Goal: Task Accomplishment & Management: Use online tool/utility

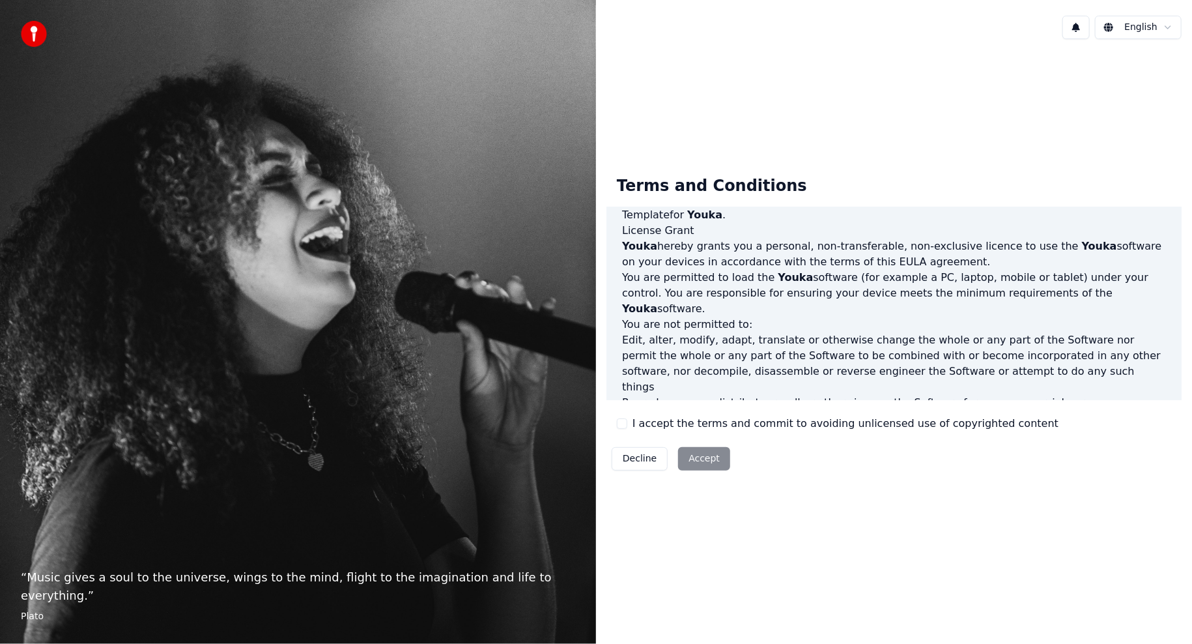
scroll to position [521, 0]
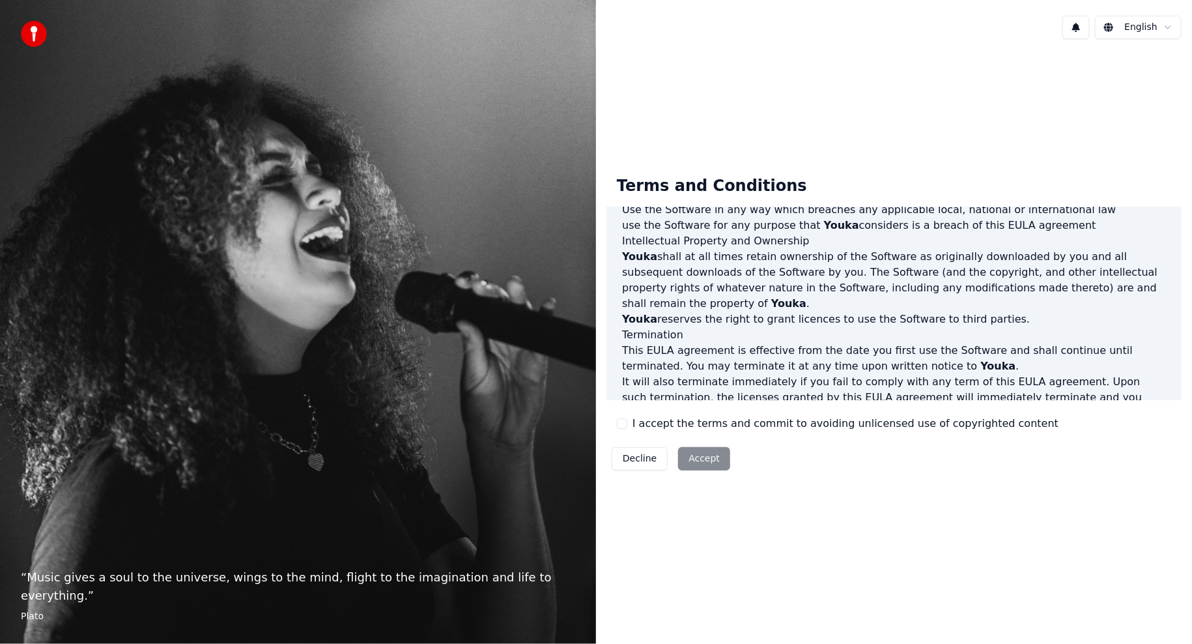
click at [657, 423] on label "I accept the terms and commit to avoiding unlicensed use of copyrighted content" at bounding box center [845, 424] width 426 height 16
click at [627, 423] on button "I accept the terms and commit to avoiding unlicensed use of copyrighted content" at bounding box center [622, 423] width 10 height 10
click at [687, 449] on button "Accept" at bounding box center [704, 458] width 52 height 23
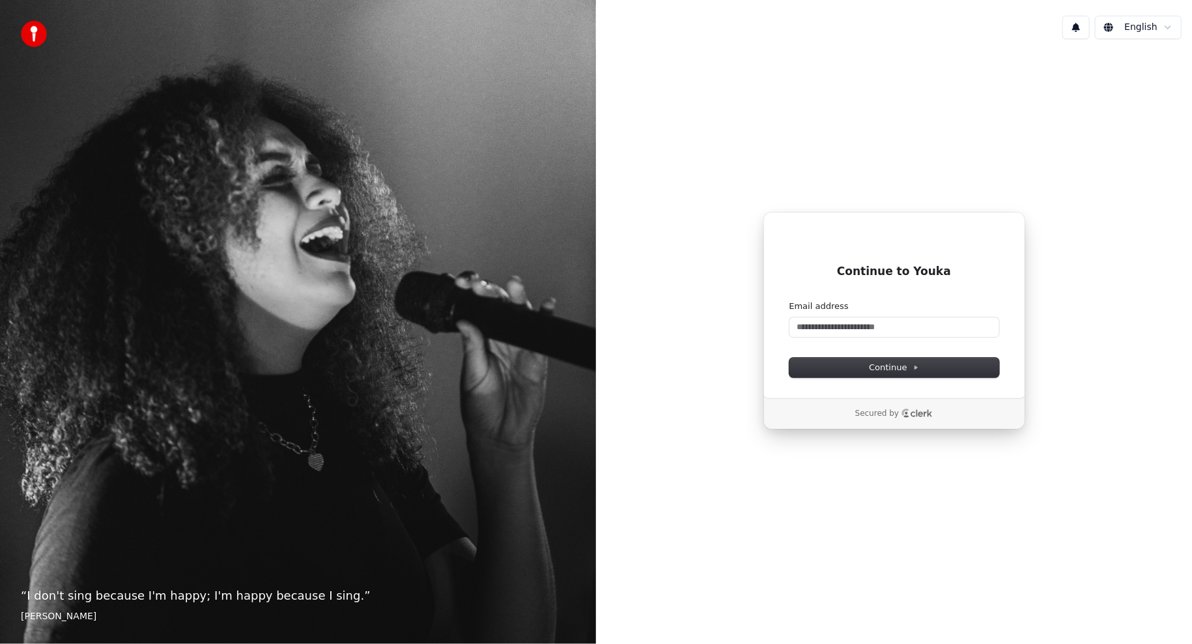
click at [869, 313] on div "Email address" at bounding box center [894, 318] width 210 height 36
click at [868, 320] on div "Email address" at bounding box center [894, 318] width 210 height 36
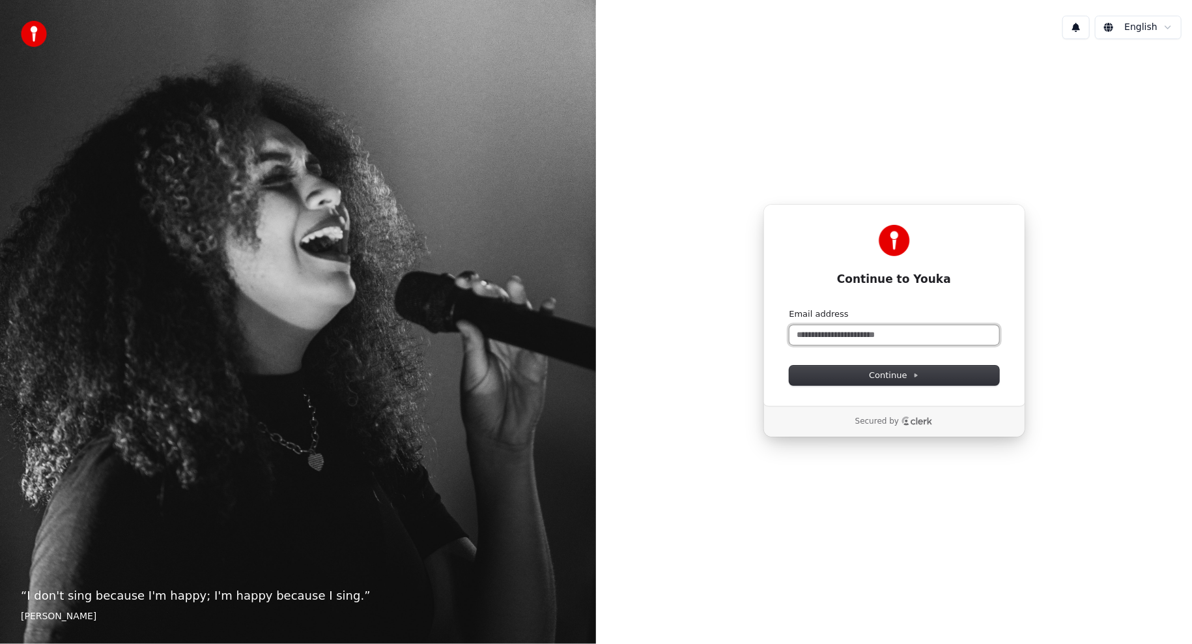
click at [874, 330] on input "Email address" at bounding box center [894, 335] width 210 height 20
click at [789, 308] on button "submit" at bounding box center [789, 308] width 0 height 0
type input "**********"
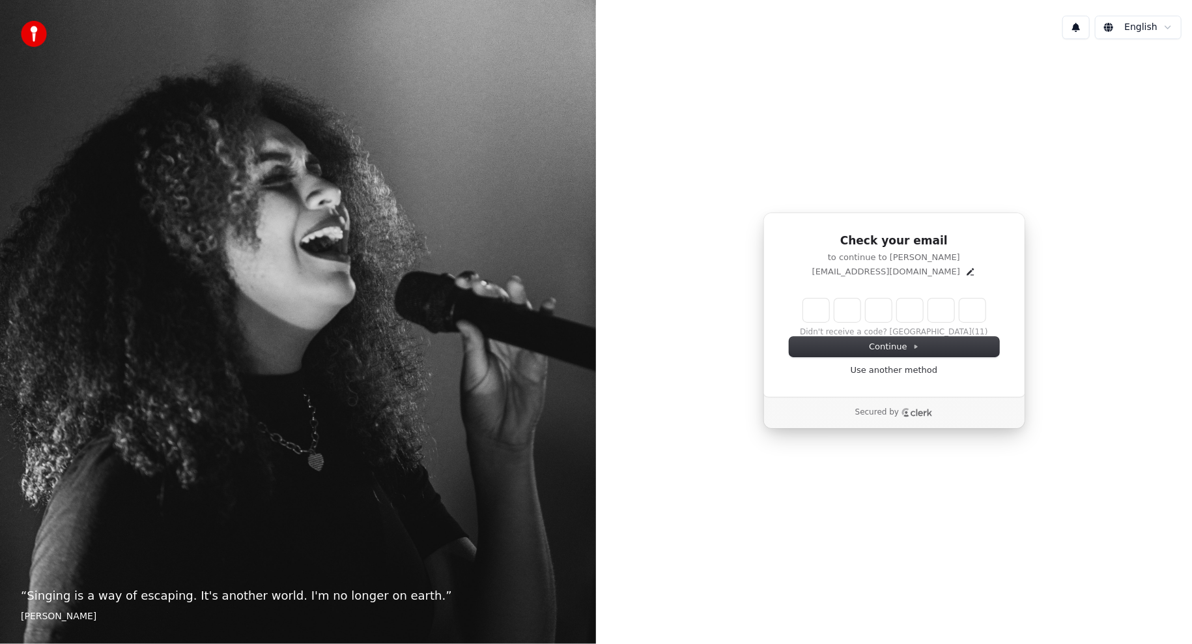
click at [808, 315] on input "Enter verification code" at bounding box center [894, 309] width 182 height 23
type input "******"
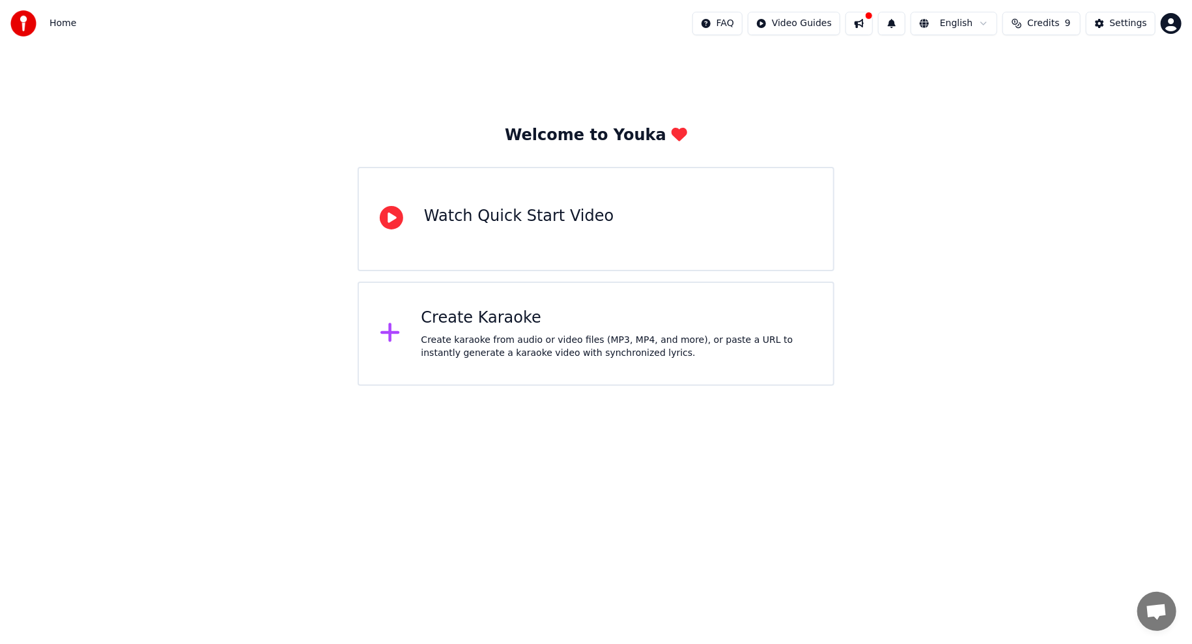
click at [460, 337] on div "Create karaoke from audio or video files (MP3, MP4, and more), or paste a URL t…" at bounding box center [616, 346] width 391 height 26
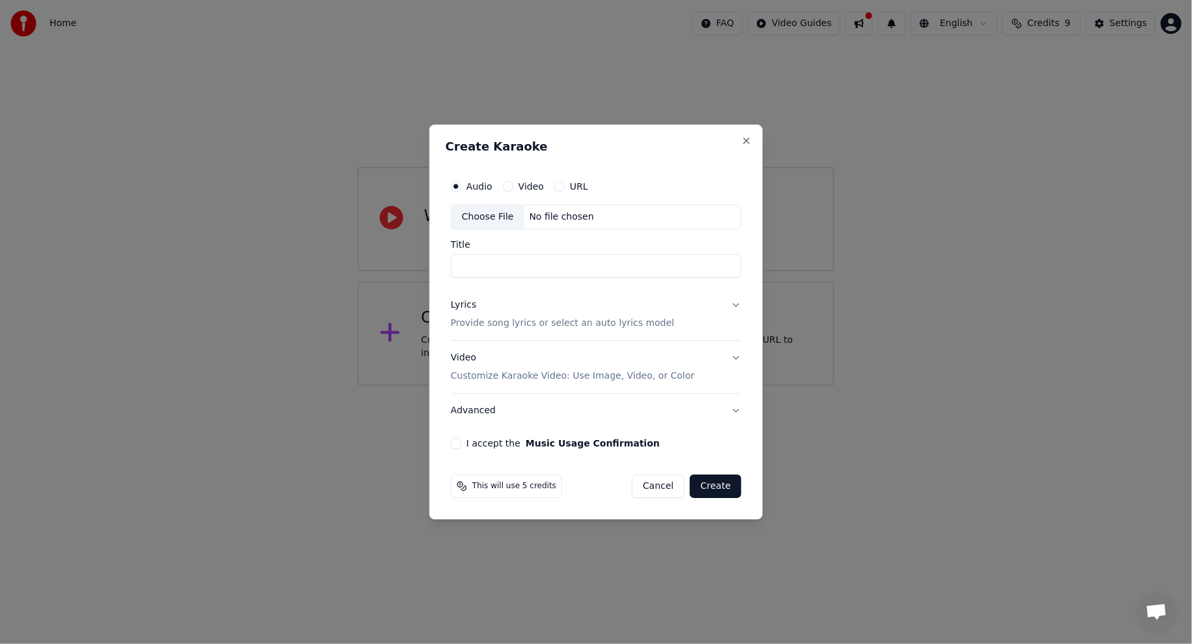
click at [552, 208] on div "Choose File No file chosen" at bounding box center [596, 217] width 290 height 25
click at [746, 142] on button "Close" at bounding box center [746, 140] width 10 height 10
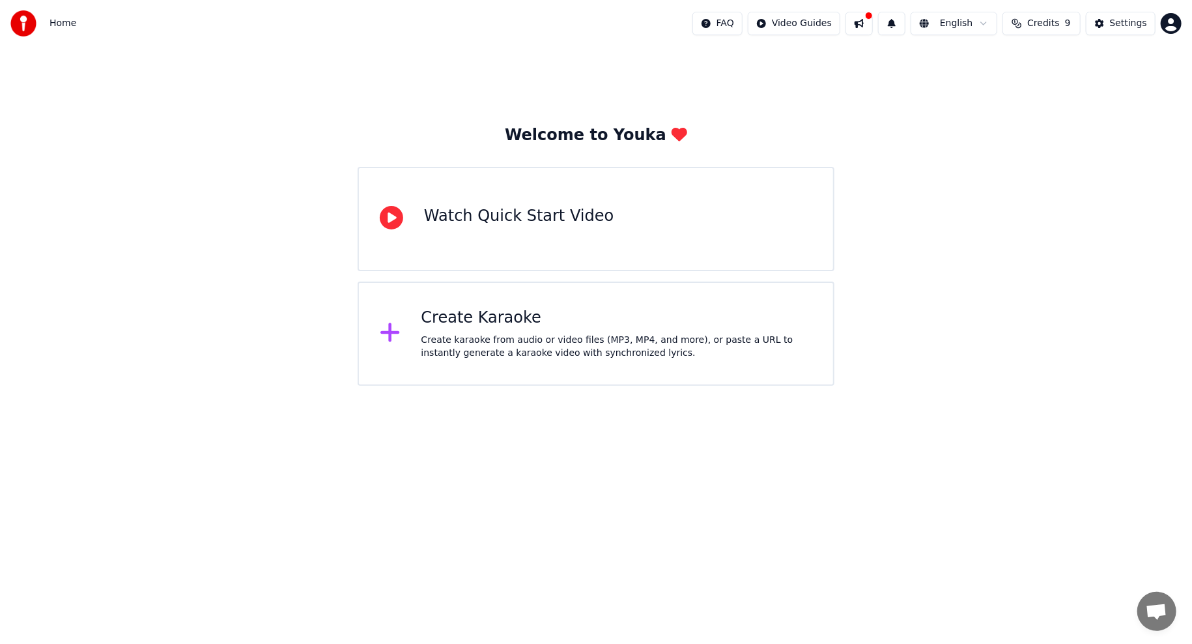
click at [976, 311] on div "Welcome to Youka Watch Quick Start Video Create Karaoke Create karaoke from aud…" at bounding box center [596, 216] width 1192 height 339
drag, startPoint x: 909, startPoint y: 453, endPoint x: 888, endPoint y: 446, distance: 21.8
click at [909, 386] on html "Home FAQ Video Guides English Credits 9 Settings Welcome to Youka Watch Quick S…" at bounding box center [596, 193] width 1192 height 386
click at [485, 302] on div "Create Karaoke Create karaoke from audio or video files (MP3, MP4, and more), o…" at bounding box center [596, 333] width 477 height 104
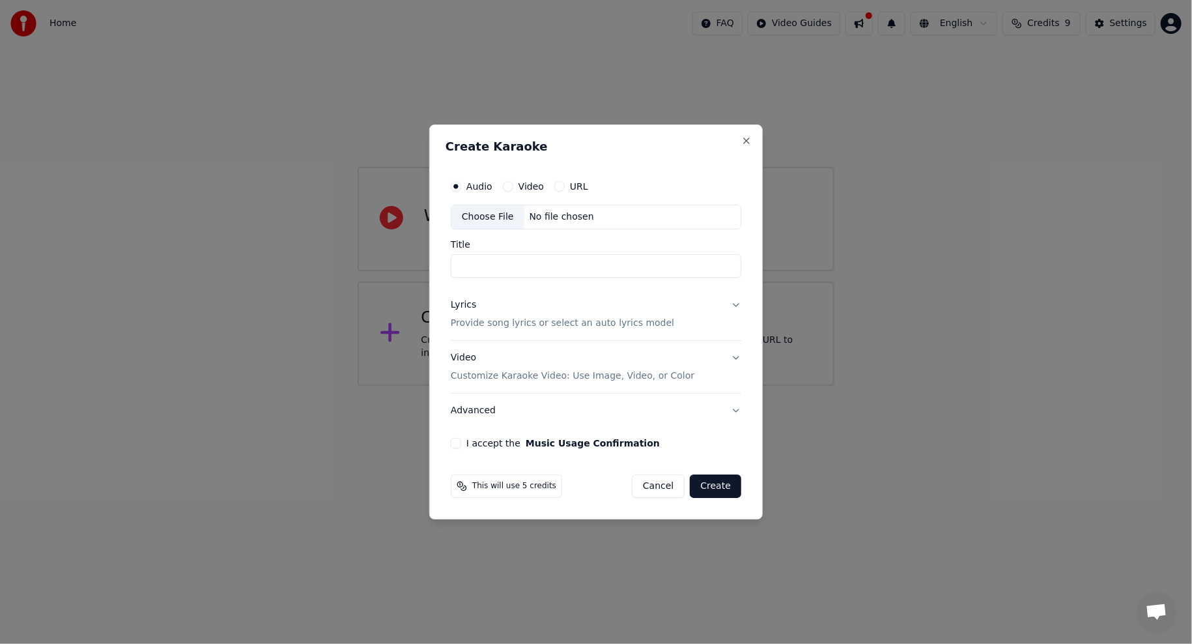
click at [524, 227] on div "Choose File No file chosen" at bounding box center [596, 217] width 290 height 25
type input "********"
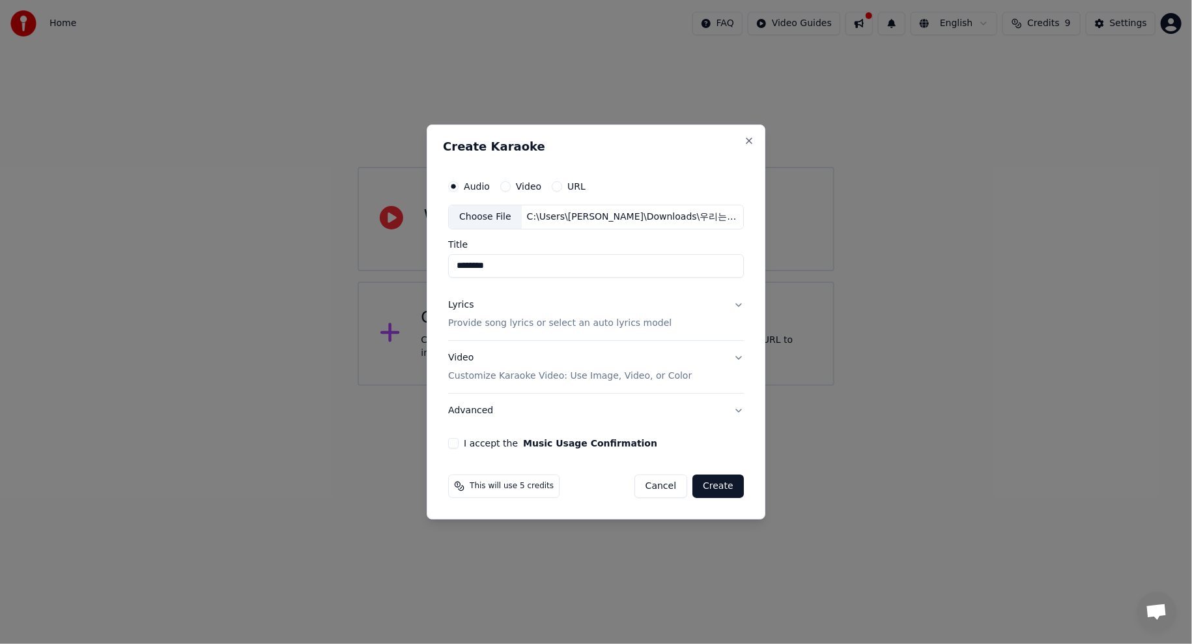
click at [550, 268] on input "********" at bounding box center [596, 265] width 296 height 23
click at [735, 303] on button "Lyrics Provide song lyrics or select an auto lyrics model" at bounding box center [596, 314] width 296 height 52
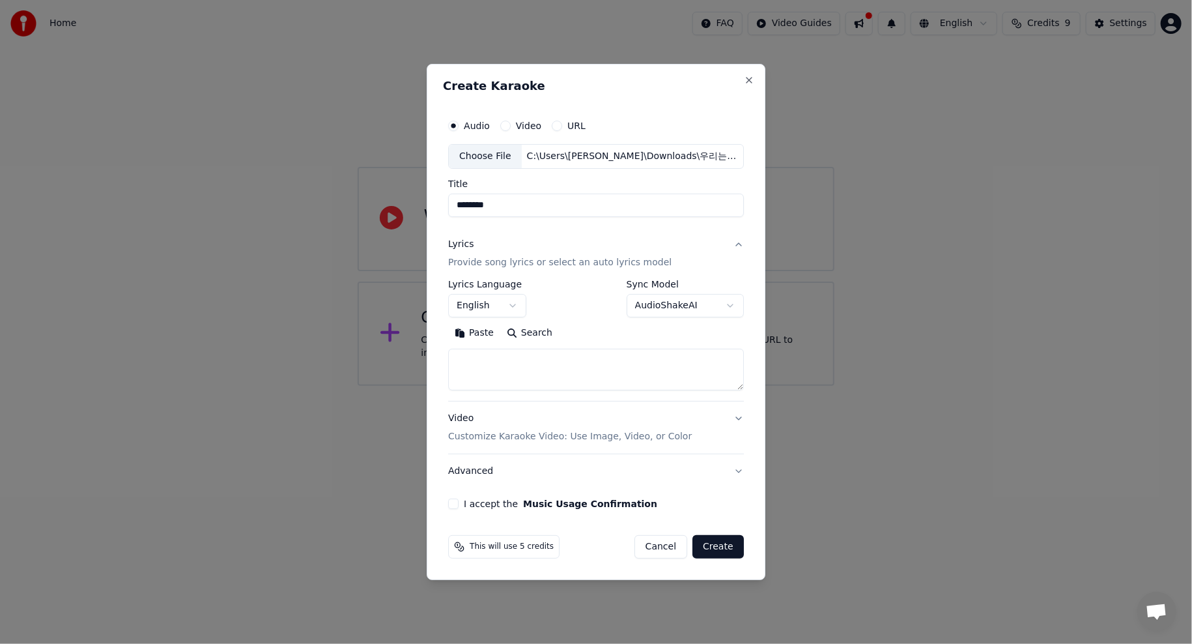
click at [505, 297] on button "English" at bounding box center [487, 305] width 78 height 23
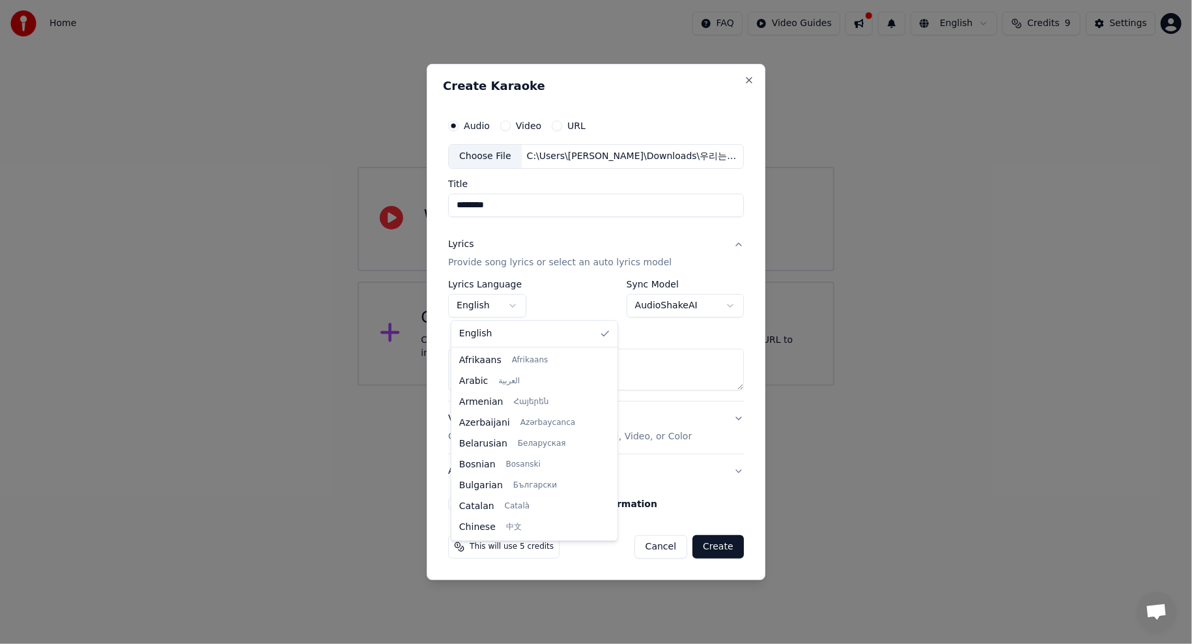
click at [512, 304] on body "**********" at bounding box center [596, 193] width 1192 height 386
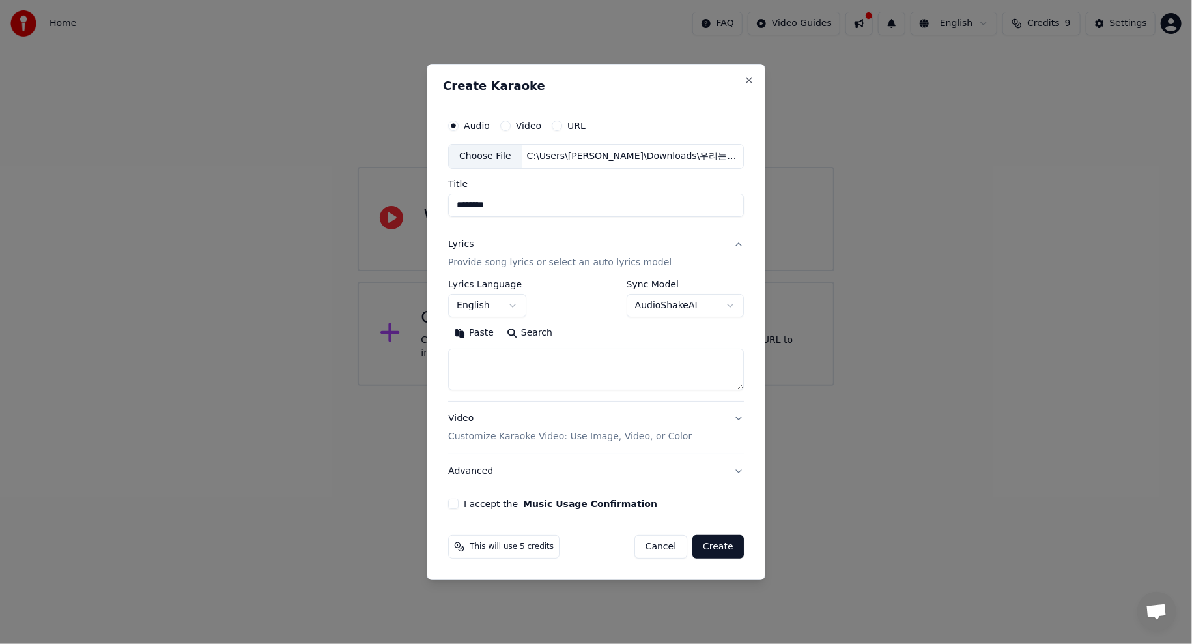
click at [731, 246] on button "Lyrics Provide song lyrics or select an auto lyrics model" at bounding box center [596, 253] width 296 height 52
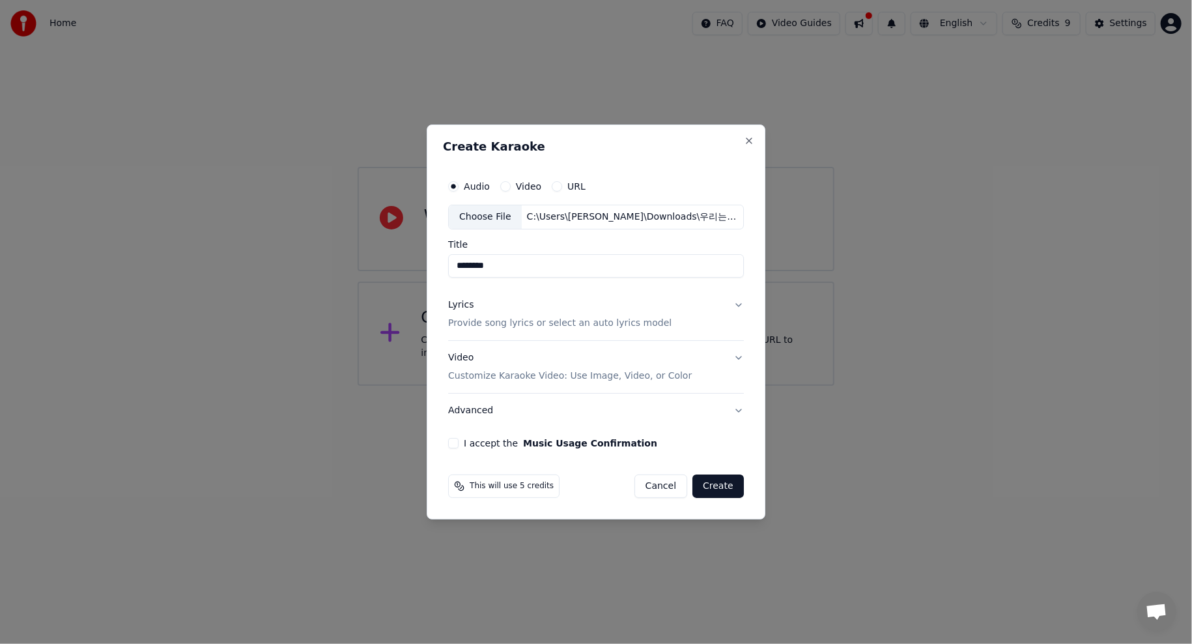
click at [692, 352] on button "Video Customize Karaoke Video: Use Image, Video, or Color" at bounding box center [596, 367] width 296 height 52
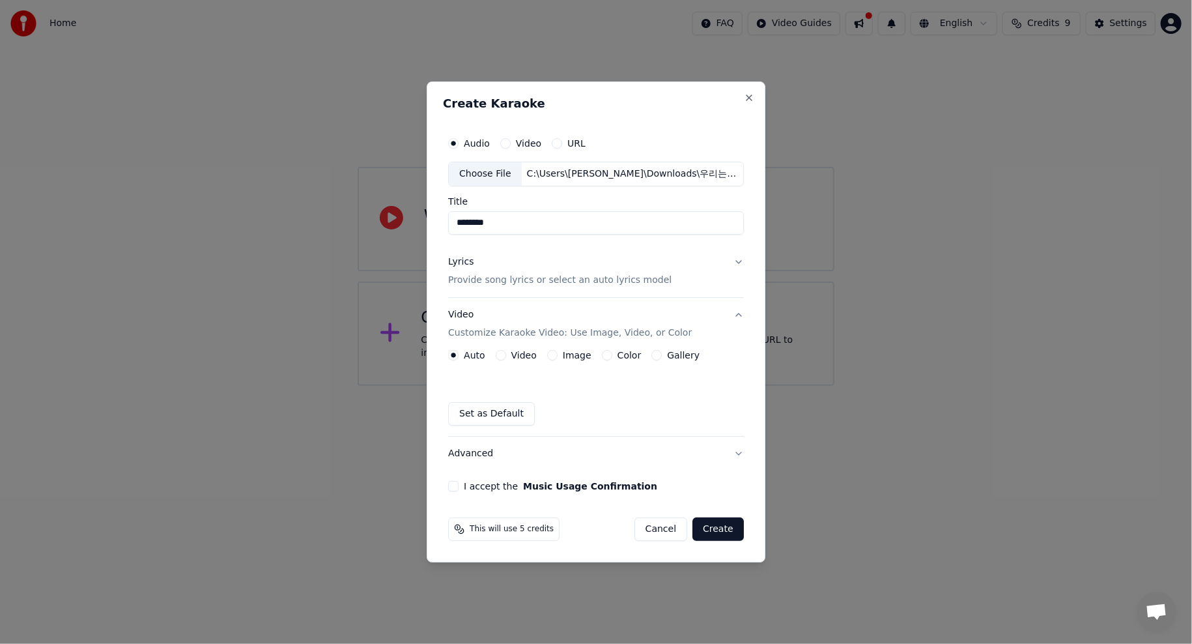
click at [701, 320] on button "Video Customize Karaoke Video: Use Image, Video, or Color" at bounding box center [596, 324] width 296 height 52
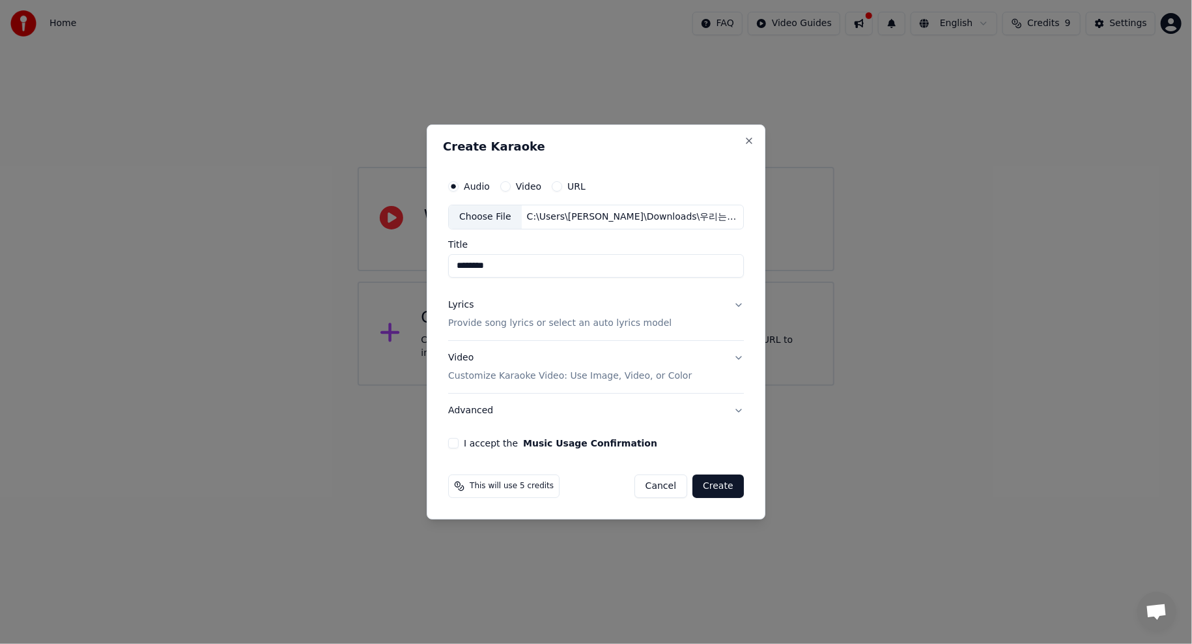
click at [488, 444] on label "I accept the Music Usage Confirmation" at bounding box center [560, 442] width 193 height 9
click at [459, 444] on button "I accept the Music Usage Confirmation" at bounding box center [453, 443] width 10 height 10
click at [475, 404] on button "Advanced" at bounding box center [596, 410] width 296 height 34
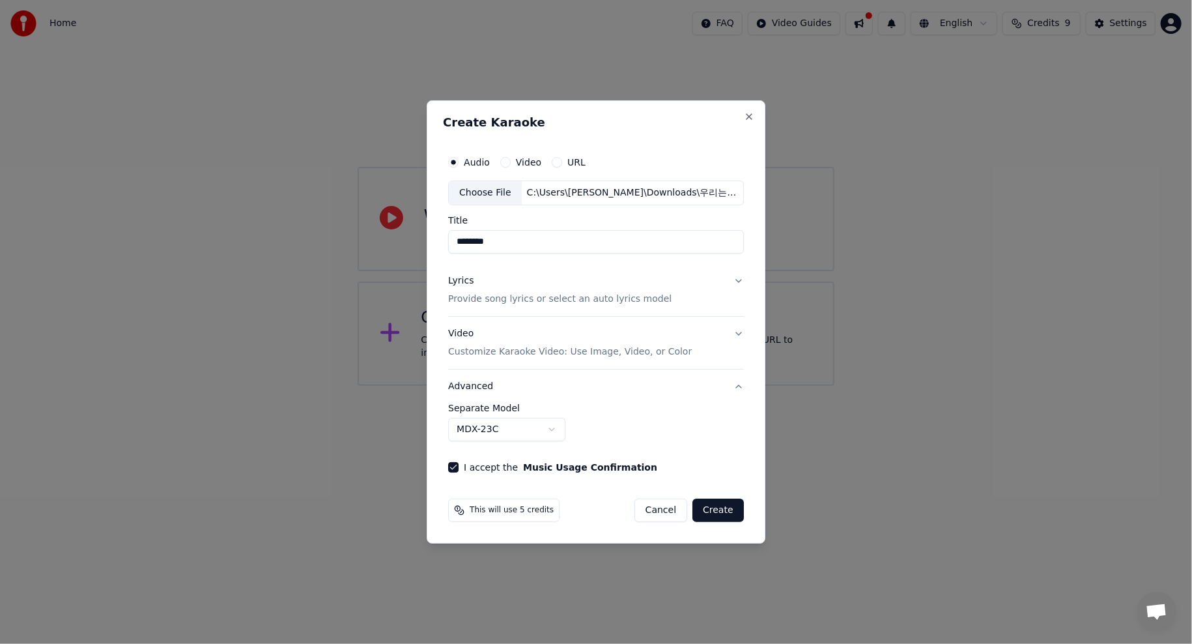
click at [717, 507] on button "Create" at bounding box center [717, 509] width 51 height 23
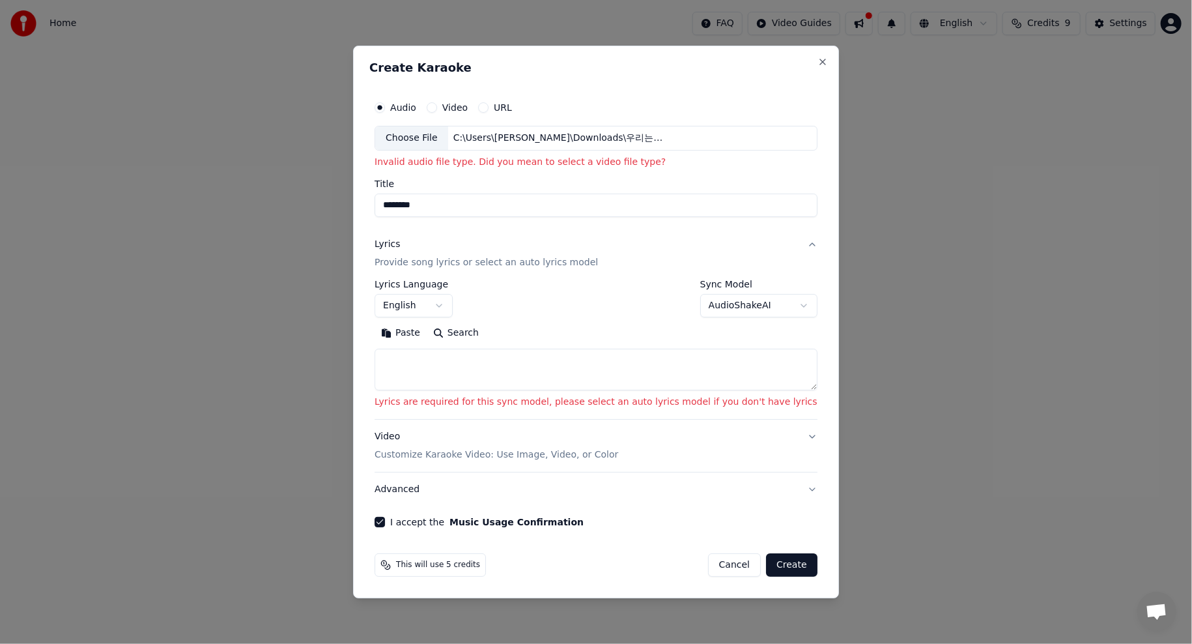
click at [468, 112] on label "Video" at bounding box center [454, 107] width 25 height 9
click at [437, 112] on button "Video" at bounding box center [432, 107] width 10 height 10
click at [448, 132] on div "Choose File" at bounding box center [411, 137] width 73 height 23
type input "********"
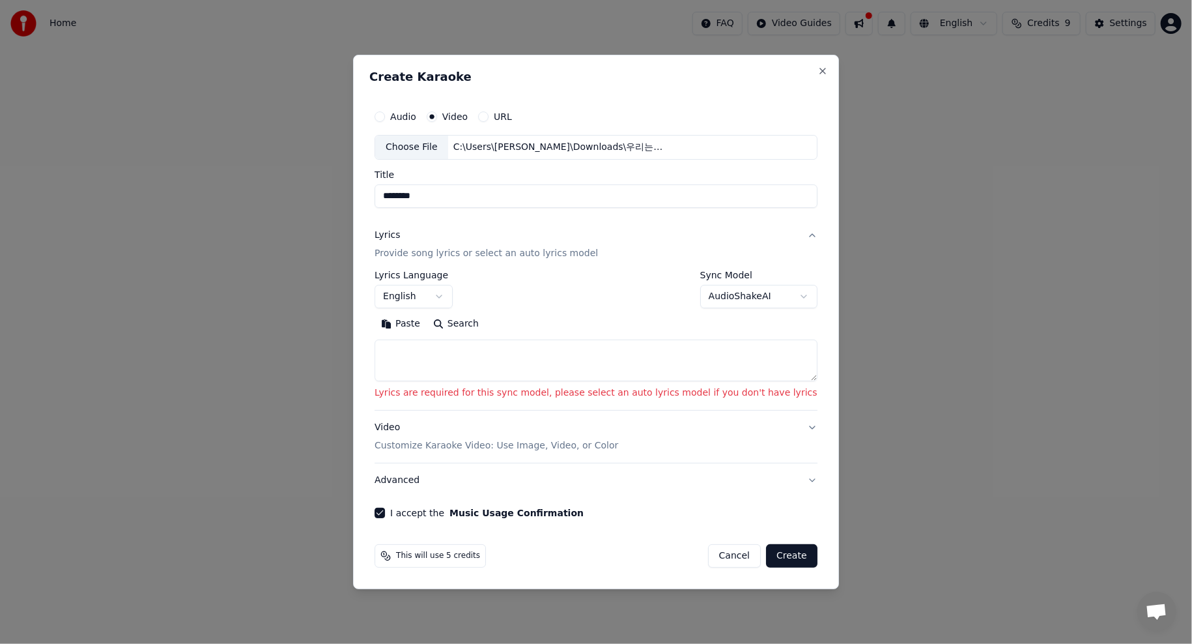
click at [766, 561] on button "Create" at bounding box center [791, 555] width 51 height 23
click at [769, 557] on button "Create" at bounding box center [791, 555] width 51 height 23
click at [713, 300] on body "**********" at bounding box center [596, 193] width 1192 height 386
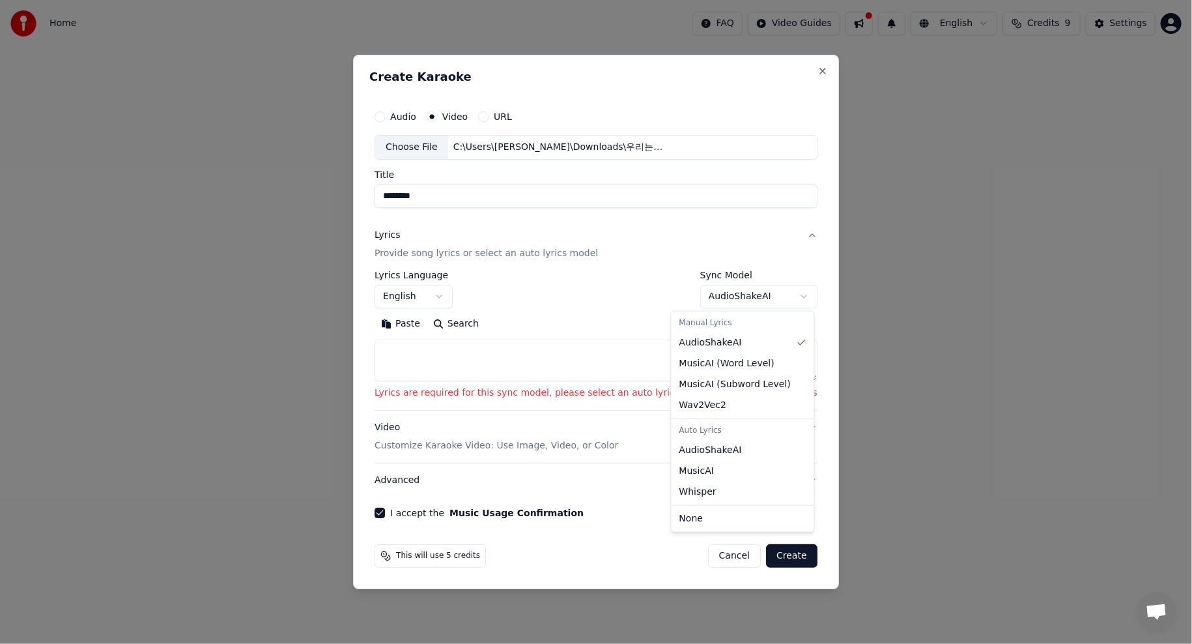
select select "****"
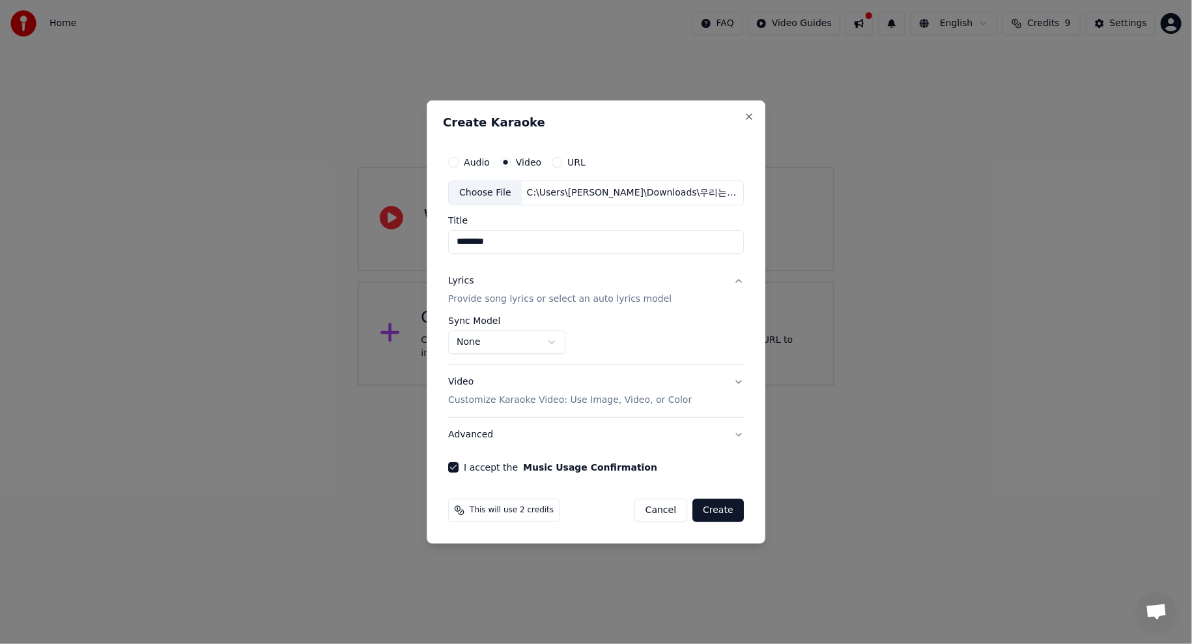
click at [730, 386] on button "Video Customize Karaoke Video: Use Image, Video, or Color" at bounding box center [596, 391] width 296 height 52
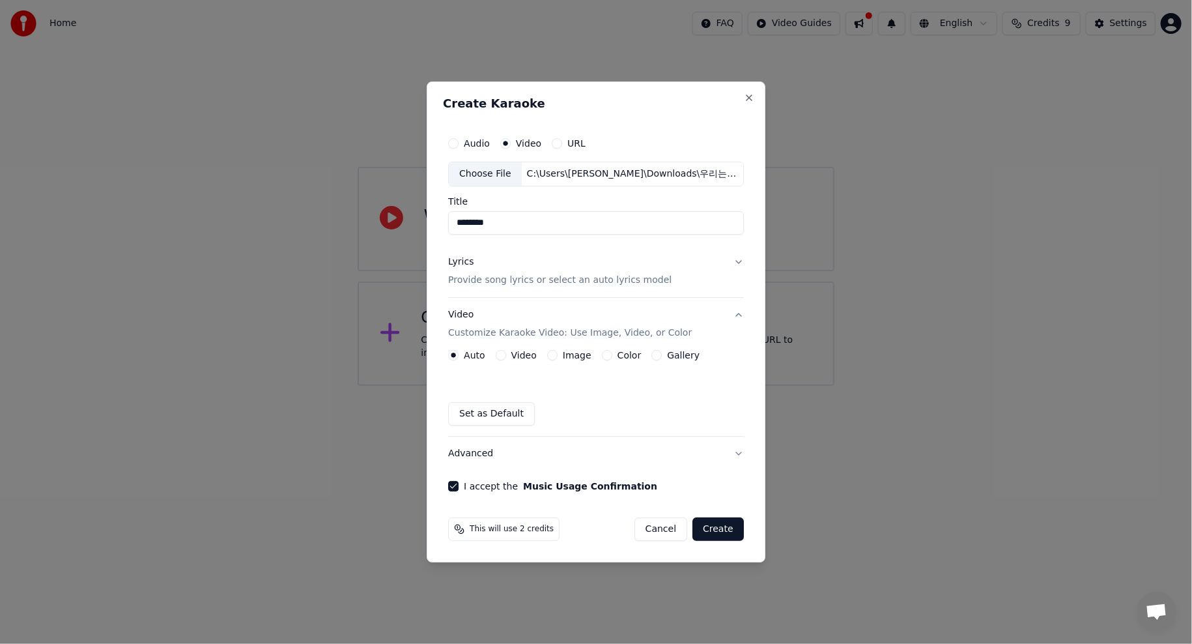
click at [719, 457] on button "Advanced" at bounding box center [596, 453] width 296 height 34
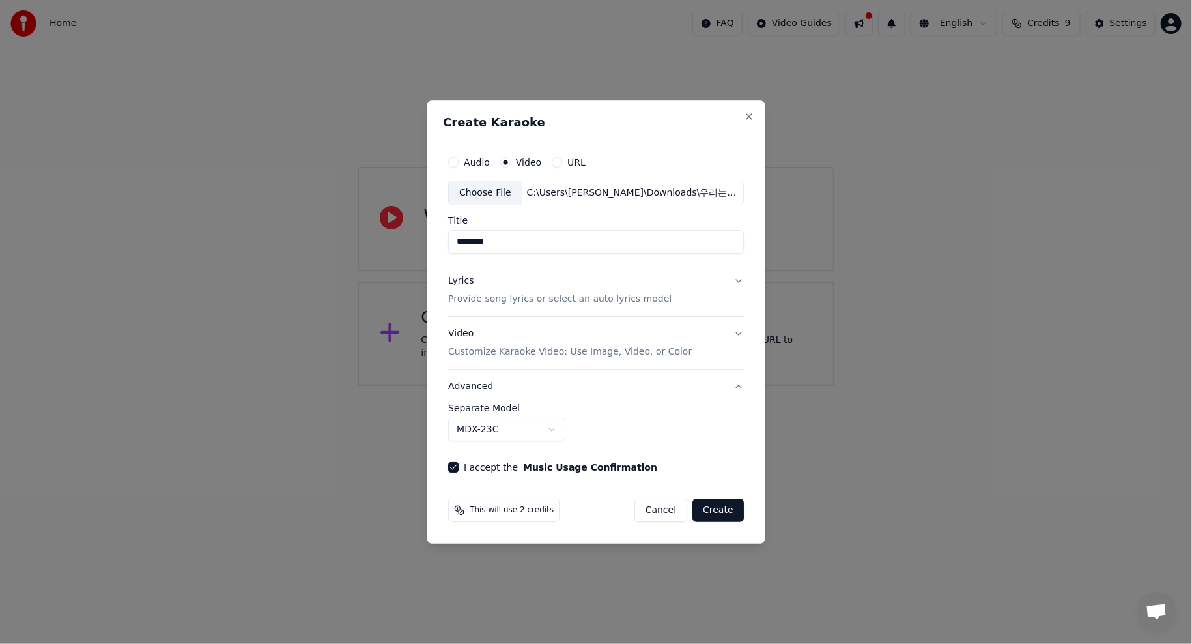
click at [727, 513] on button "Create" at bounding box center [717, 509] width 51 height 23
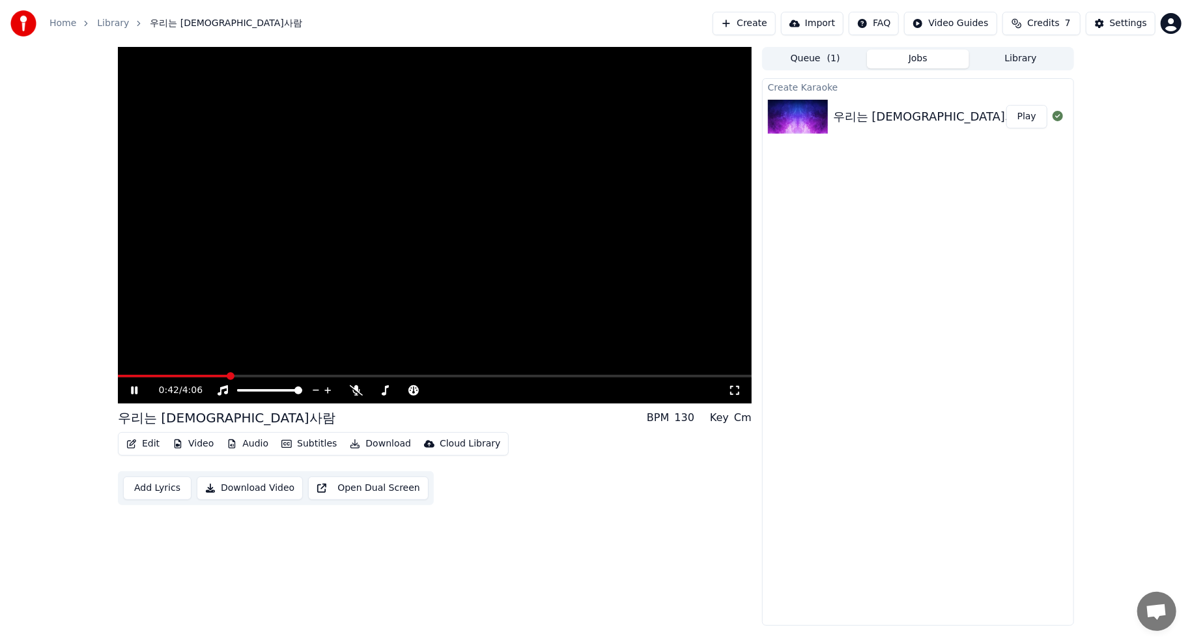
click at [221, 492] on button "Download Video" at bounding box center [250, 487] width 106 height 23
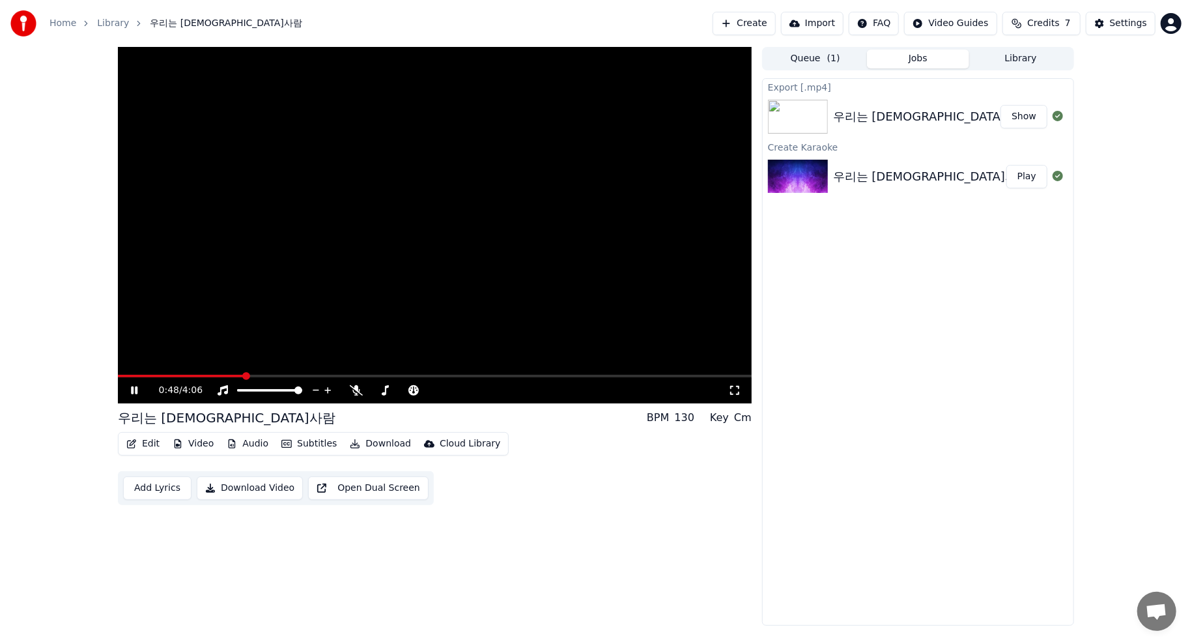
click at [1029, 120] on button "Show" at bounding box center [1023, 116] width 47 height 23
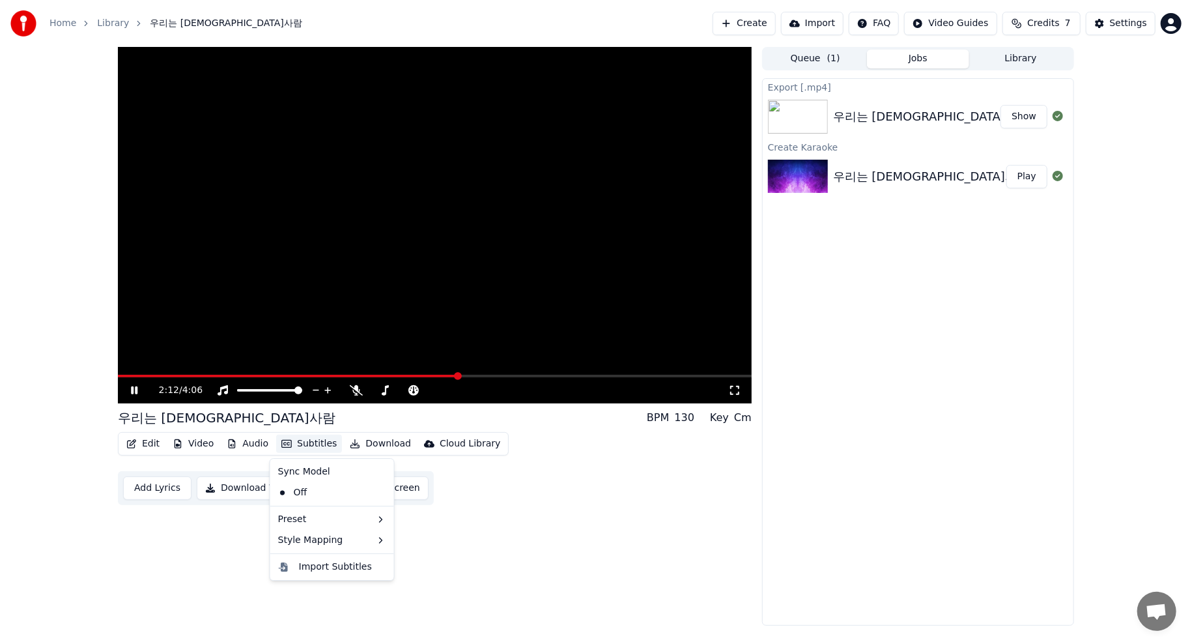
click at [291, 440] on button "Subtitles" at bounding box center [309, 443] width 66 height 18
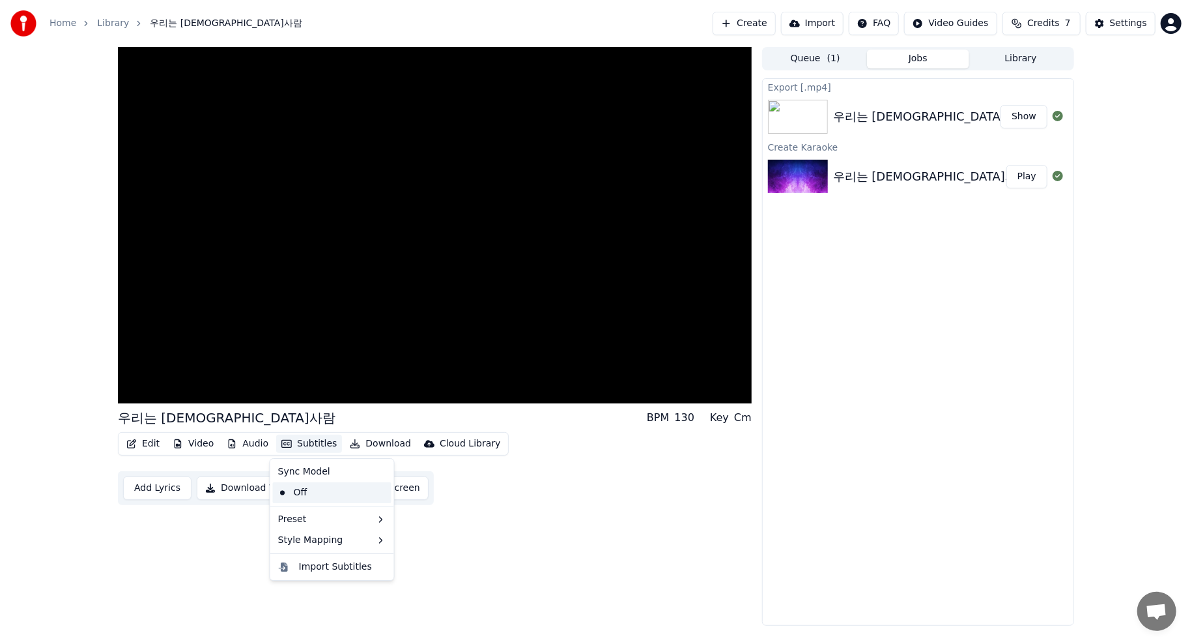
click at [315, 495] on div "Off" at bounding box center [332, 492] width 119 height 21
click at [304, 448] on button "Subtitles" at bounding box center [309, 443] width 66 height 18
click at [303, 570] on div "Import Subtitles" at bounding box center [335, 566] width 73 height 13
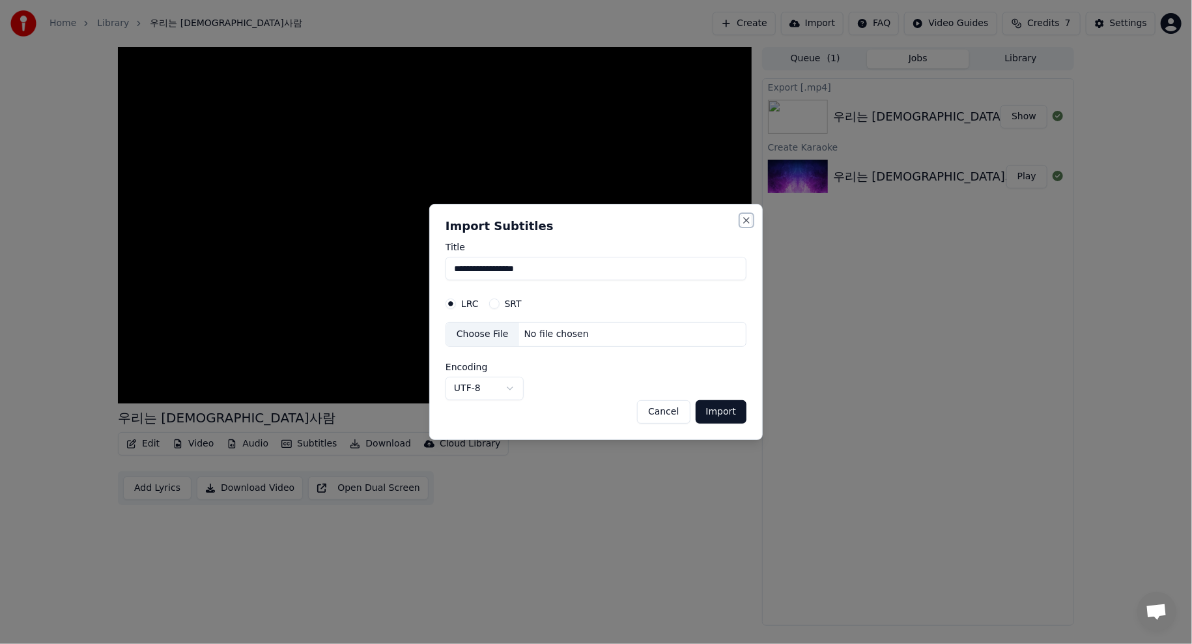
click at [747, 218] on button "Close" at bounding box center [746, 220] width 10 height 10
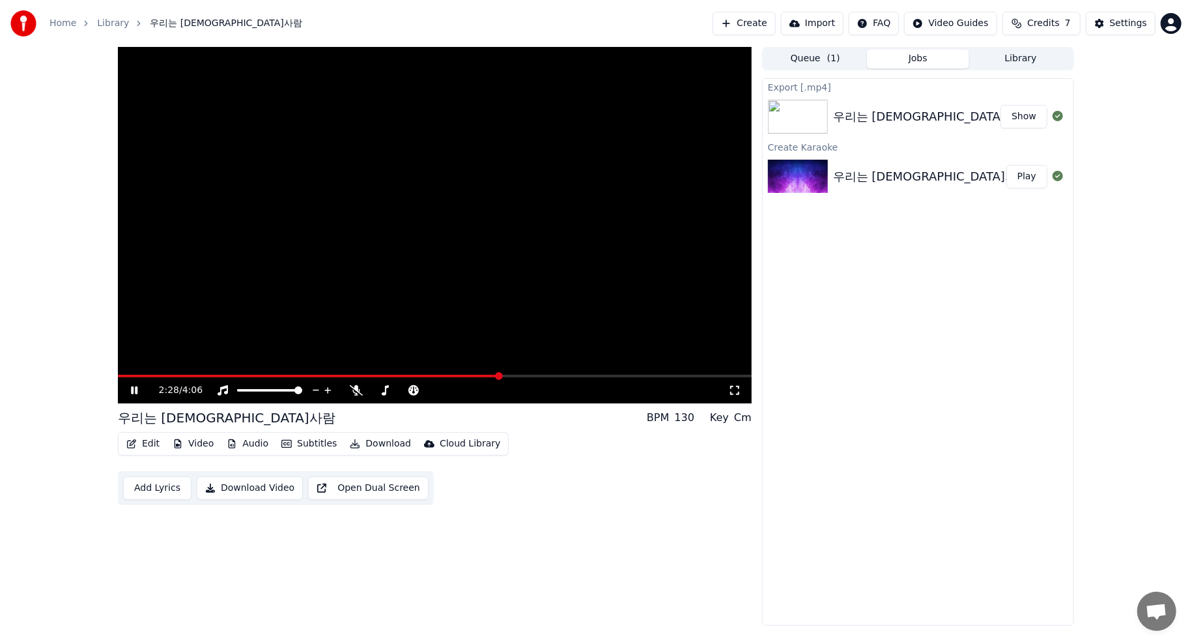
click at [158, 489] on button "Add Lyrics" at bounding box center [157, 487] width 68 height 23
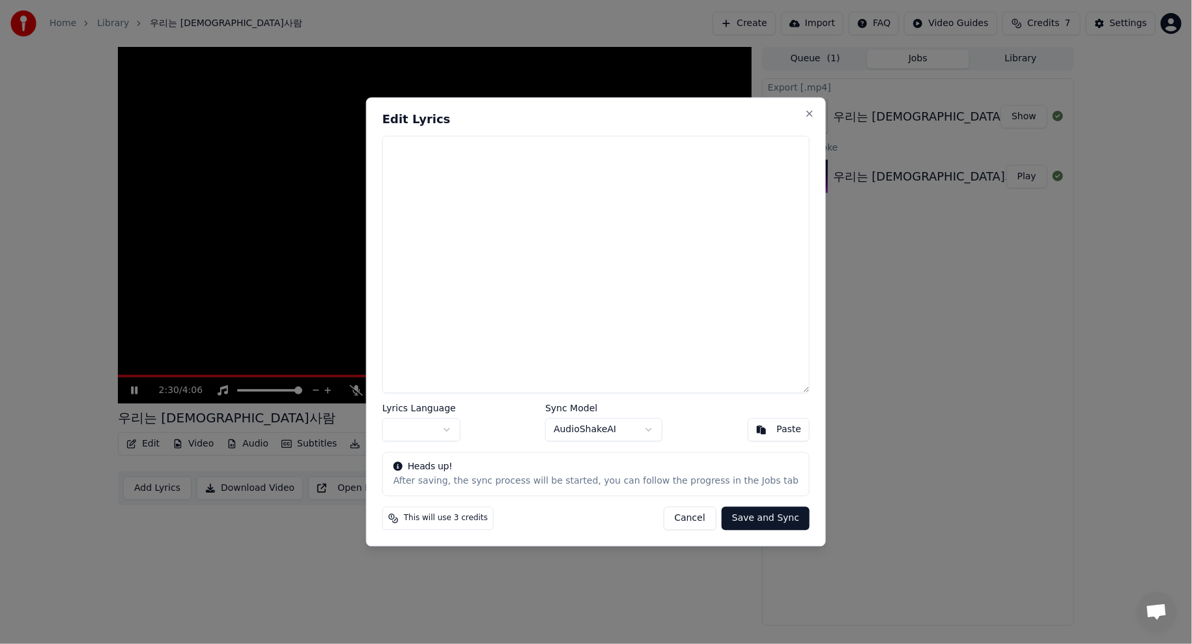
drag, startPoint x: 633, startPoint y: 211, endPoint x: 634, endPoint y: 203, distance: 7.8
click at [634, 206] on textarea at bounding box center [595, 263] width 427 height 257
click at [466, 426] on body "Home Library 우리는 조선사람 Create Import FAQ Video Guides Credits 7 Settings 우리는 조선사…" at bounding box center [596, 322] width 1192 height 644
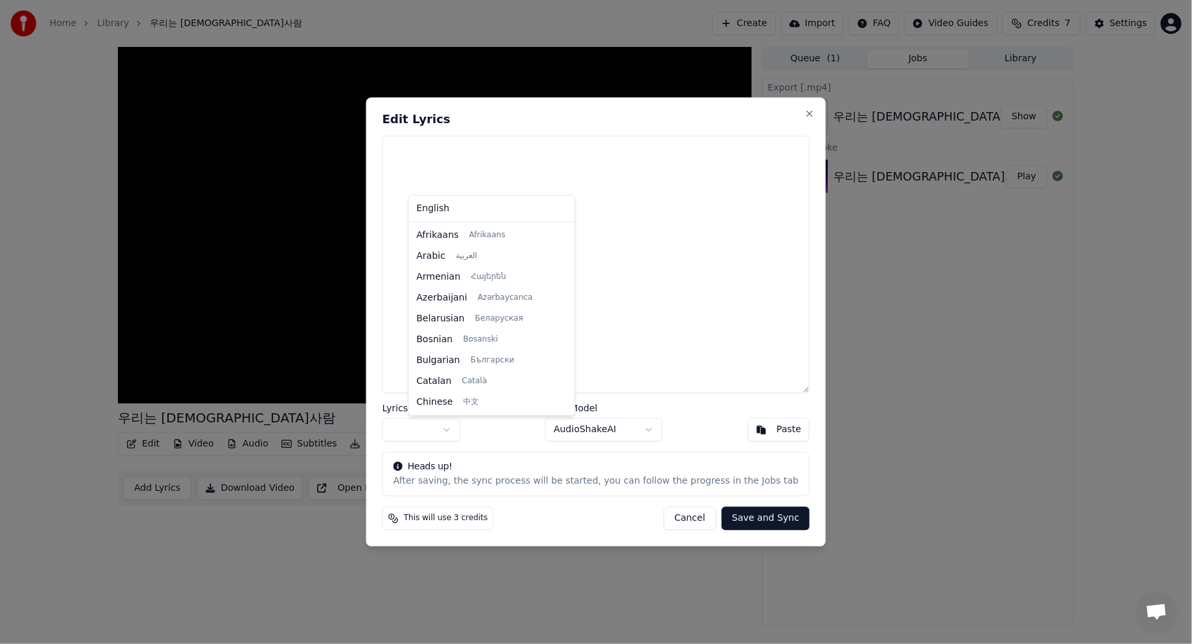
click at [466, 428] on body "Home Library 우리는 조선사람 Create Import FAQ Video Guides Credits 7 Settings 우리는 조선사…" at bounding box center [596, 322] width 1192 height 644
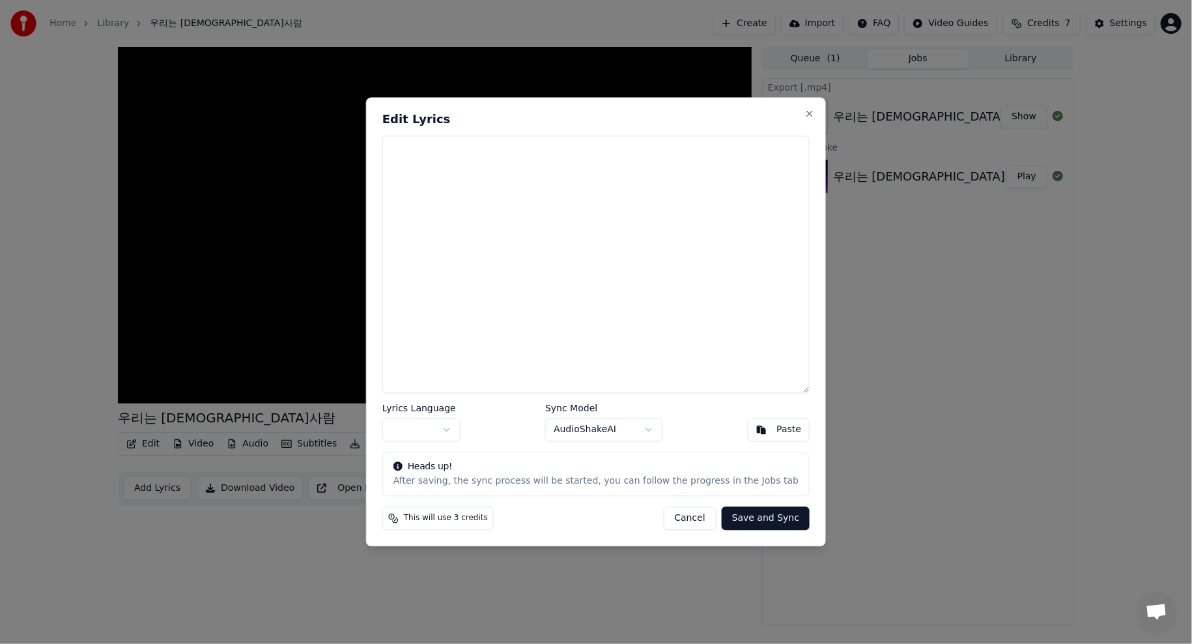
click at [470, 427] on body "Home Library 우리는 조선사람 Create Import FAQ Video Guides Credits 7 Settings 우리는 조선사…" at bounding box center [596, 322] width 1192 height 644
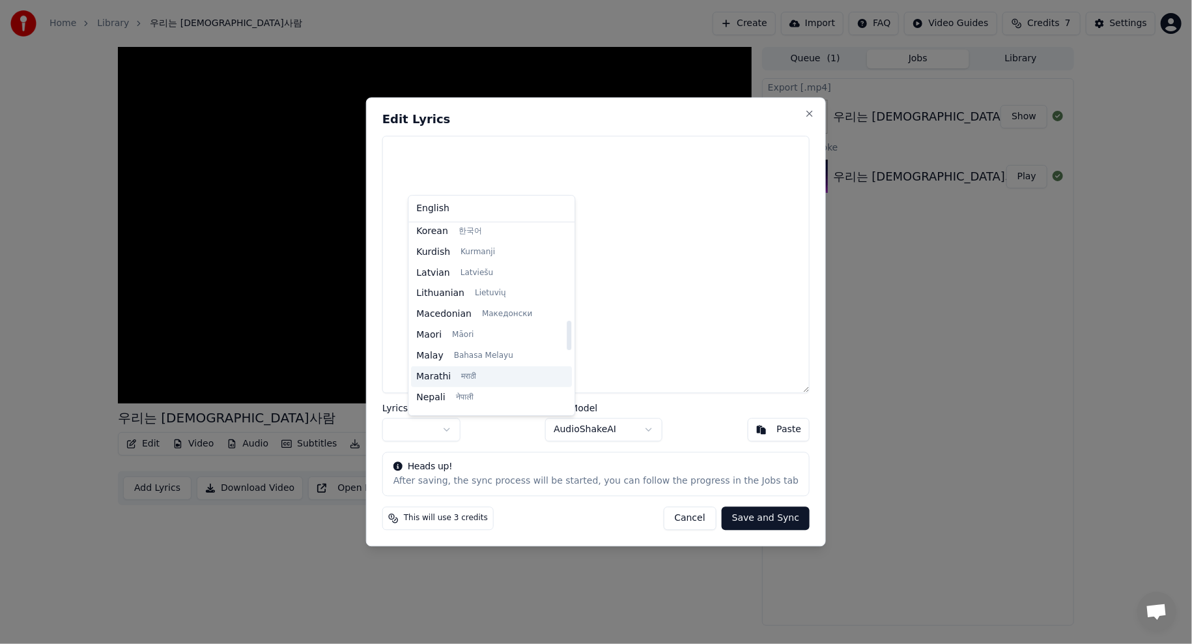
scroll to position [609, 0]
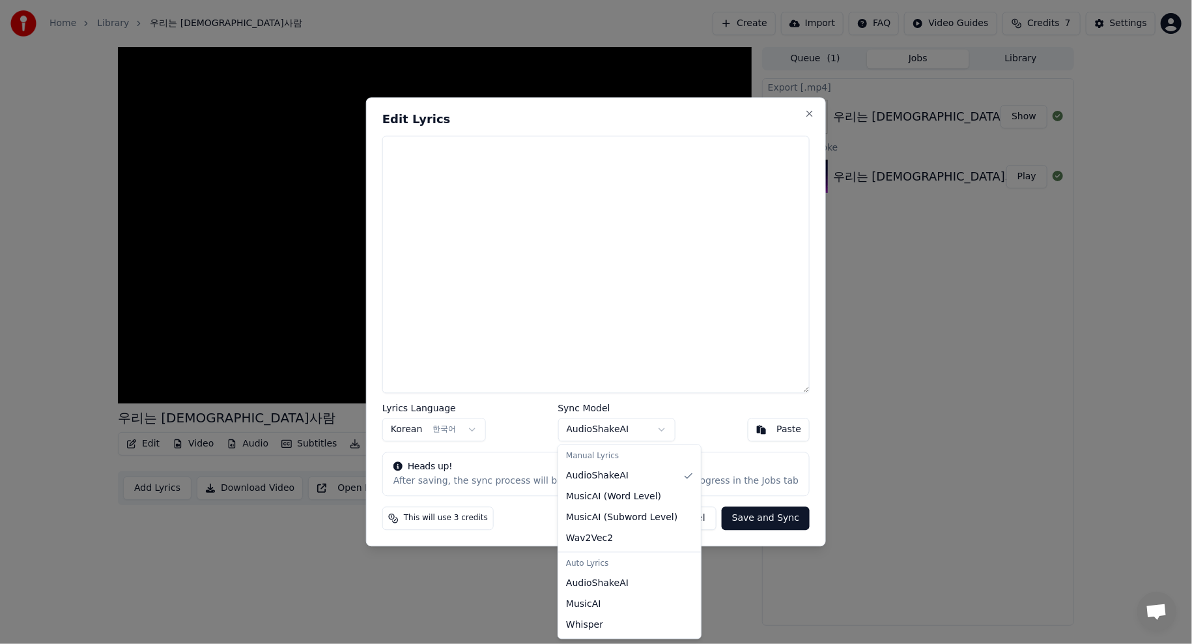
click at [623, 430] on body "Home Library 우리는 조선사람 Create Import FAQ Video Guides Credits 7 Settings 우리는 조선사…" at bounding box center [596, 322] width 1192 height 644
click at [698, 413] on body "Home Library 우리는 조선사람 Create Import FAQ Video Guides Credits 7 Settings 우리는 조선사…" at bounding box center [596, 322] width 1192 height 644
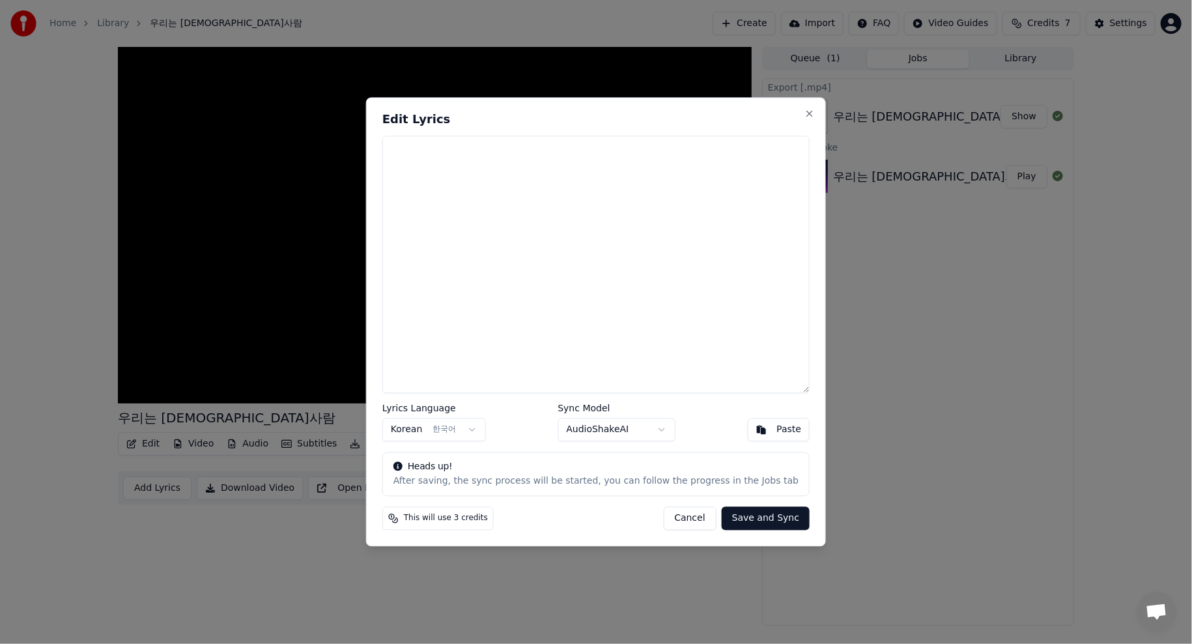
click at [441, 433] on body "Home Library 우리는 조선사람 Create Import FAQ Video Guides Credits 7 Settings 우리는 조선사…" at bounding box center [596, 322] width 1192 height 644
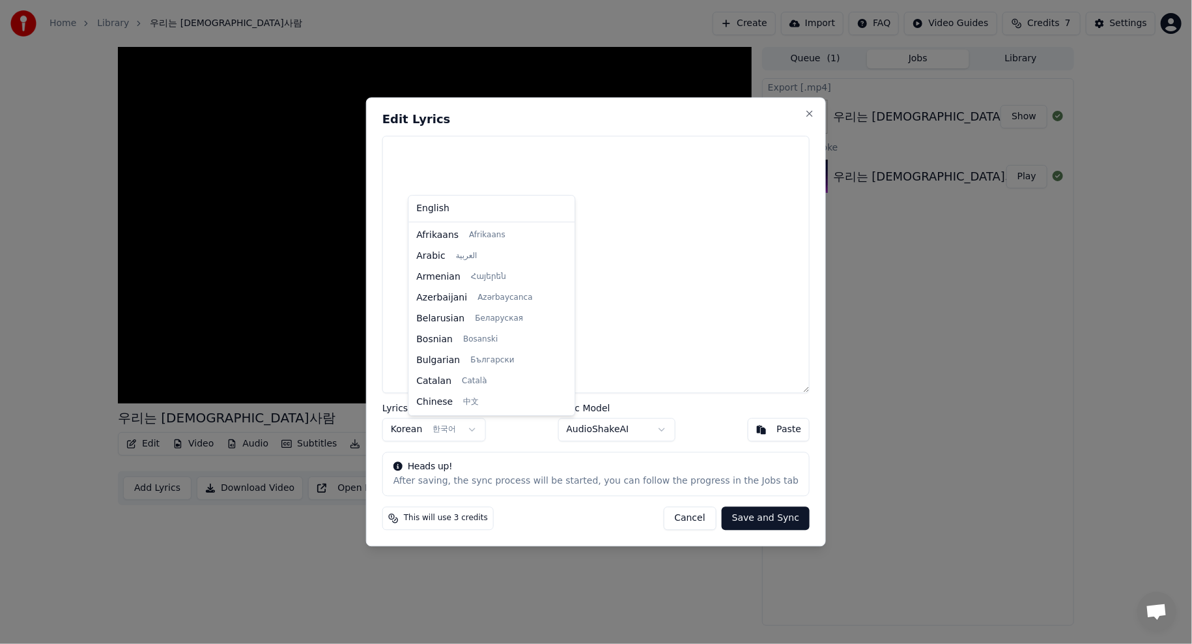
scroll to position [438, 0]
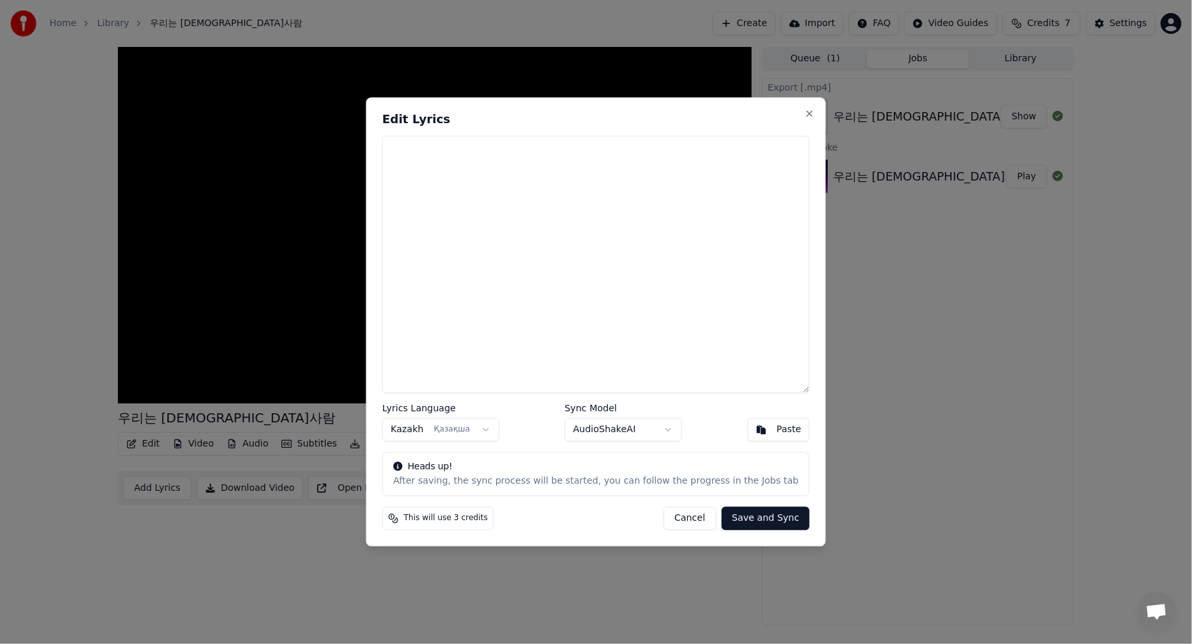
click at [448, 429] on body "Home Library 우리는 조선사람 Create Import FAQ Video Guides Credits 7 Settings 우리는 조선사…" at bounding box center [596, 322] width 1192 height 644
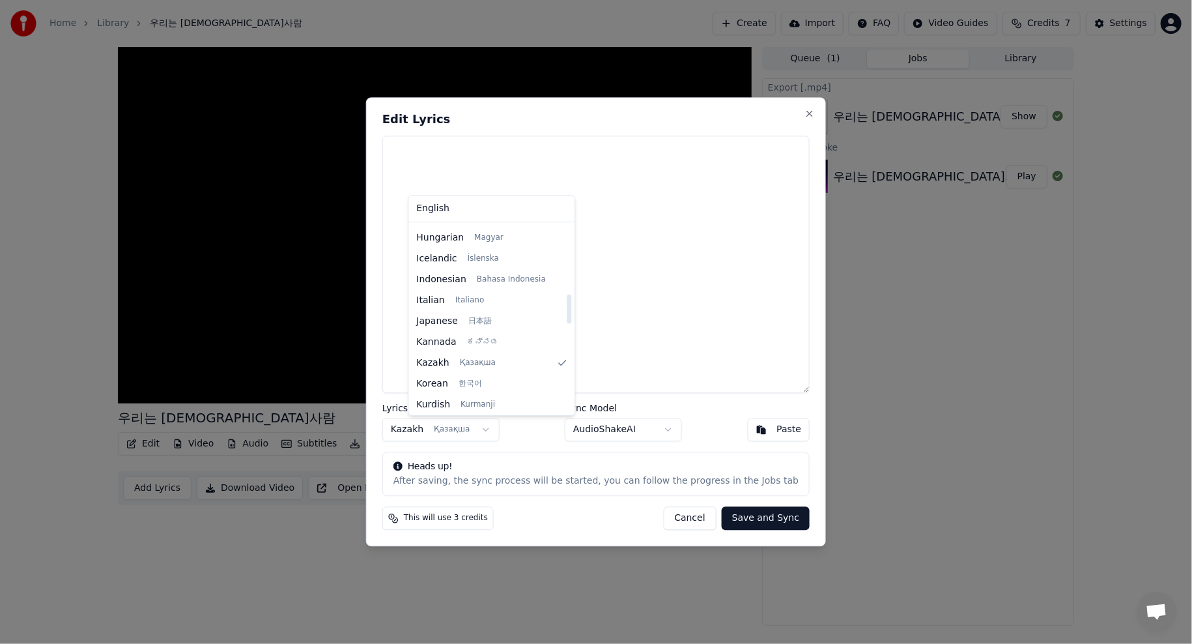
scroll to position [547, 0]
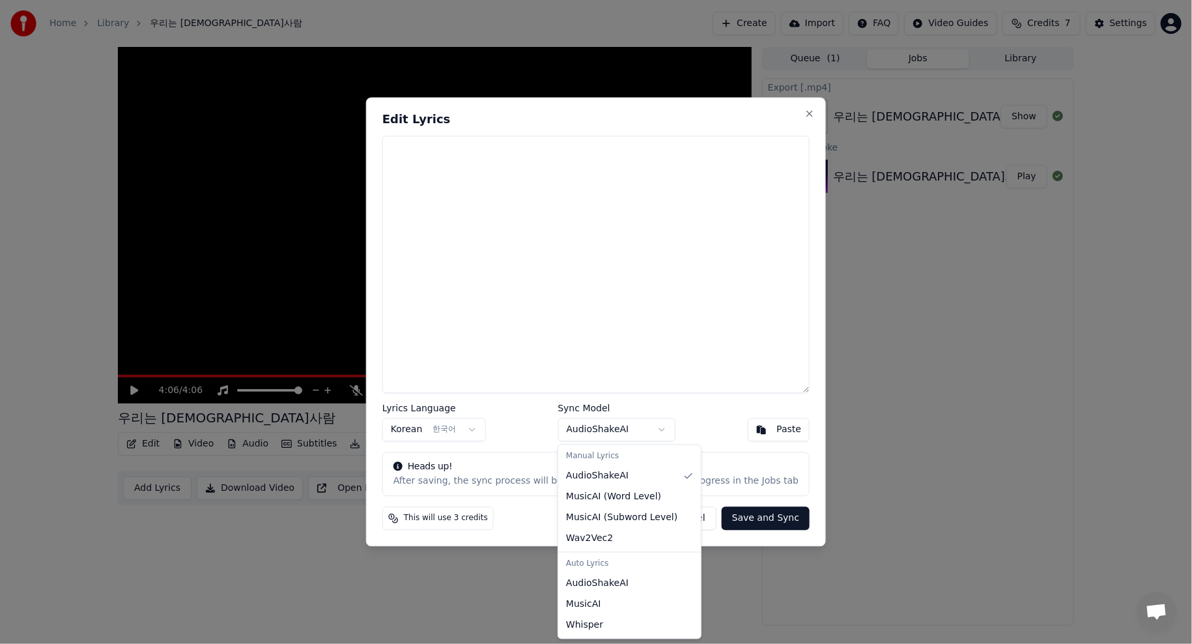
click at [607, 436] on body "Home Library 우리는 조선사람 Create Import FAQ Video Guides Credits 7 Settings 4:06 / …" at bounding box center [596, 322] width 1192 height 644
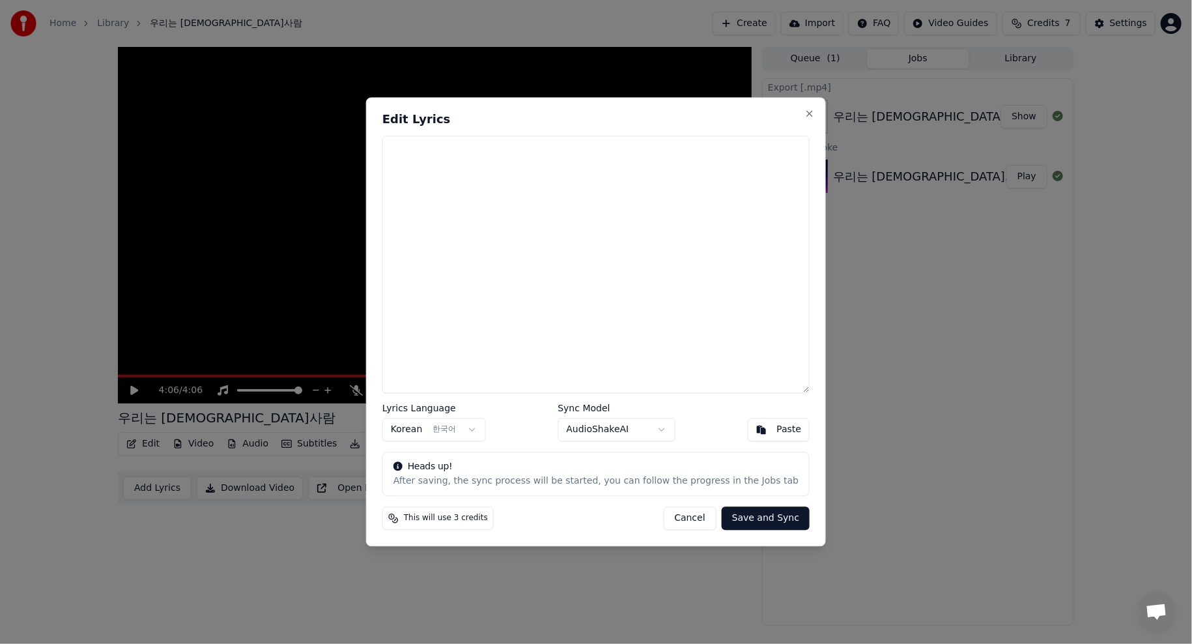
click at [607, 436] on body "Home Library 우리는 조선사람 Create Import FAQ Video Guides Credits 7 Settings 4:06 / …" at bounding box center [596, 322] width 1192 height 644
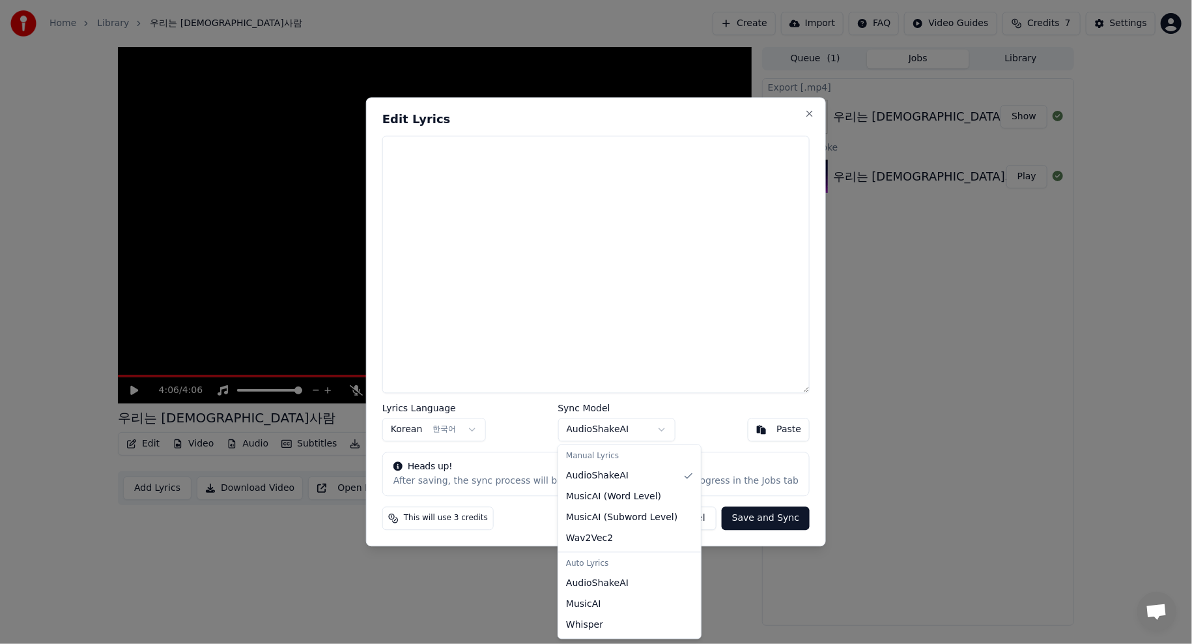
click at [607, 436] on body "Home Library 우리는 조선사람 Create Import FAQ Video Guides Credits 7 Settings 4:06 / …" at bounding box center [596, 322] width 1192 height 644
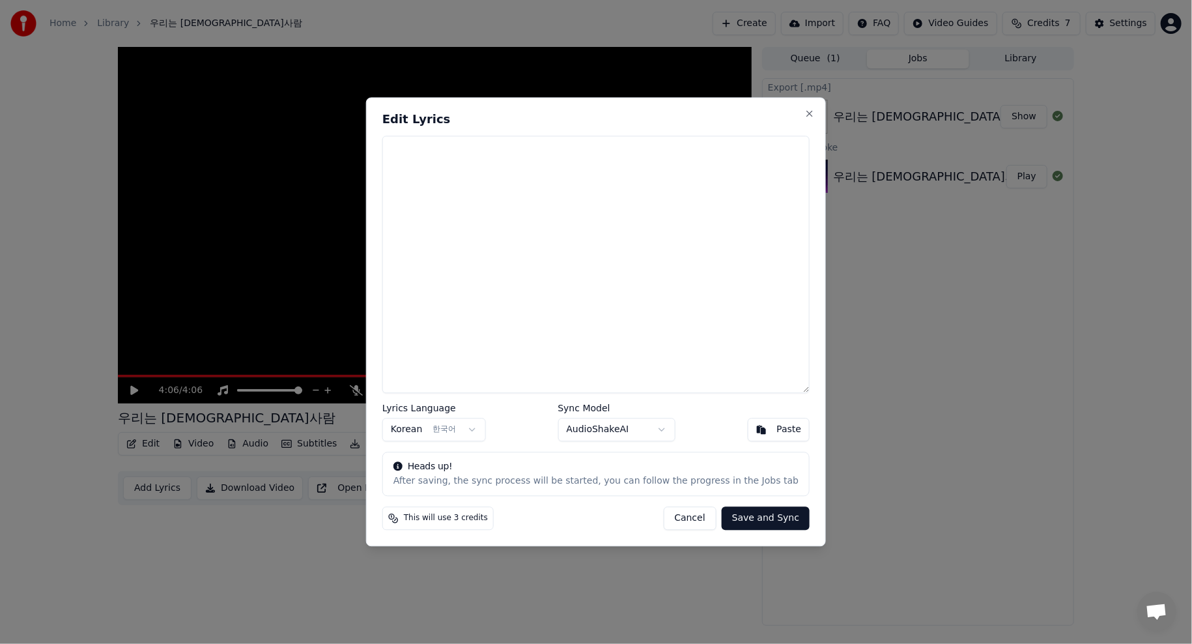
click at [607, 436] on body "Home Library 우리는 조선사람 Create Import FAQ Video Guides Credits 7 Settings 4:06 / …" at bounding box center [596, 322] width 1192 height 644
click at [518, 193] on textarea at bounding box center [595, 263] width 427 height 257
paste textarea "**********"
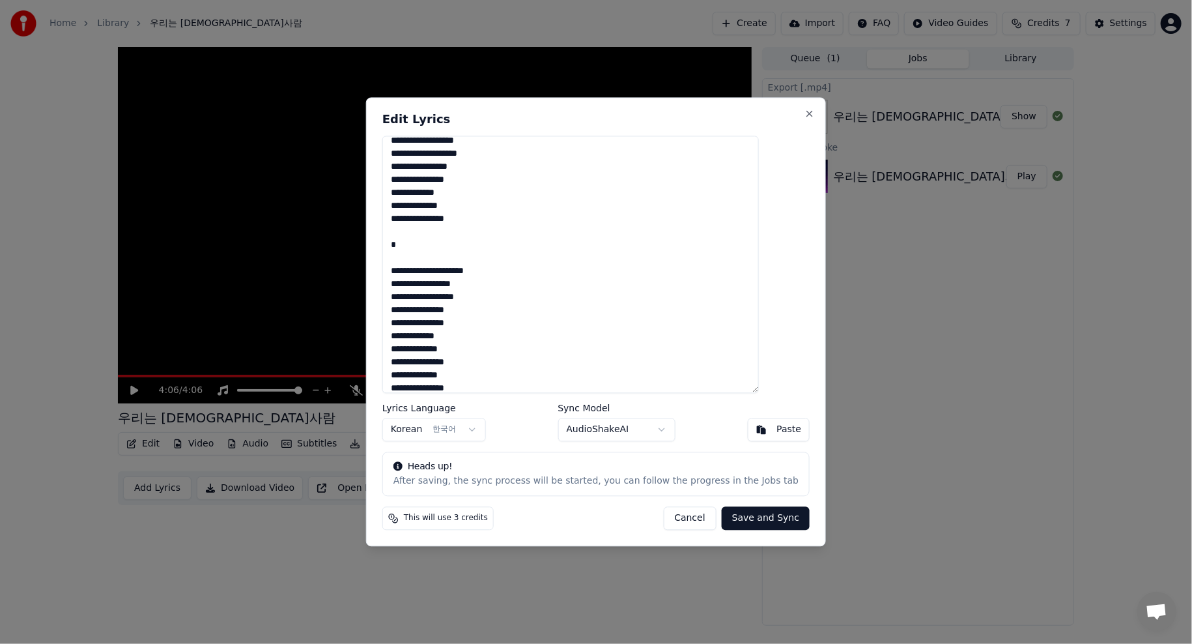
scroll to position [196, 0]
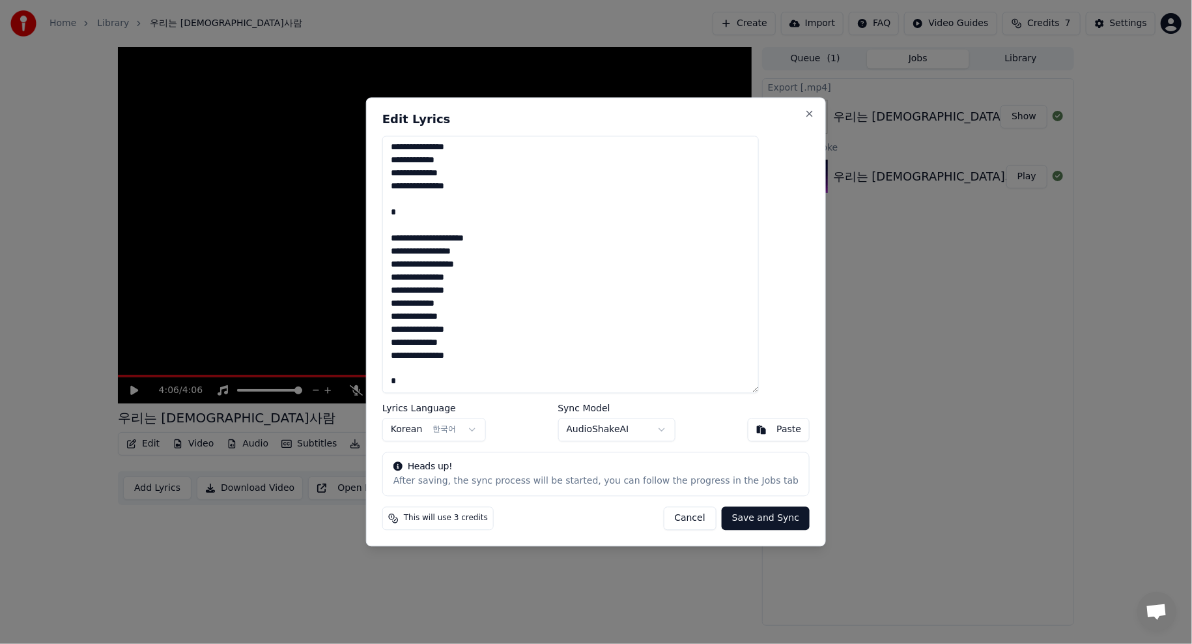
type textarea "**********"
click at [737, 516] on button "Save and Sync" at bounding box center [766, 518] width 88 height 23
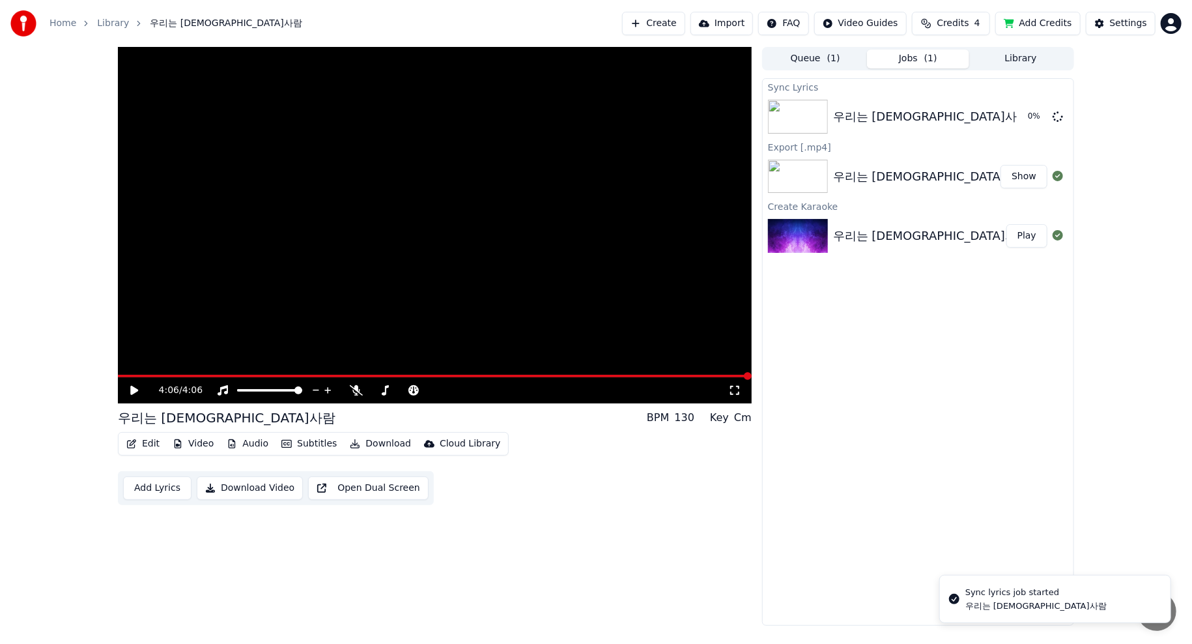
click at [139, 388] on icon at bounding box center [143, 390] width 31 height 10
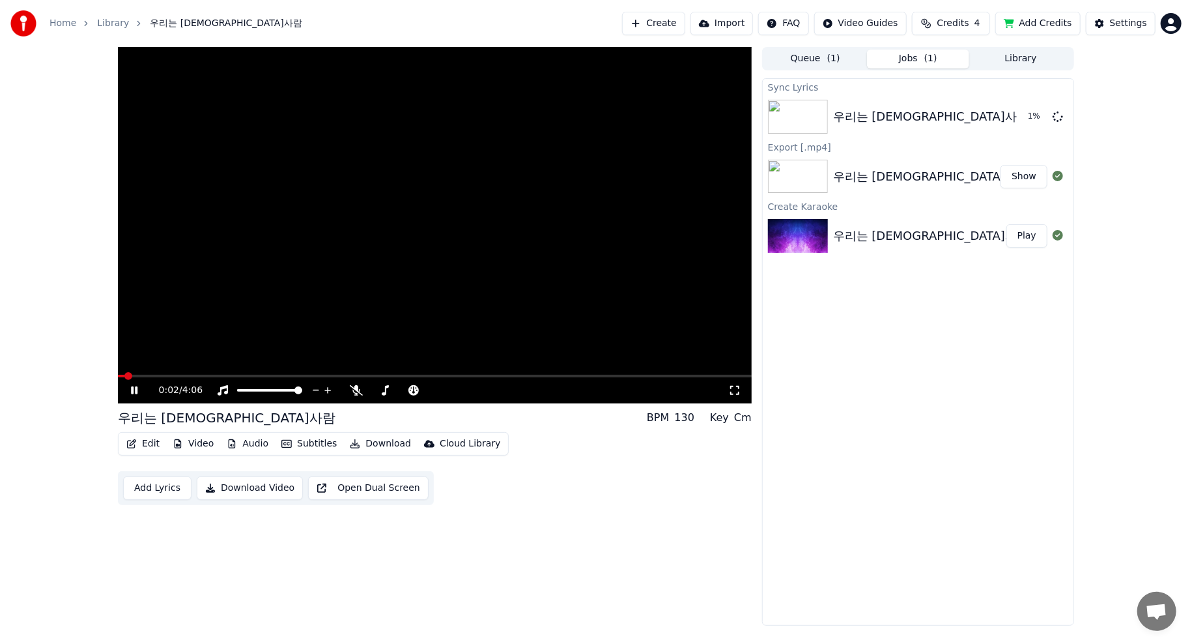
click at [145, 376] on span at bounding box center [435, 376] width 634 height 3
click at [184, 375] on span at bounding box center [435, 376] width 634 height 3
click at [218, 373] on video at bounding box center [435, 225] width 634 height 356
drag, startPoint x: 172, startPoint y: 378, endPoint x: 55, endPoint y: 377, distance: 116.6
click at [55, 377] on div "0:27 / 4:06 우리는 [DEMOGRAPHIC_DATA]사람 BPM 130 Key Cm Edit Video Audio Subtitles …" at bounding box center [596, 336] width 1192 height 578
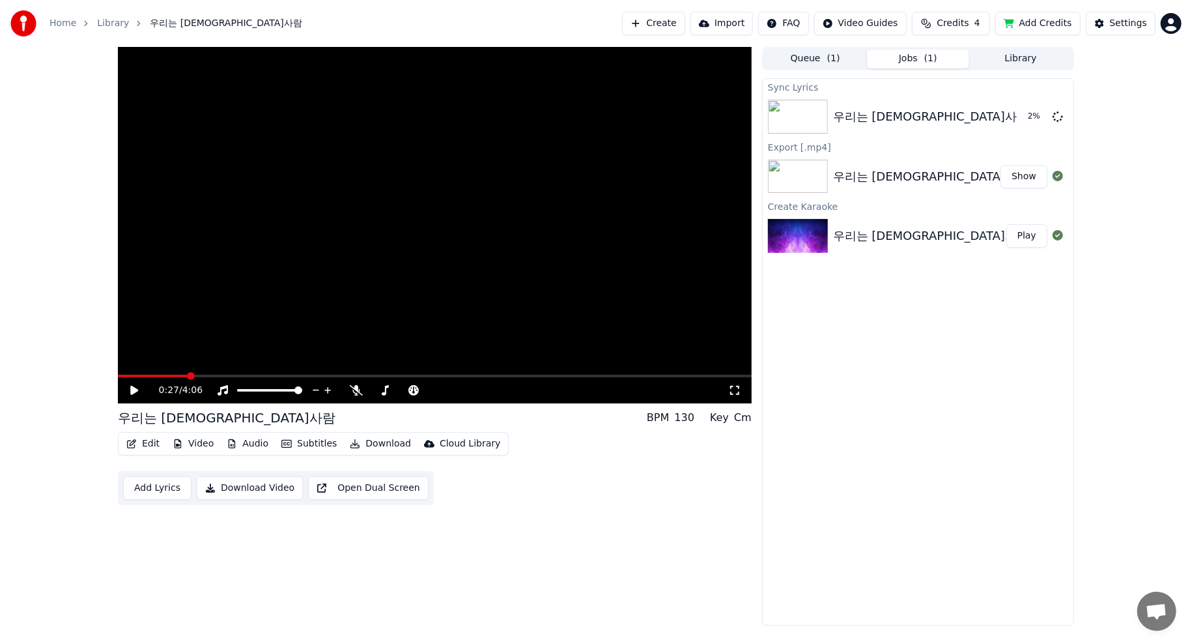
click at [154, 487] on button "Add Lyrics" at bounding box center [157, 487] width 68 height 23
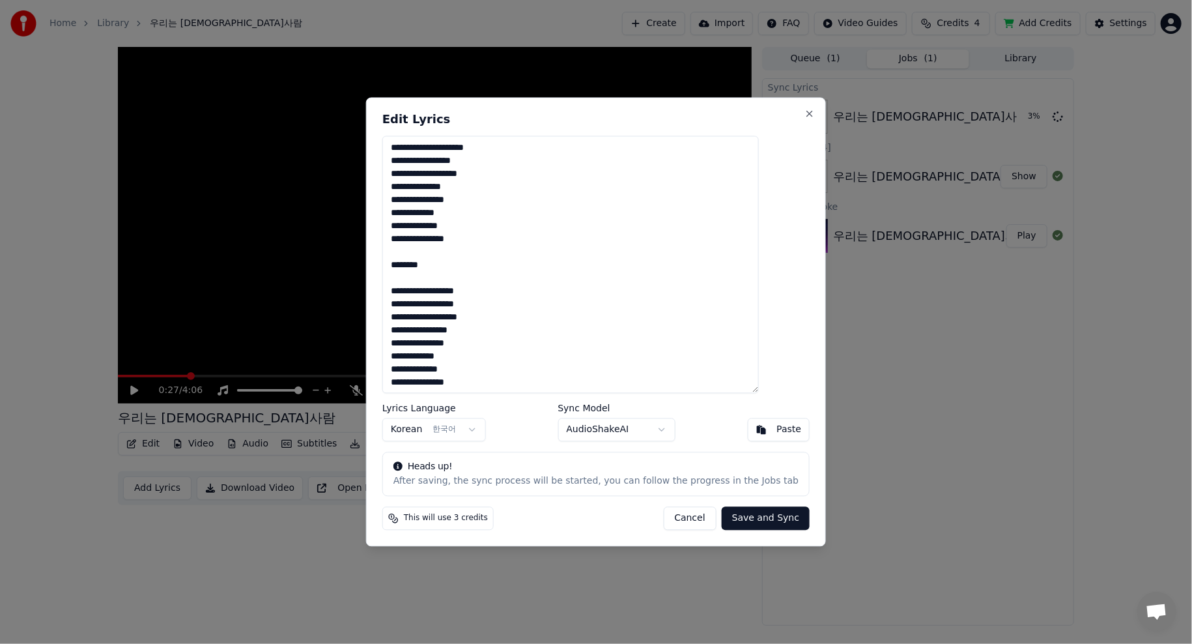
click at [667, 344] on textarea "**********" at bounding box center [570, 263] width 376 height 257
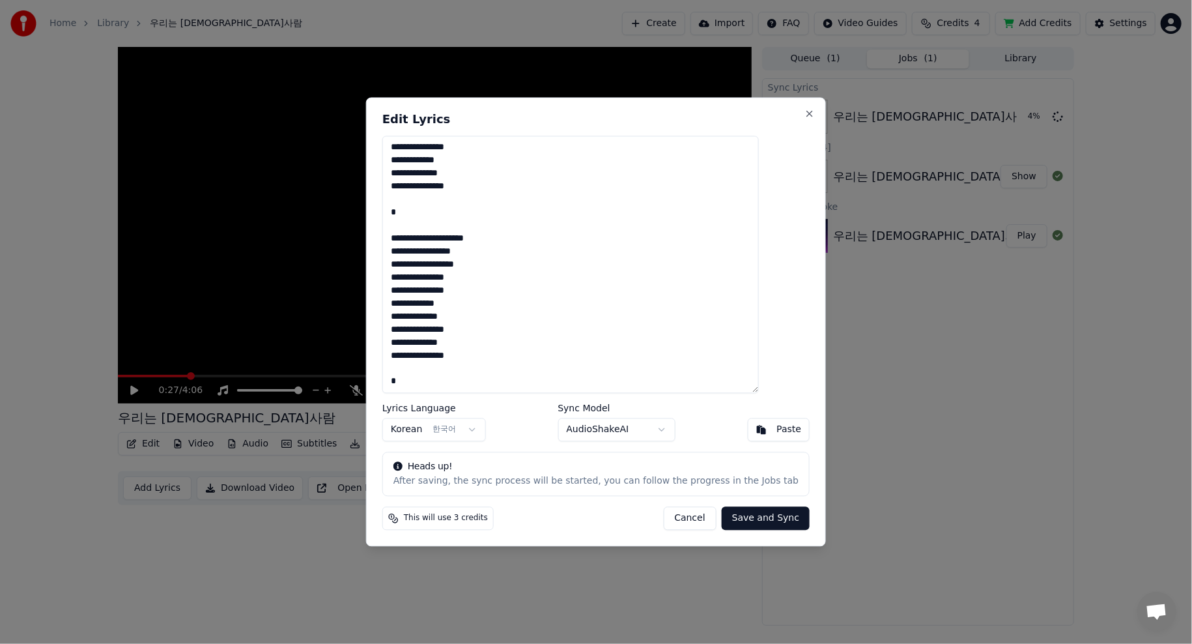
click at [750, 517] on button "Save and Sync" at bounding box center [766, 518] width 88 height 23
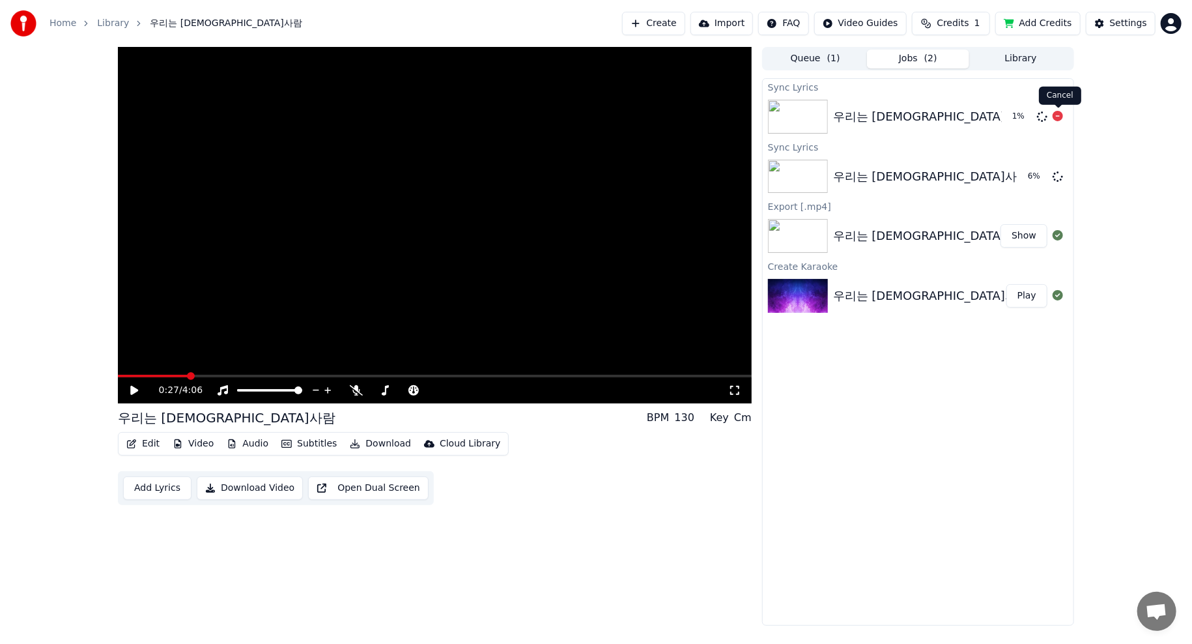
click at [1058, 115] on icon at bounding box center [1058, 116] width 10 height 10
click at [1060, 116] on icon at bounding box center [1058, 116] width 10 height 10
click at [1060, 115] on icon at bounding box center [1058, 116] width 10 height 10
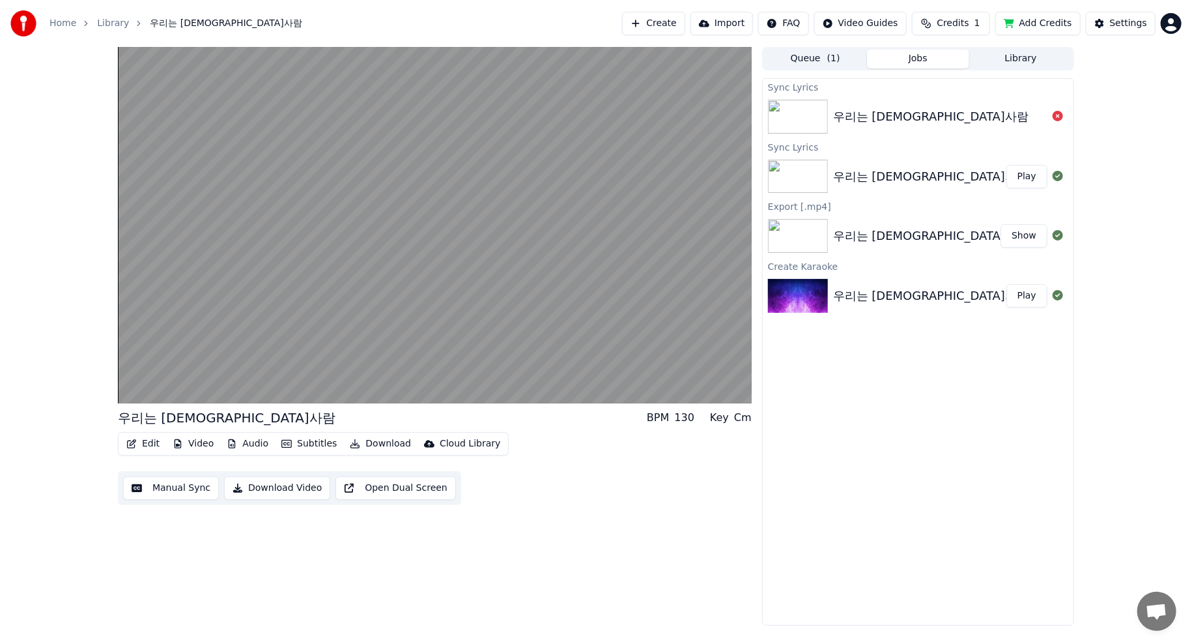
click at [832, 175] on div at bounding box center [800, 177] width 65 height 34
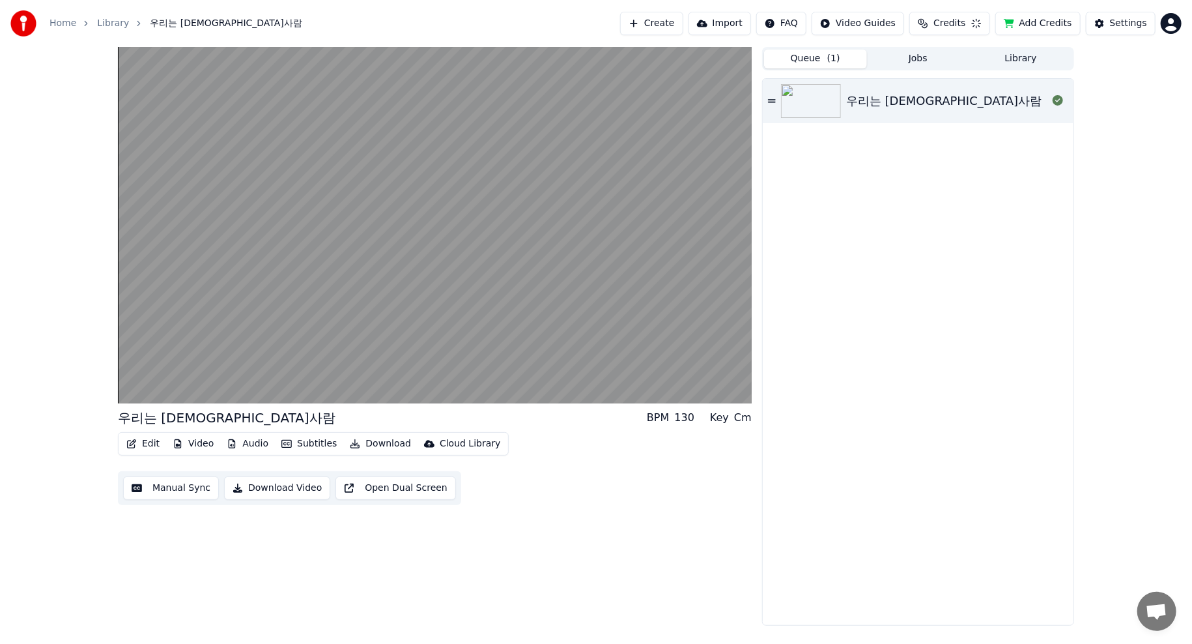
click at [813, 62] on button "Queue ( 1 )" at bounding box center [815, 59] width 103 height 19
click at [906, 58] on button "Jobs" at bounding box center [918, 59] width 103 height 19
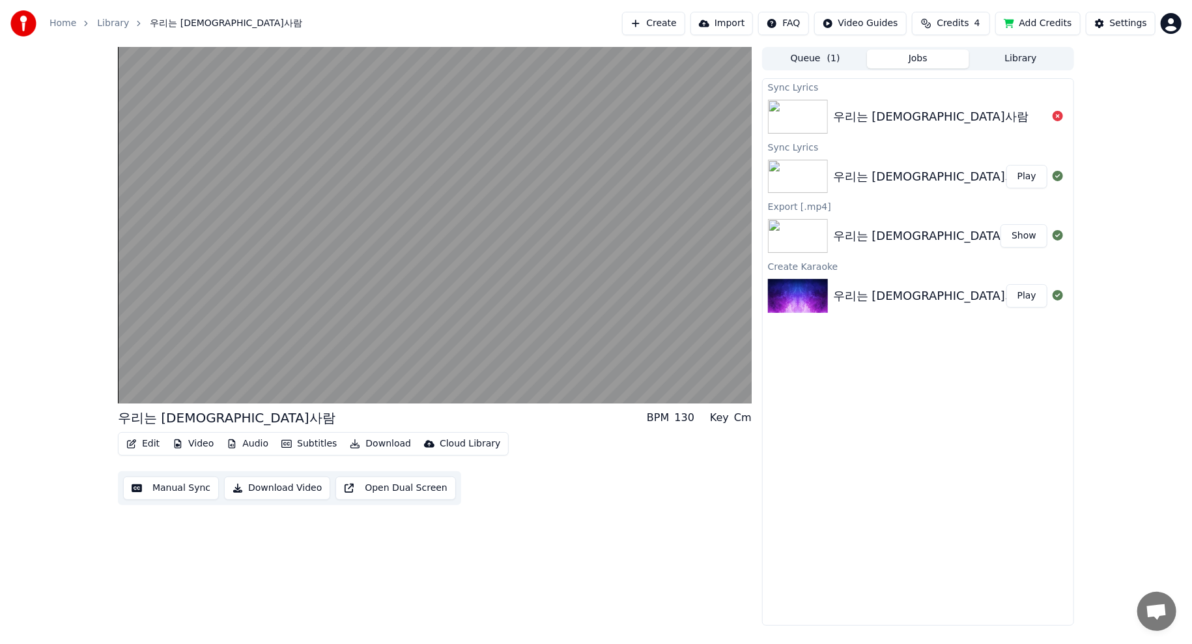
click at [992, 172] on div "우리는 [DEMOGRAPHIC_DATA]사람" at bounding box center [919, 176] width 173 height 18
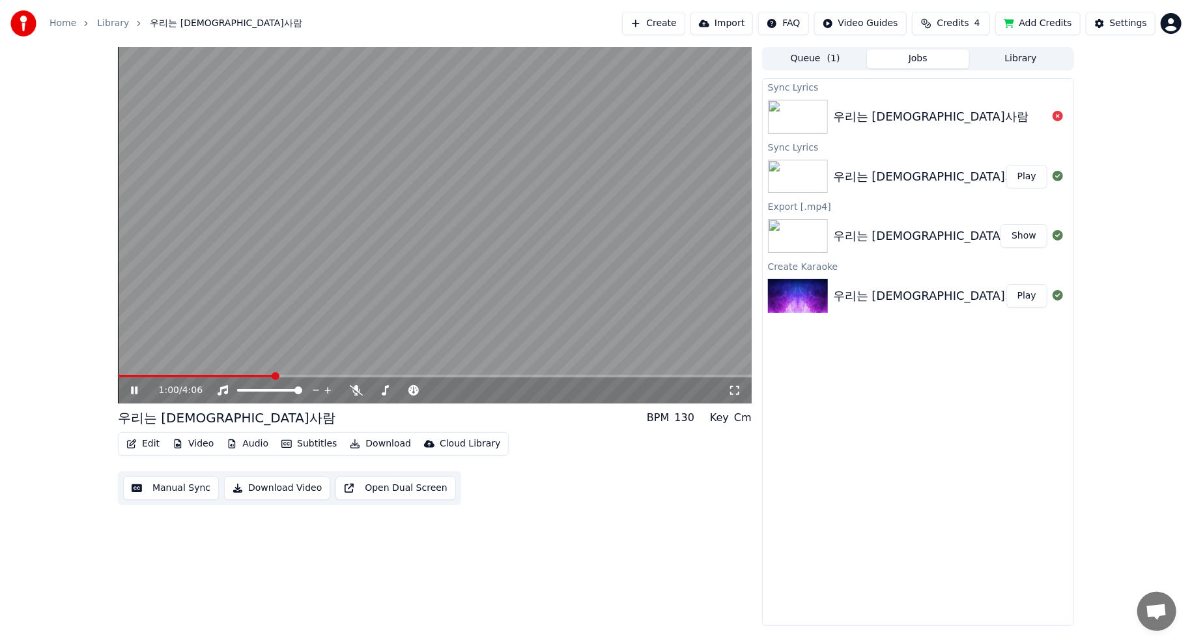
click at [261, 489] on button "Download Video" at bounding box center [277, 487] width 106 height 23
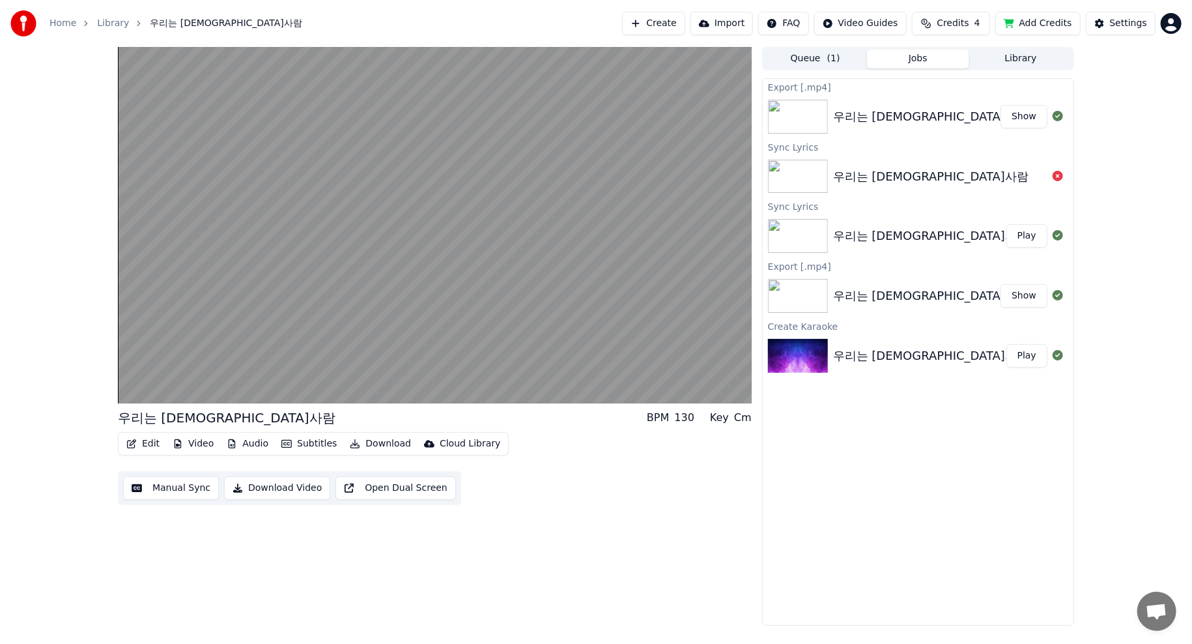
click at [82, 163] on div "우리는 조선사람 BPM 130 Key Cm Edit Video Audio Subtitles Download Cloud Library Manua…" at bounding box center [596, 336] width 1192 height 578
click at [188, 490] on button "Manual Sync" at bounding box center [171, 487] width 96 height 23
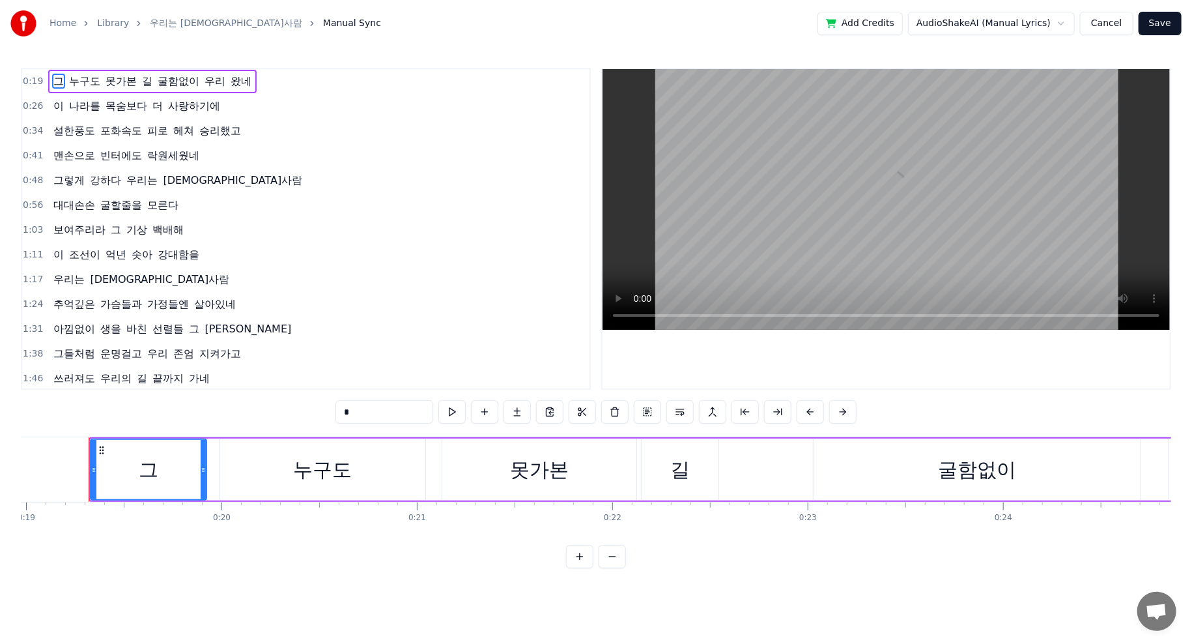
scroll to position [0, 3710]
click at [168, 21] on link "우리는 [DEMOGRAPHIC_DATA]사람" at bounding box center [226, 23] width 152 height 13
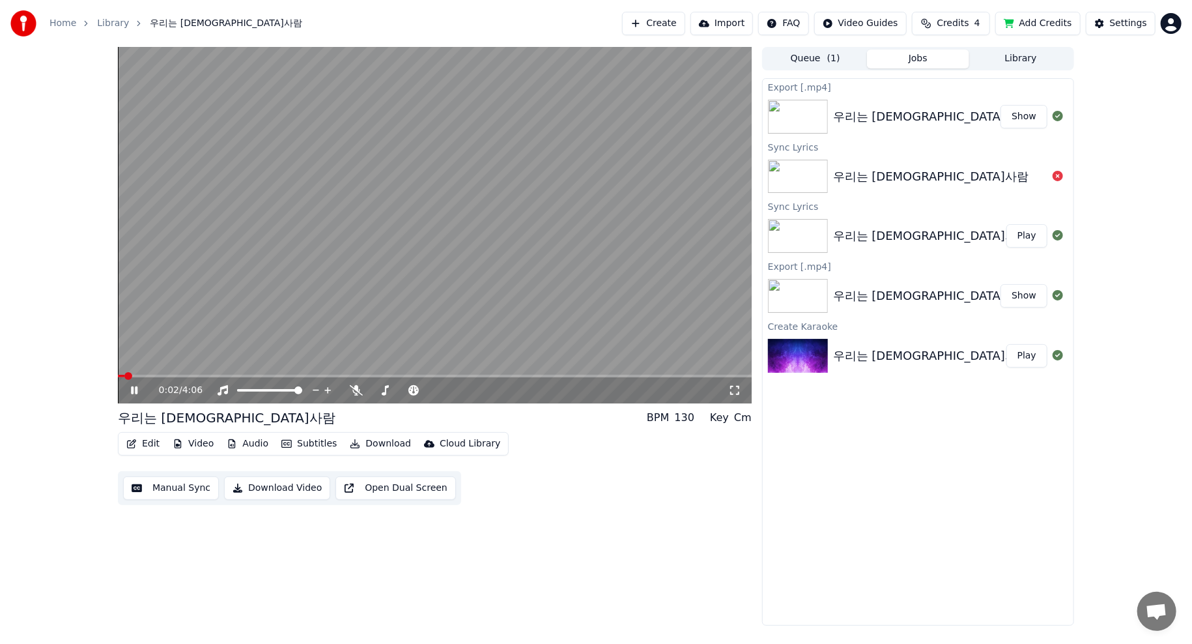
click at [809, 57] on button "Queue ( 1 )" at bounding box center [815, 59] width 103 height 19
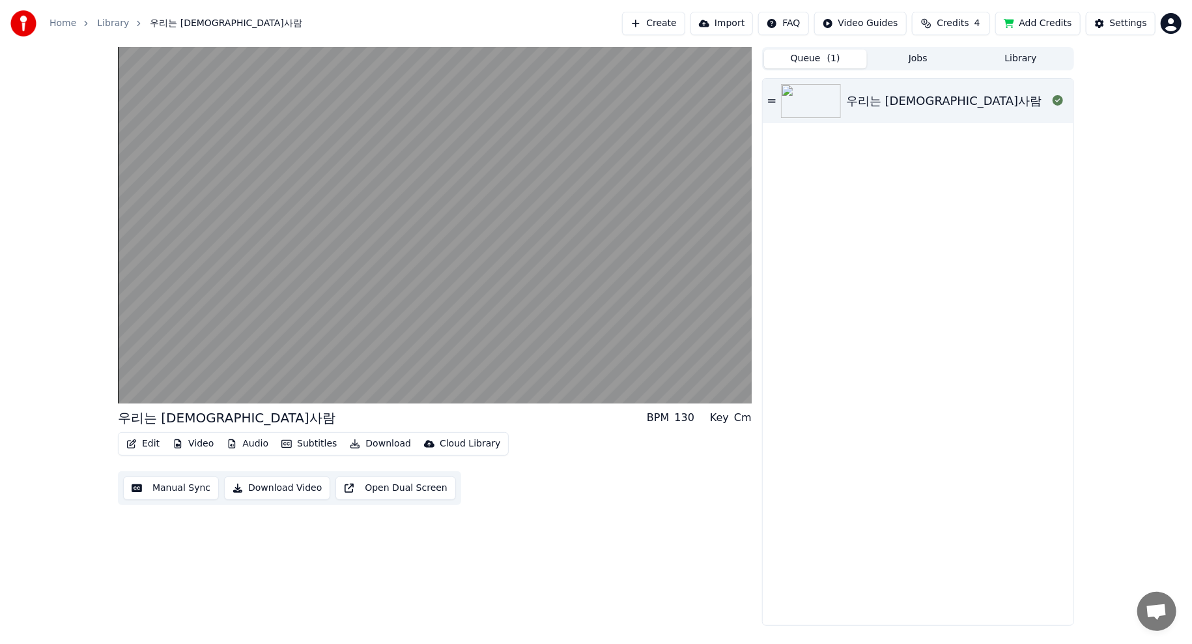
click at [911, 64] on button "Jobs" at bounding box center [918, 59] width 103 height 19
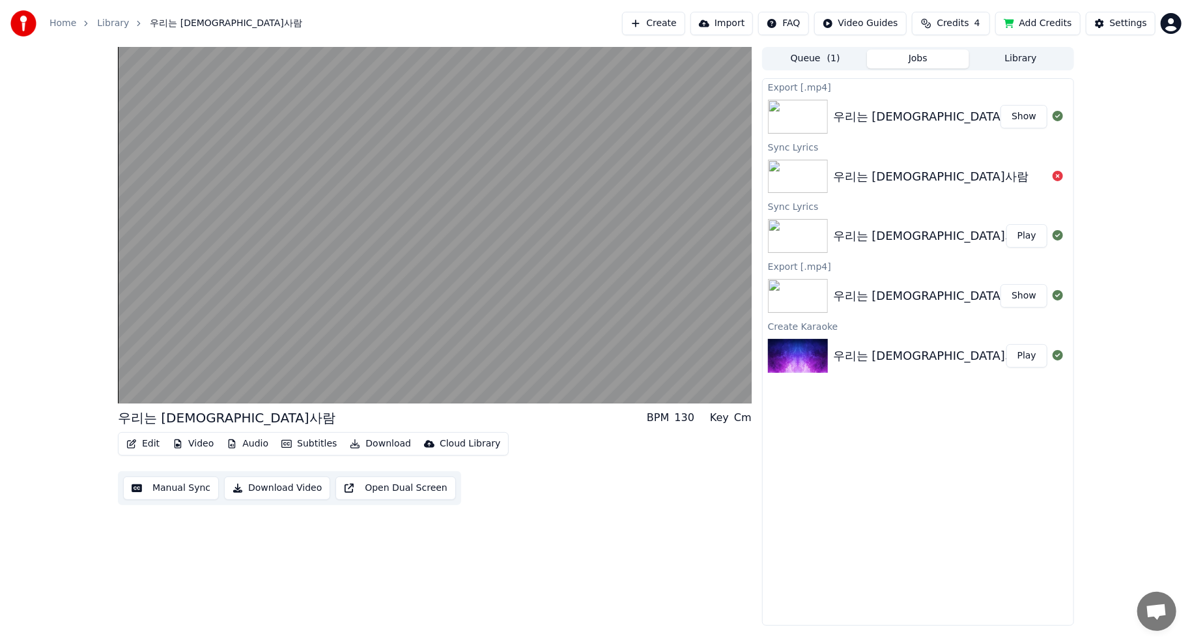
click at [1030, 61] on button "Library" at bounding box center [1020, 59] width 103 height 19
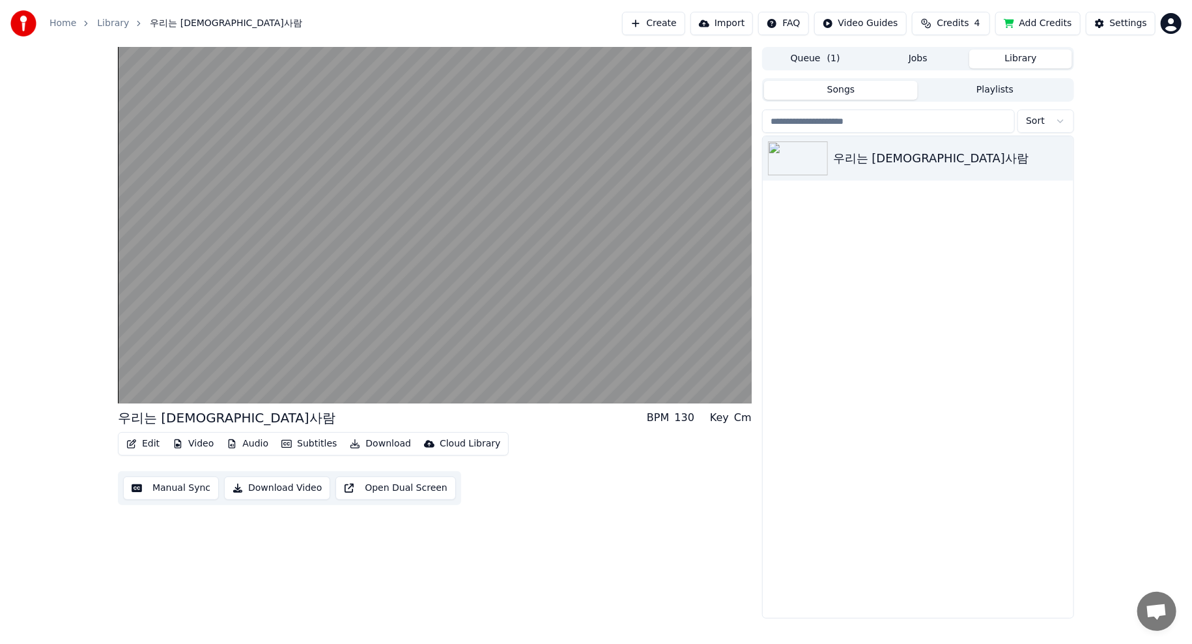
click at [907, 57] on button "Jobs" at bounding box center [918, 59] width 103 height 19
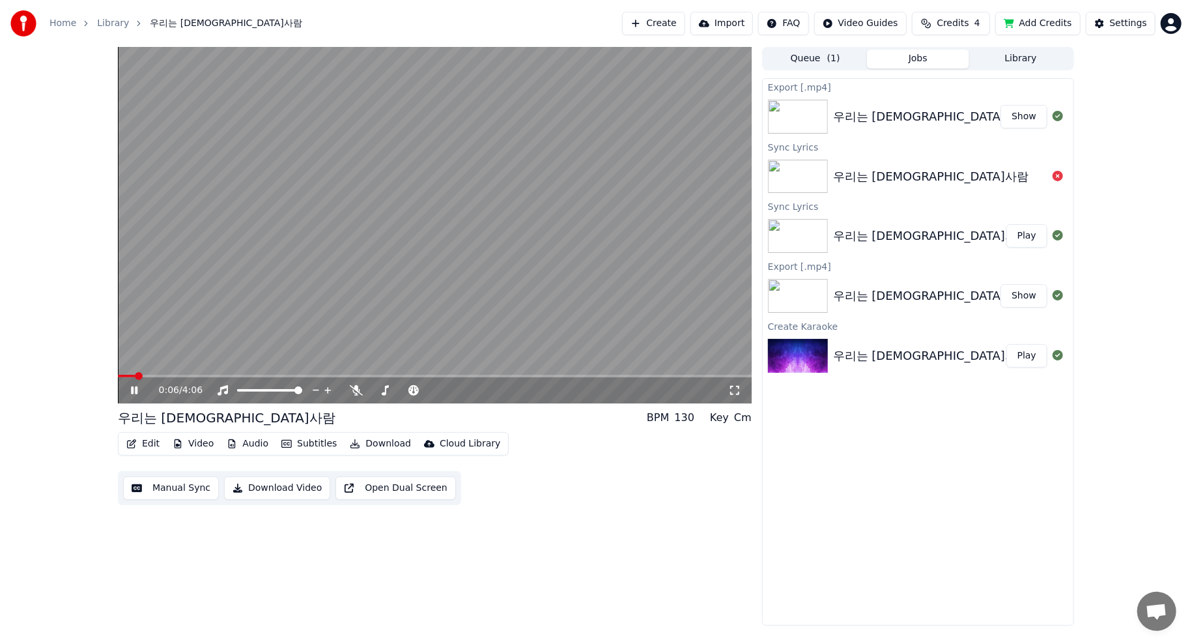
click at [630, 485] on div "Edit Video Audio Subtitles Download Cloud Library Manual Sync Download Video Op…" at bounding box center [435, 468] width 634 height 73
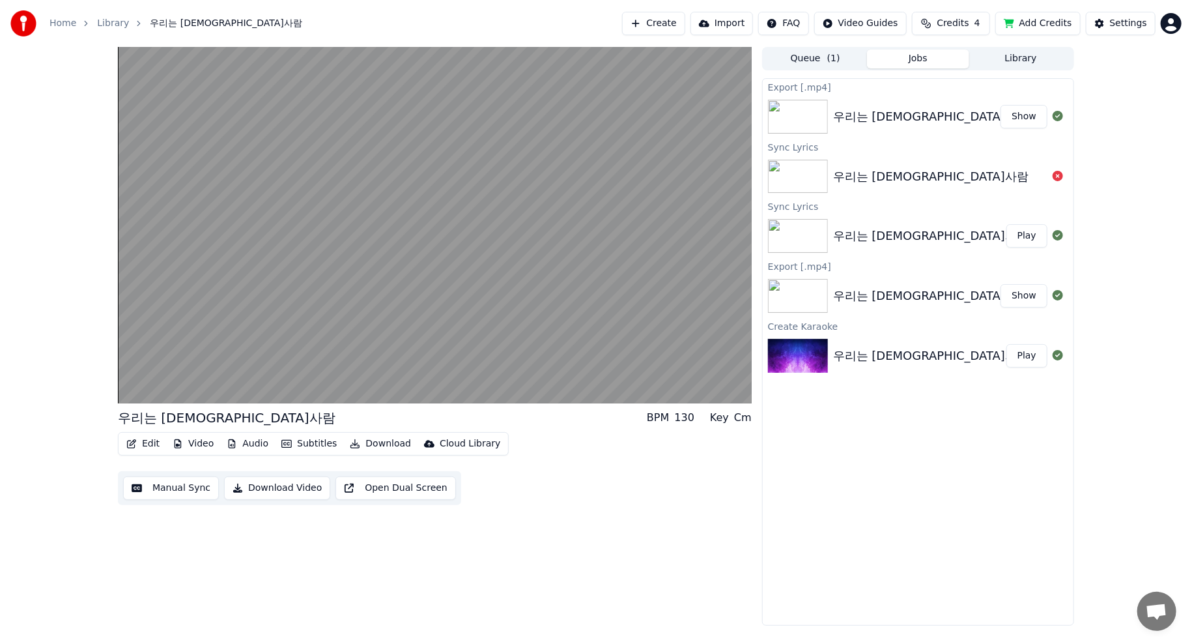
click at [185, 487] on button "Manual Sync" at bounding box center [171, 487] width 96 height 23
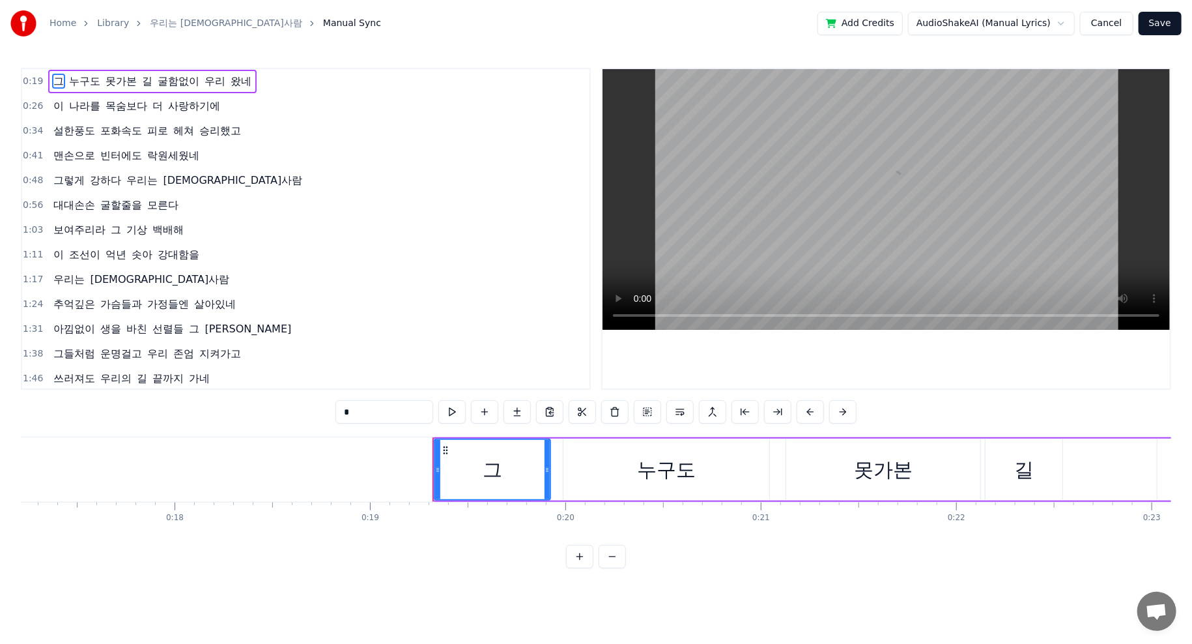
scroll to position [0, 3710]
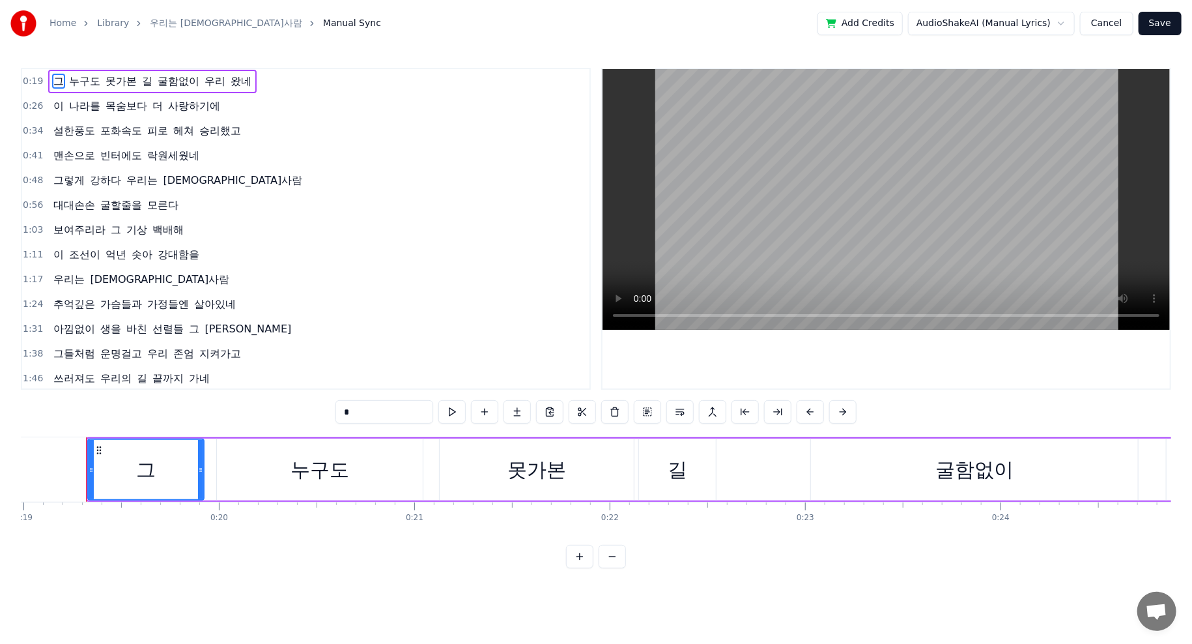
click at [179, 18] on link "우리는 [DEMOGRAPHIC_DATA]사람" at bounding box center [226, 23] width 152 height 13
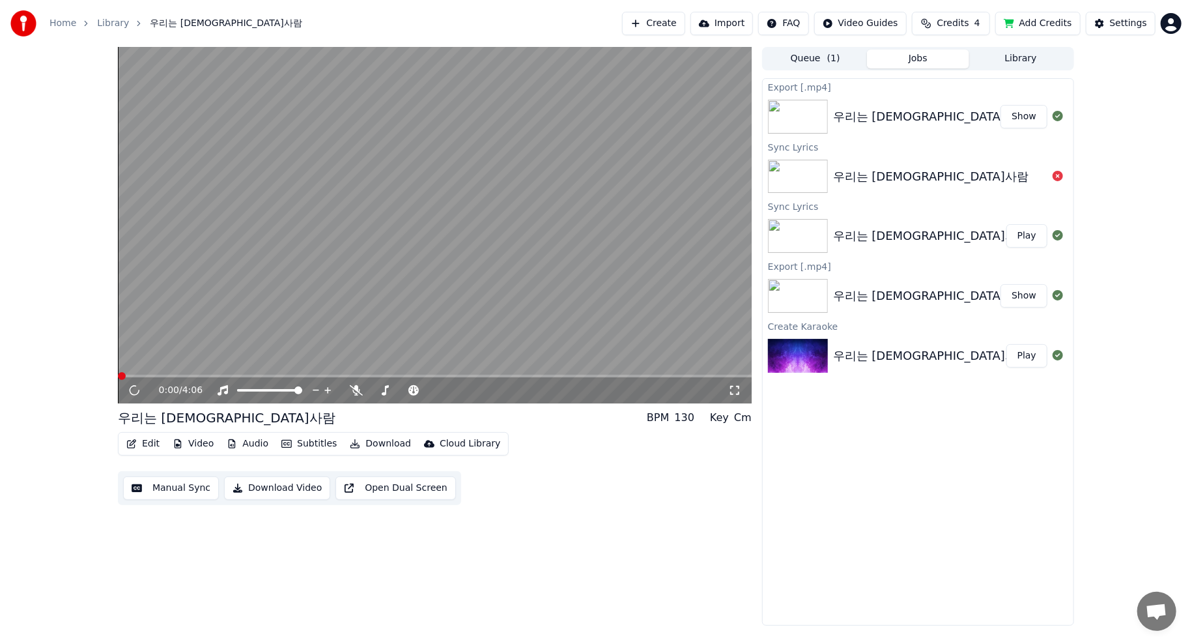
click at [109, 22] on link "Library" at bounding box center [113, 23] width 32 height 13
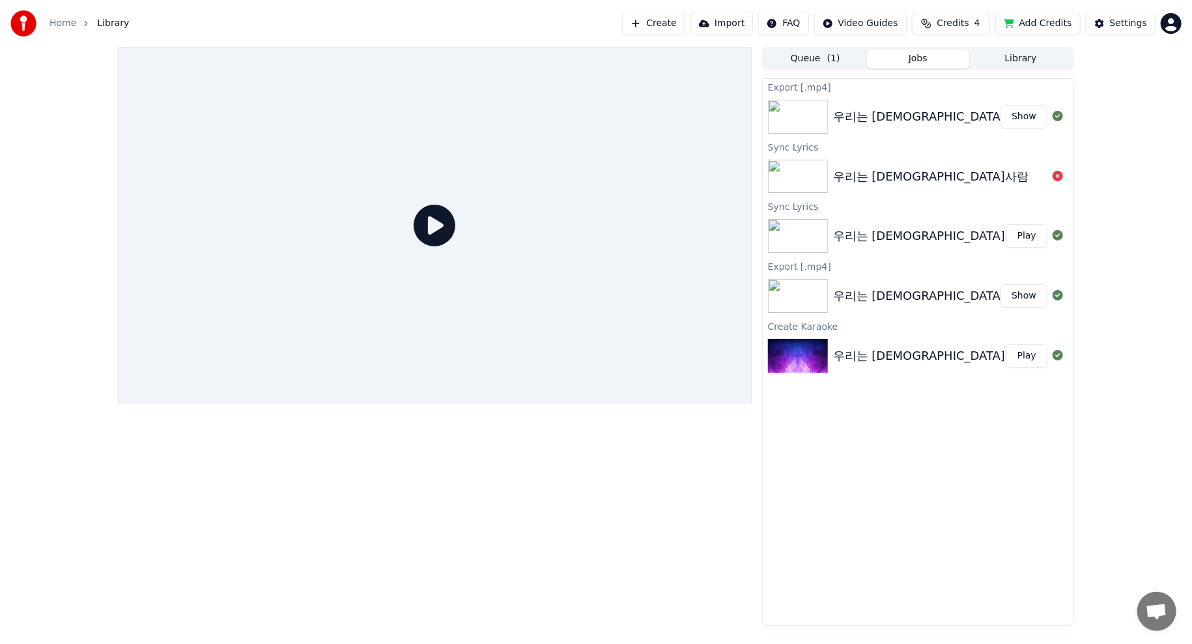
click at [893, 226] on div "우리는 조선사람 Play" at bounding box center [918, 236] width 311 height 44
click at [1122, 23] on div "Settings" at bounding box center [1128, 23] width 37 height 13
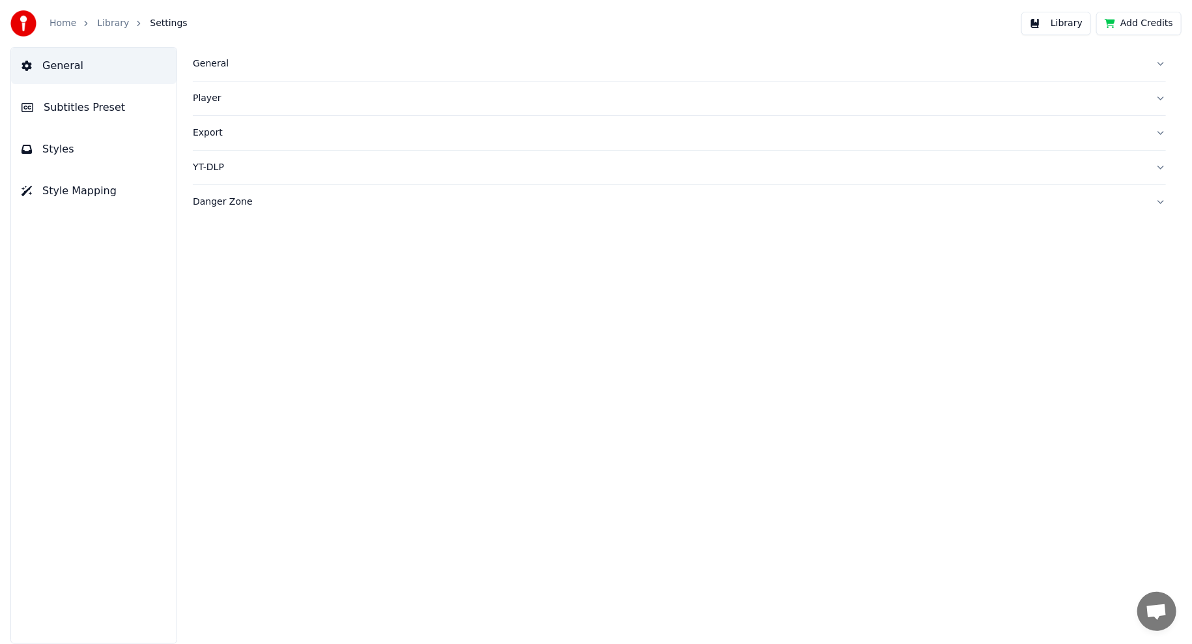
click at [117, 99] on button "Subtitles Preset" at bounding box center [93, 107] width 165 height 36
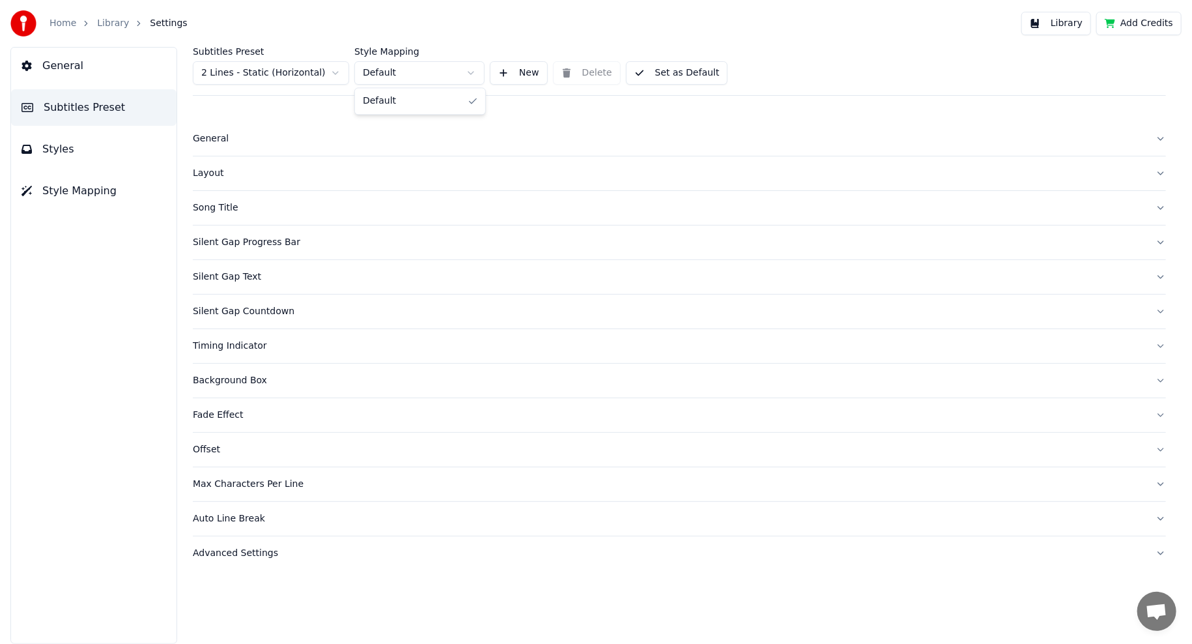
click at [423, 73] on html "Home Library Settings Library Add Credits General Subtitles Preset Styles Style…" at bounding box center [596, 322] width 1192 height 644
click at [423, 72] on html "Home Library Settings Library Add Credits General Subtitles Preset Styles Style…" at bounding box center [596, 322] width 1192 height 644
click at [83, 154] on button "Styles" at bounding box center [93, 149] width 165 height 36
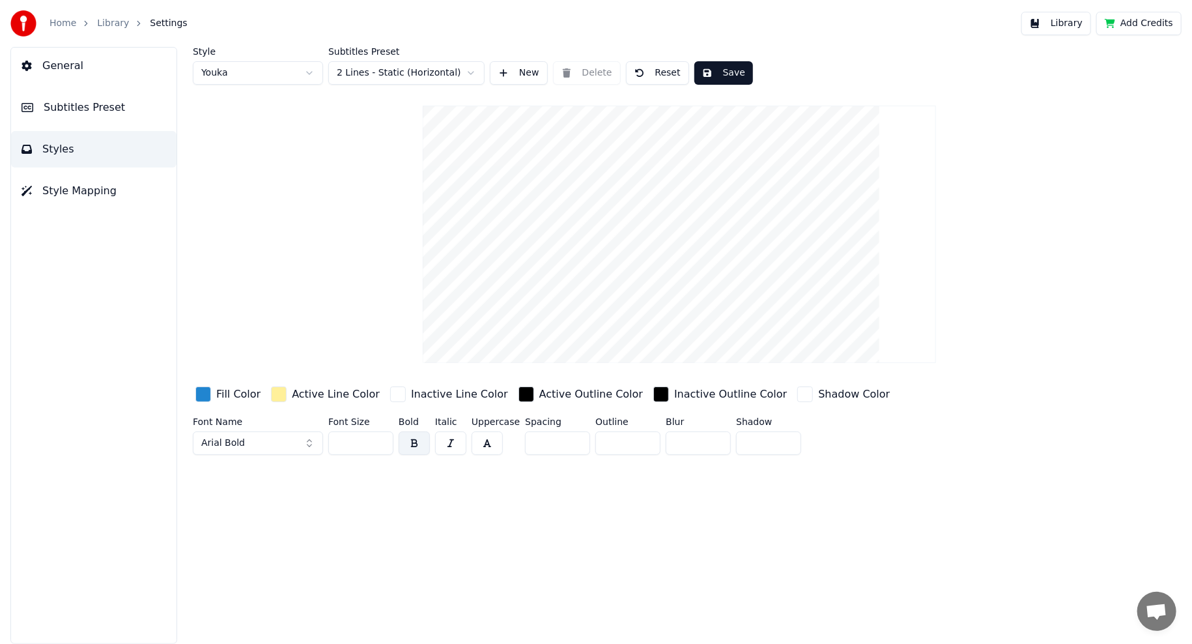
click at [281, 444] on button "Arial Bold" at bounding box center [258, 442] width 130 height 23
click at [305, 445] on button "Arial Bold" at bounding box center [258, 442] width 130 height 23
click at [307, 442] on button "Arial Bold" at bounding box center [258, 442] width 130 height 23
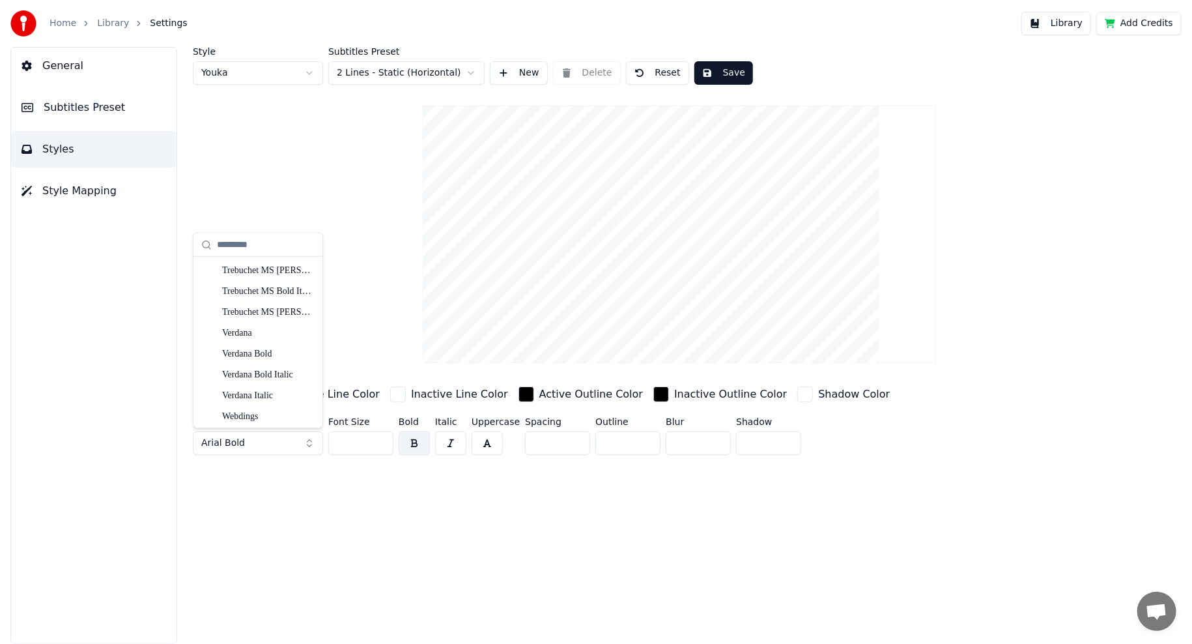
scroll to position [3709, 0]
click at [270, 361] on div "Yu Gothic UI Light" at bounding box center [258, 351] width 124 height 21
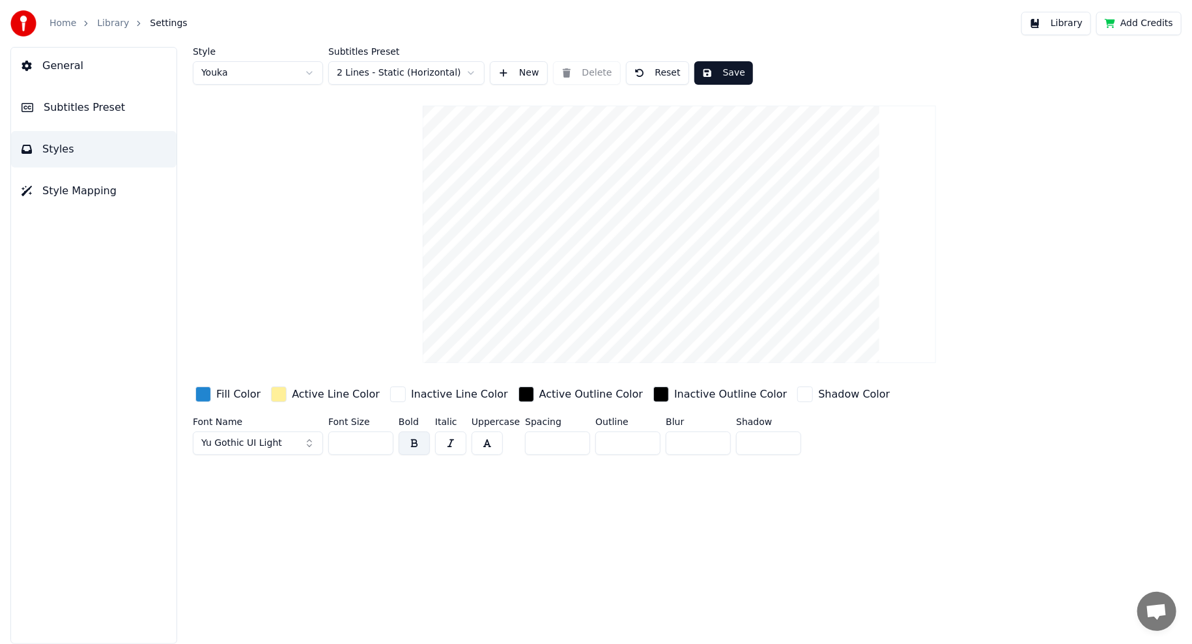
click at [295, 446] on button "Yu Gothic UI Light" at bounding box center [258, 442] width 130 height 23
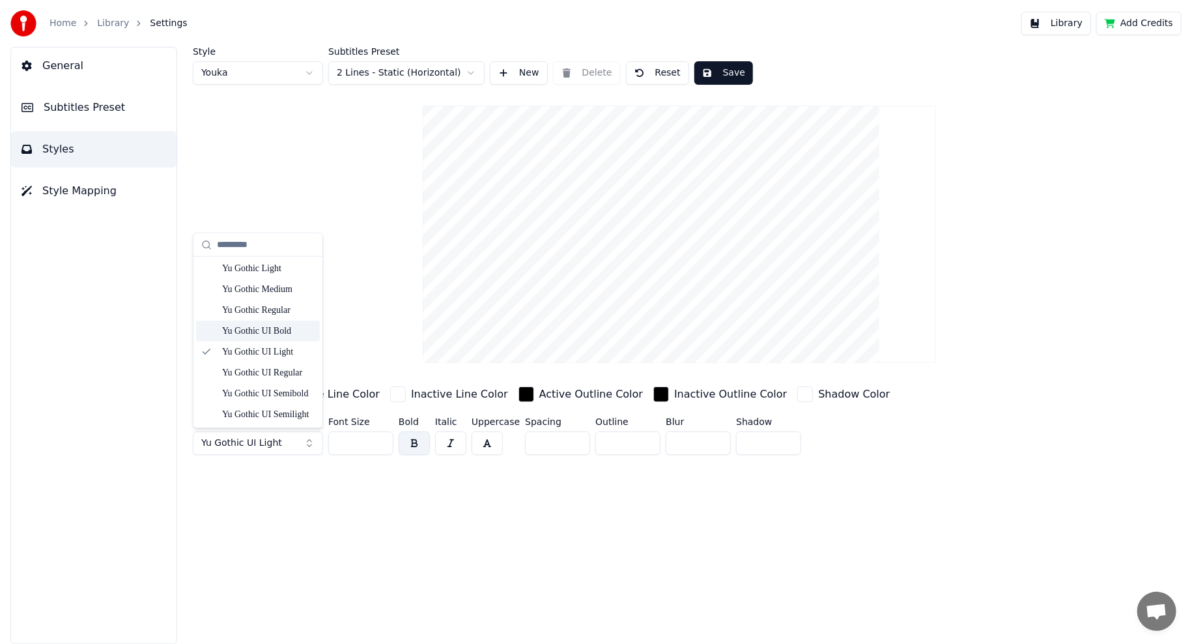
click at [244, 332] on div "Yu Gothic UI Bold" at bounding box center [268, 330] width 92 height 13
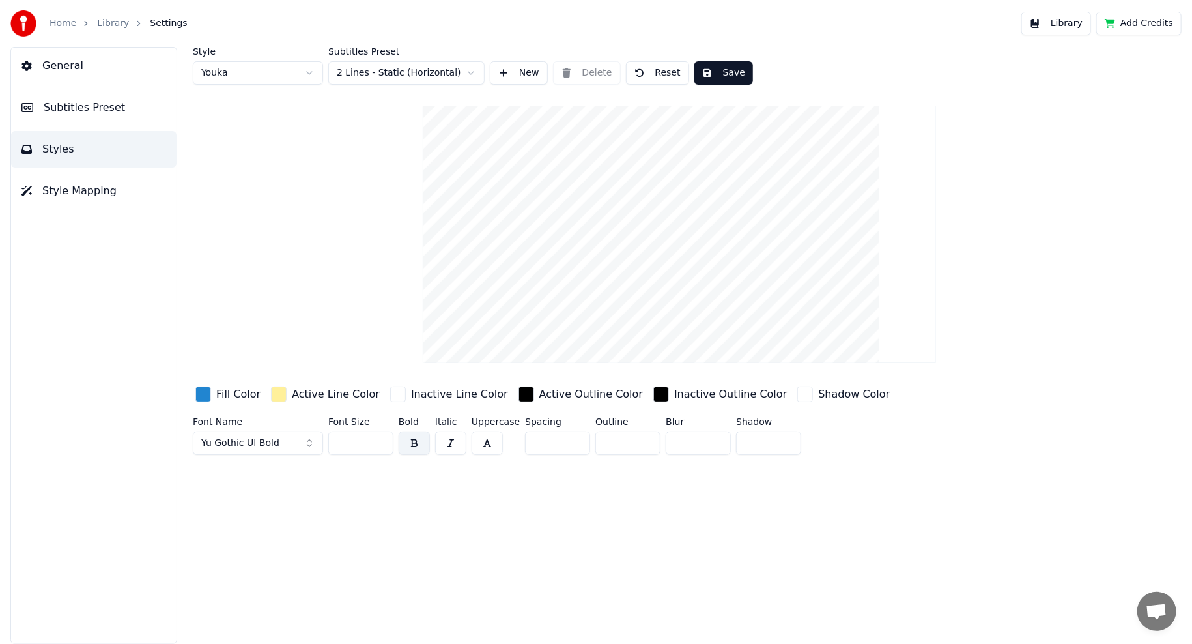
click at [253, 438] on span "Yu Gothic UI Bold" at bounding box center [240, 442] width 78 height 13
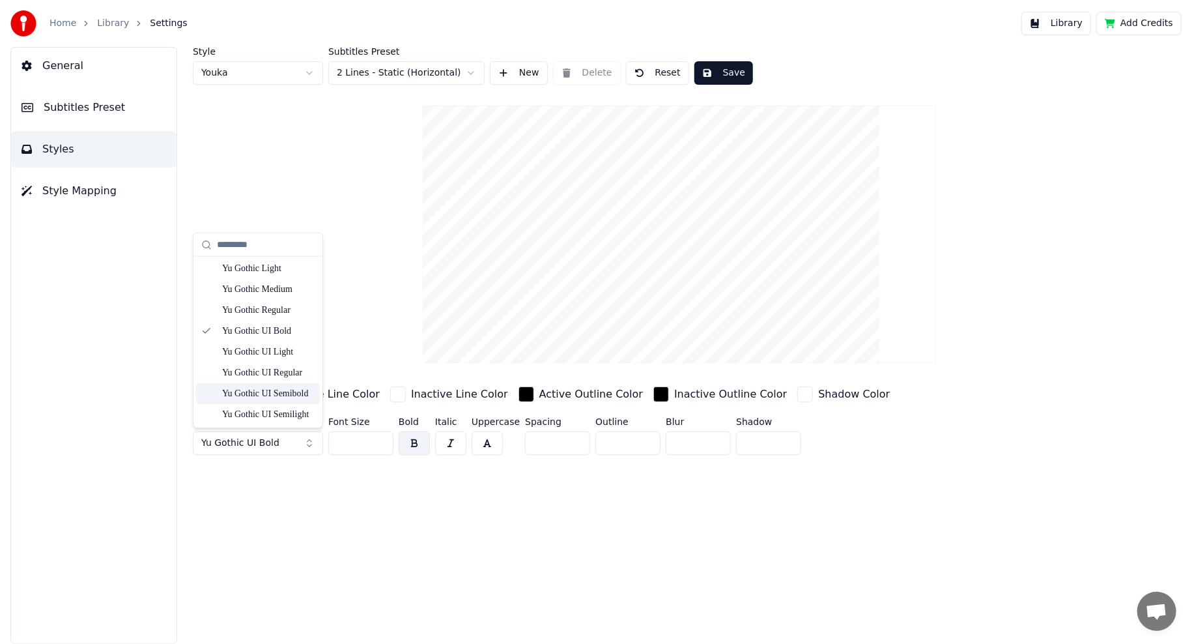
drag, startPoint x: 1096, startPoint y: 275, endPoint x: 1093, endPoint y: 283, distance: 8.5
click at [1094, 281] on div "Style Youka Subtitles Preset 2 Lines - Static (Horizontal) New Delete Reset Sav…" at bounding box center [679, 253] width 973 height 413
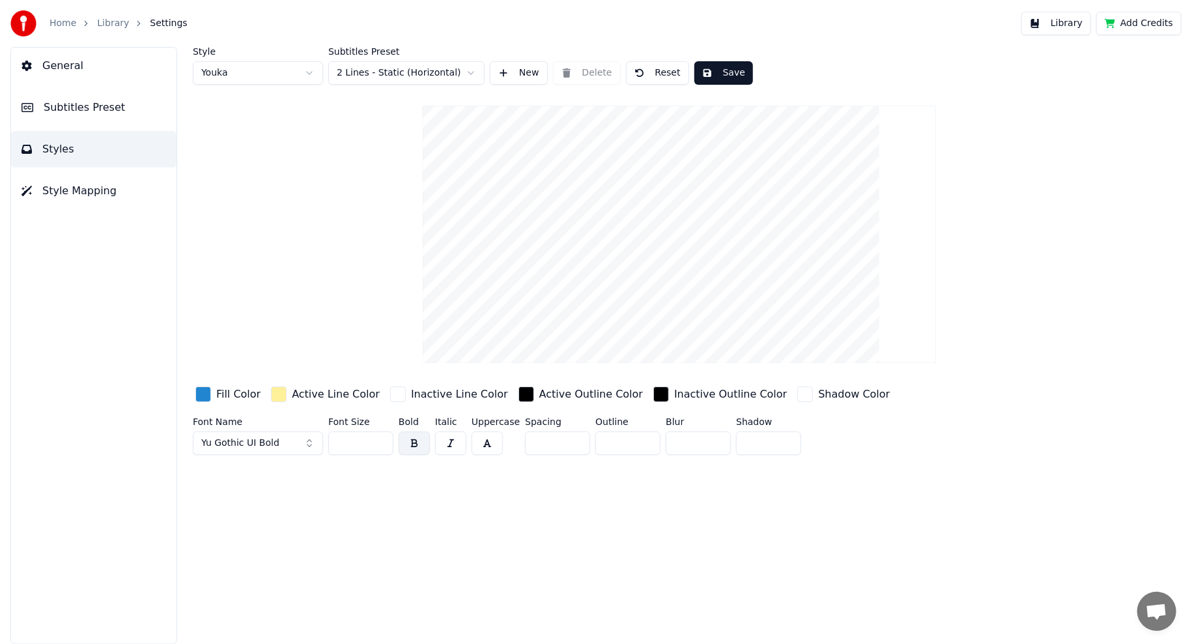
click at [234, 444] on span "Yu Gothic UI Bold" at bounding box center [240, 442] width 78 height 13
click at [292, 507] on div "Style Youka Subtitles Preset 2 Lines - Static (Horizontal) New Delete Reset Sav…" at bounding box center [679, 345] width 1025 height 597
click at [94, 65] on button "General" at bounding box center [93, 66] width 165 height 36
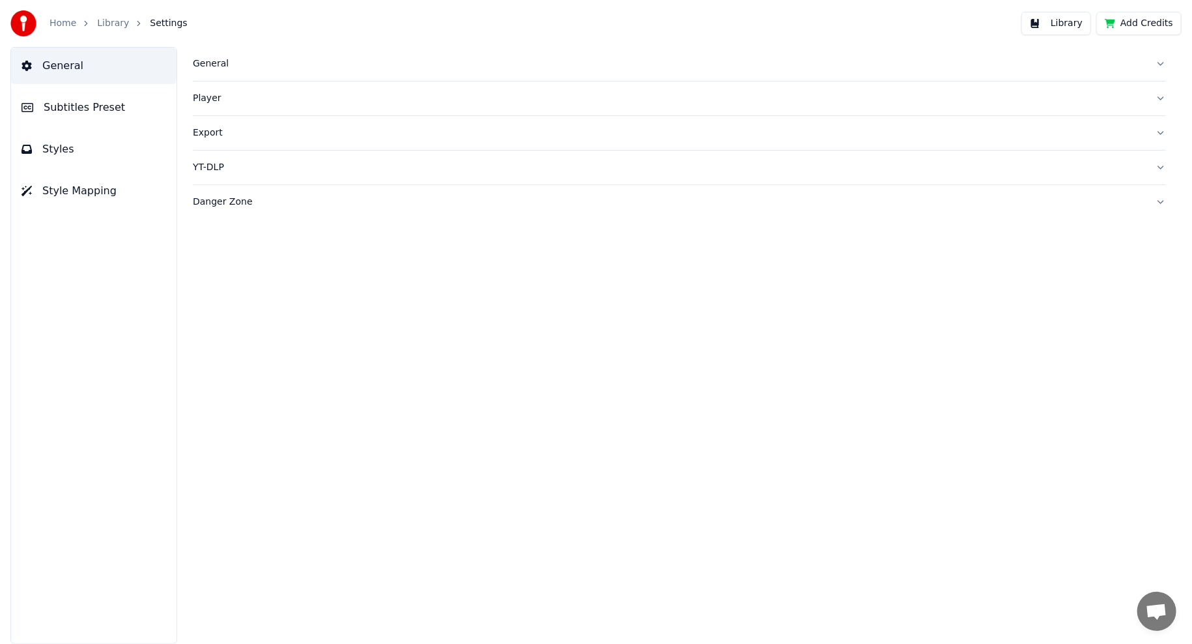
click at [76, 25] on div "Home" at bounding box center [70, 23] width 41 height 13
click at [67, 23] on link "Home" at bounding box center [63, 23] width 27 height 13
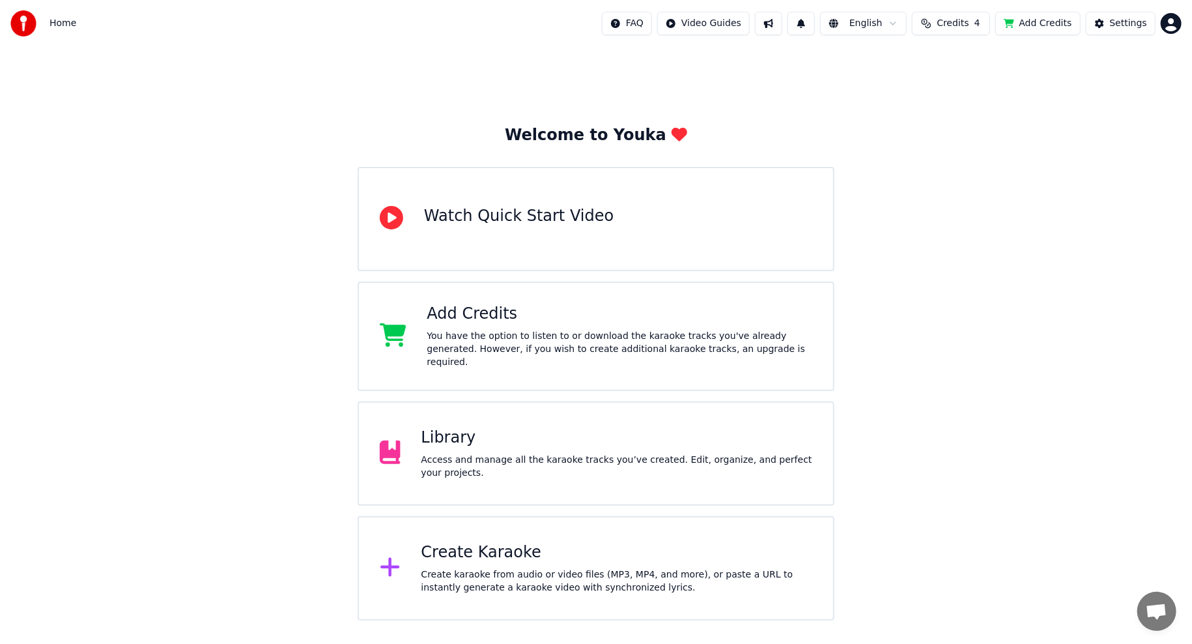
click at [1172, 28] on html "Home FAQ Video Guides English Credits 4 Add Credits Settings Welcome to Youka W…" at bounding box center [596, 310] width 1192 height 620
click at [1027, 281] on html "Home FAQ Video Guides English Credits 4 Add Credits Settings Welcome to Youka W…" at bounding box center [596, 310] width 1192 height 620
click at [944, 26] on button "Credits 4" at bounding box center [951, 23] width 78 height 23
click at [943, 84] on td "4" at bounding box center [934, 86] width 59 height 23
click at [1110, 113] on div "Welcome to Youka Watch Quick Start Video Add Credits You have the option to lis…" at bounding box center [596, 333] width 1192 height 573
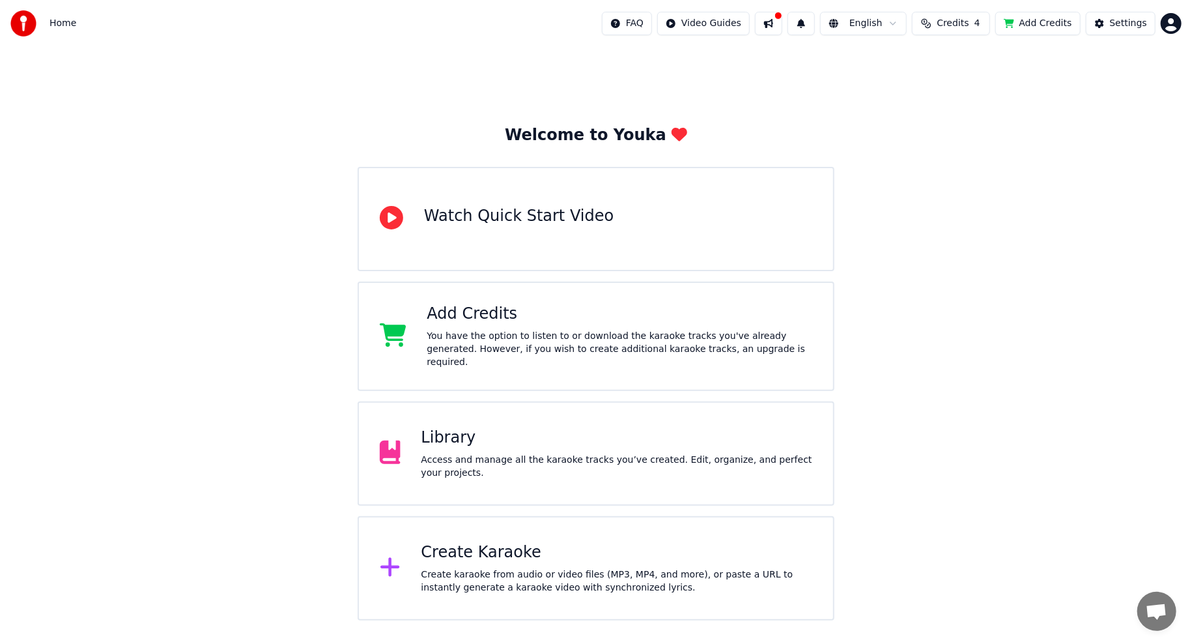
click at [1045, 20] on button "Add Credits" at bounding box center [1037, 23] width 85 height 23
click at [526, 317] on div "Add Credits" at bounding box center [620, 314] width 386 height 21
click at [543, 324] on div "Add Credits" at bounding box center [620, 314] width 386 height 21
click at [1007, 251] on div "Welcome to Youka Watch Quick Start Video Add Credits You have the option to lis…" at bounding box center [596, 333] width 1192 height 573
click at [1105, 23] on button "Settings" at bounding box center [1121, 23] width 70 height 23
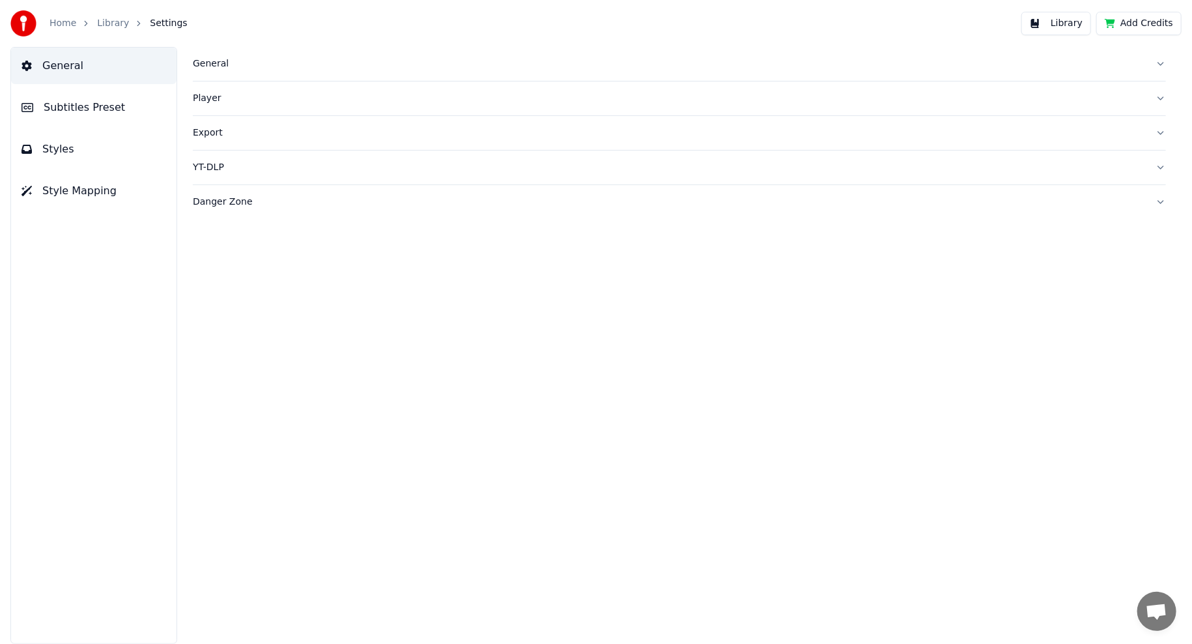
click at [115, 100] on button "Subtitles Preset" at bounding box center [93, 107] width 165 height 36
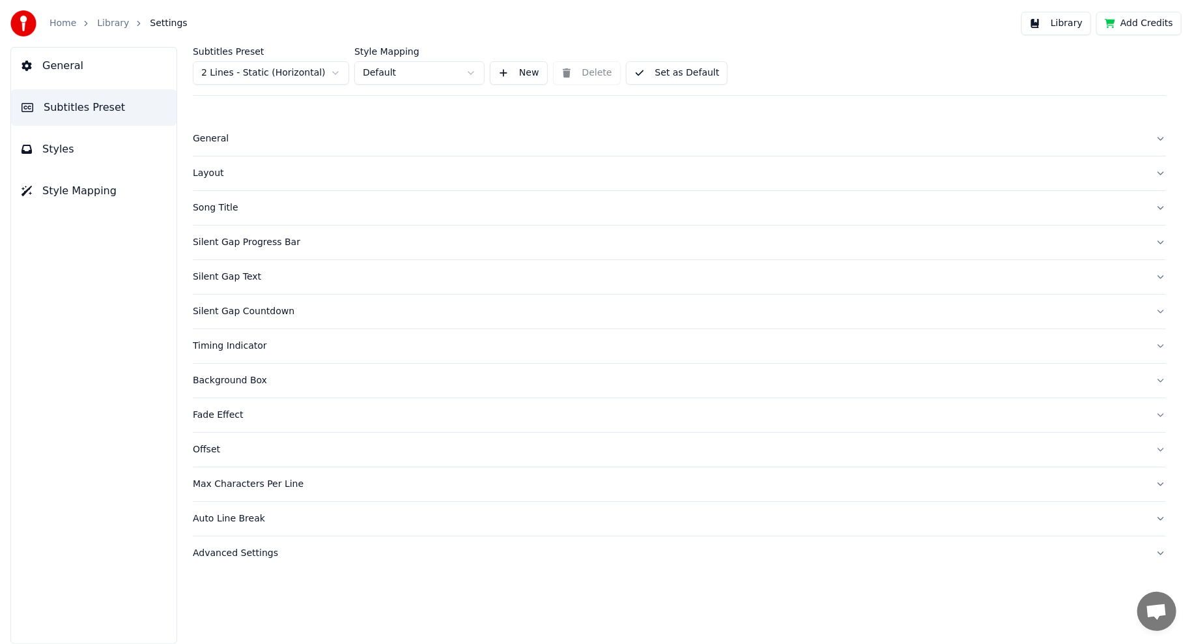
click at [111, 81] on button "General" at bounding box center [93, 66] width 165 height 36
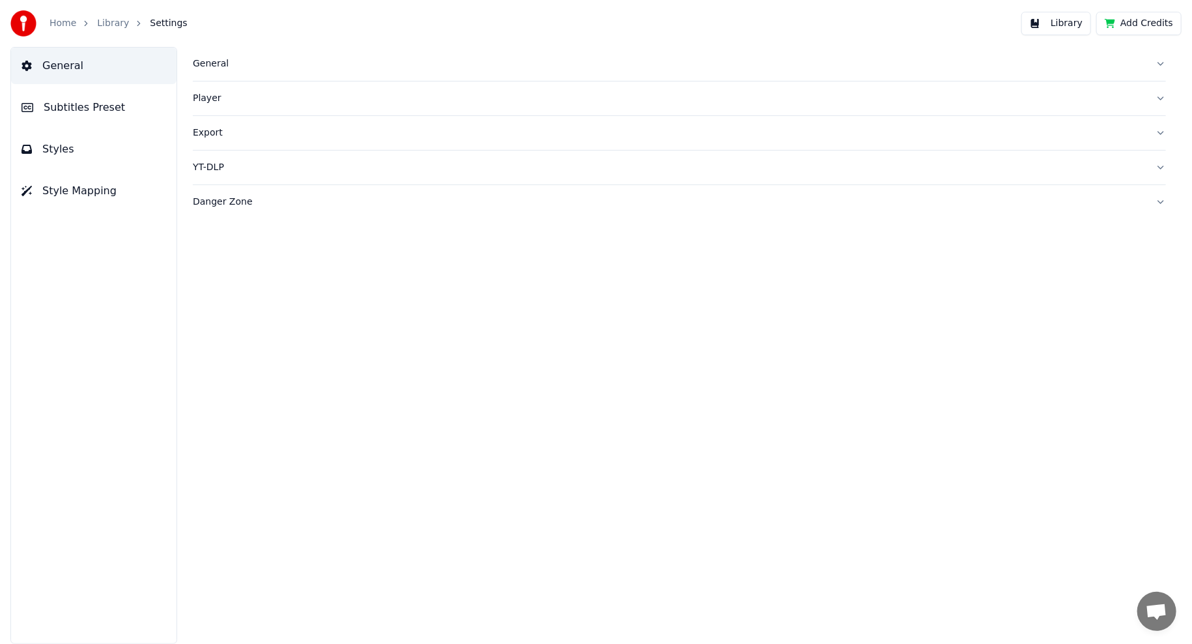
click at [208, 63] on div "General" at bounding box center [669, 63] width 952 height 13
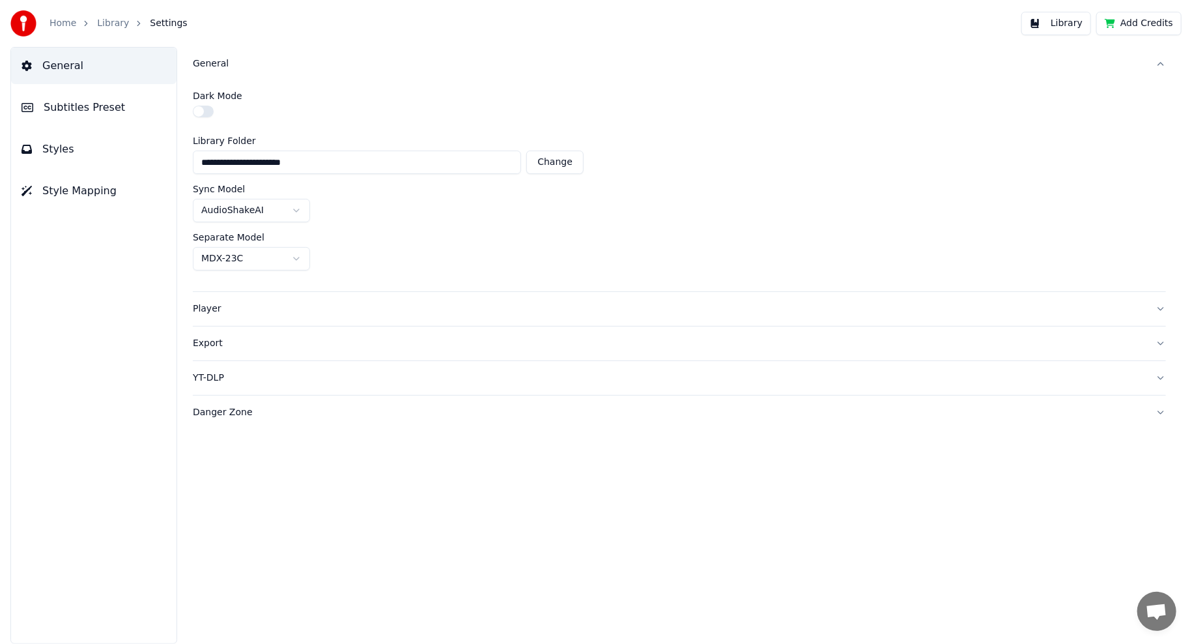
click at [209, 111] on button "button" at bounding box center [203, 112] width 21 height 12
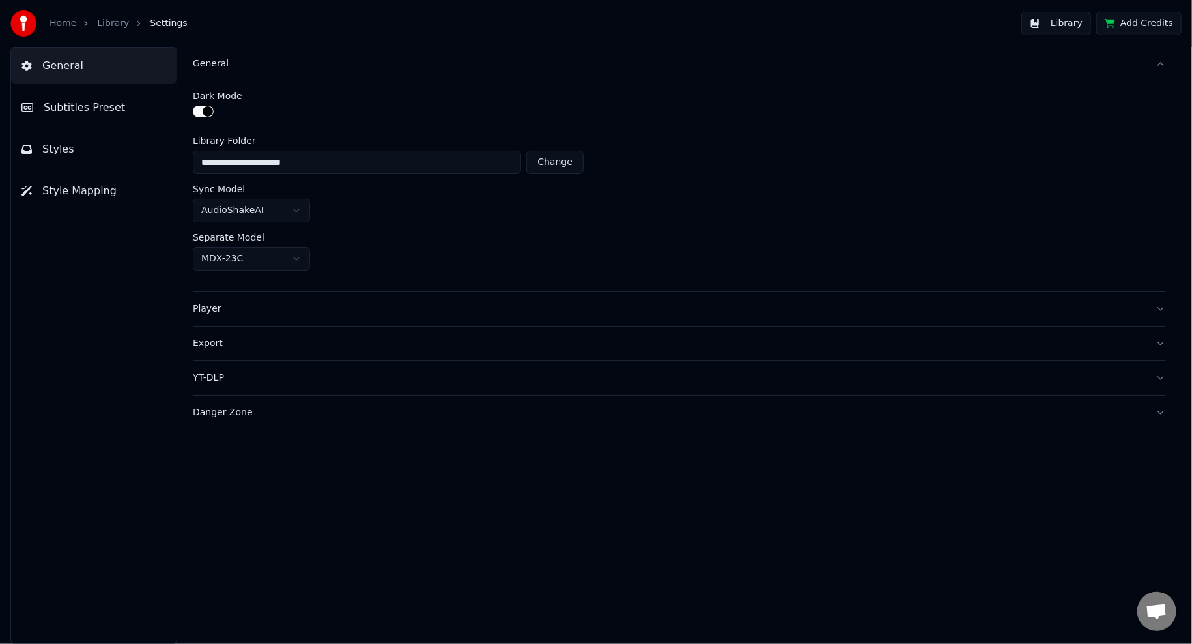
click at [209, 111] on button "button" at bounding box center [203, 112] width 21 height 12
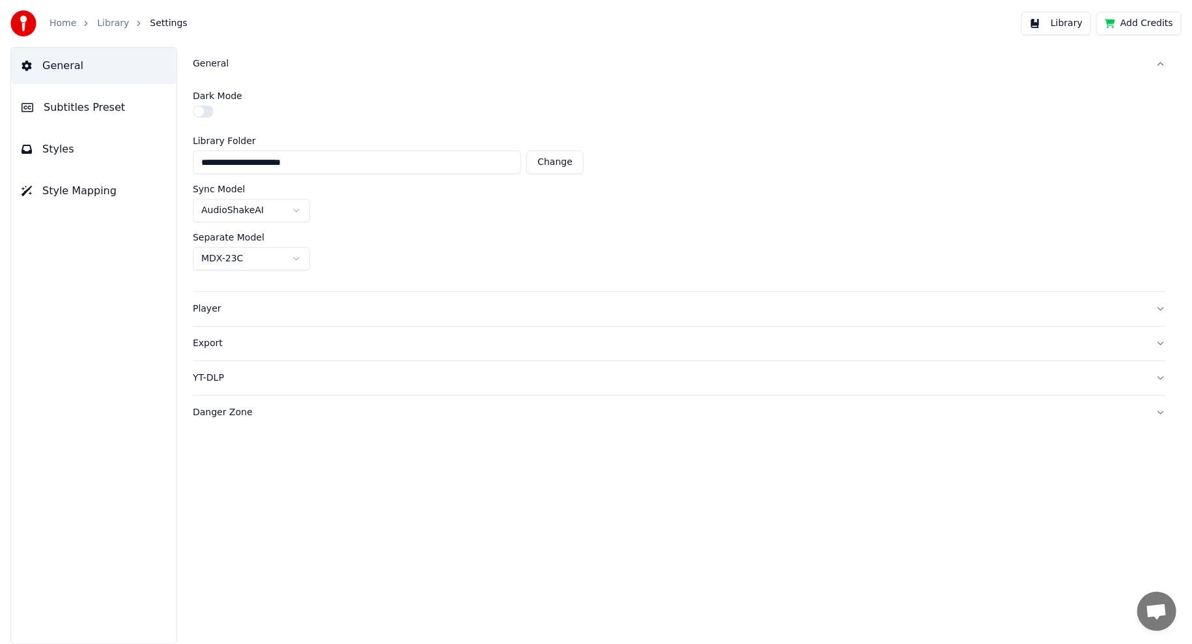
click at [248, 302] on div "Player" at bounding box center [669, 308] width 952 height 13
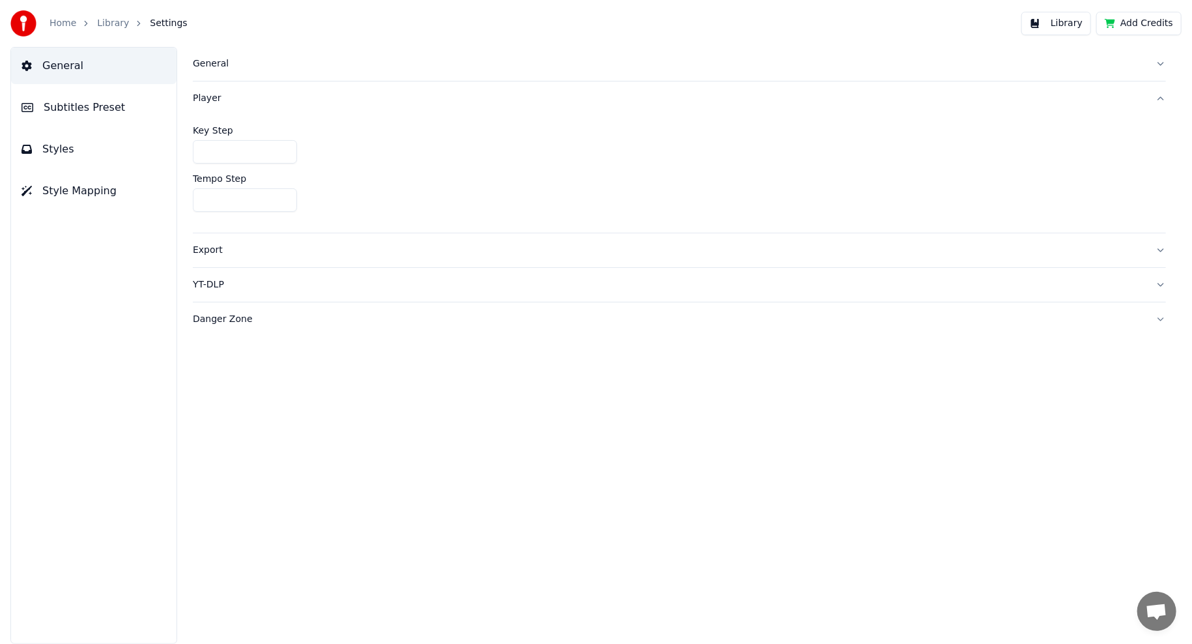
click at [225, 250] on div "Export" at bounding box center [669, 250] width 952 height 13
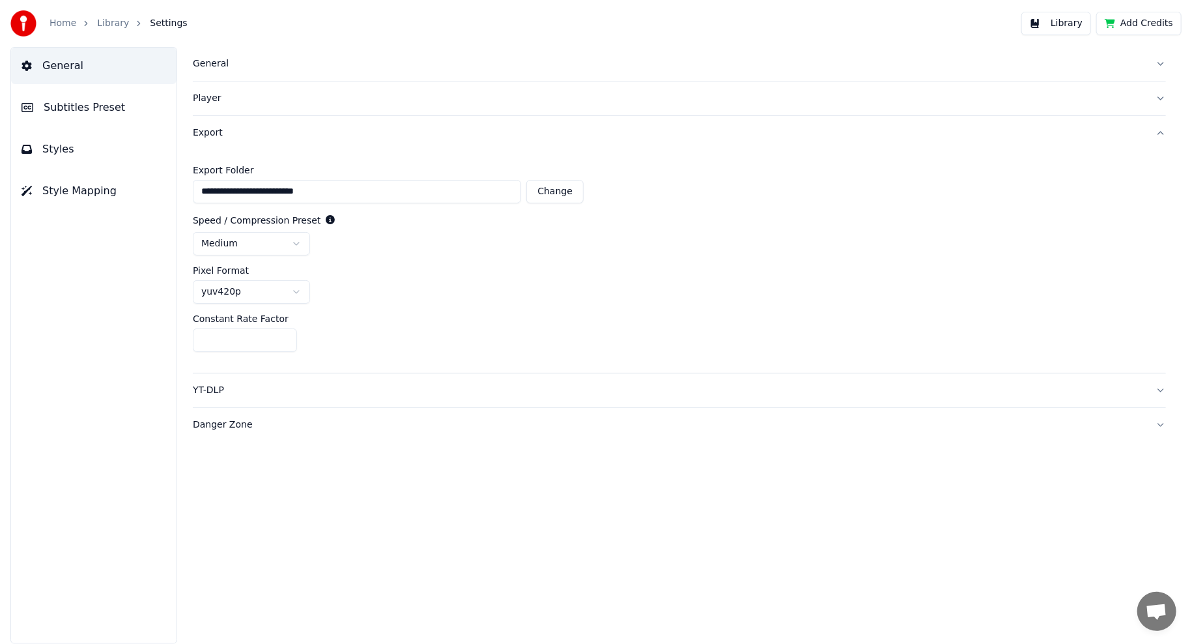
click at [283, 240] on html "**********" at bounding box center [596, 322] width 1192 height 644
click at [419, 258] on html "**********" at bounding box center [596, 322] width 1192 height 644
click at [255, 390] on div "YT-DLP" at bounding box center [669, 390] width 952 height 13
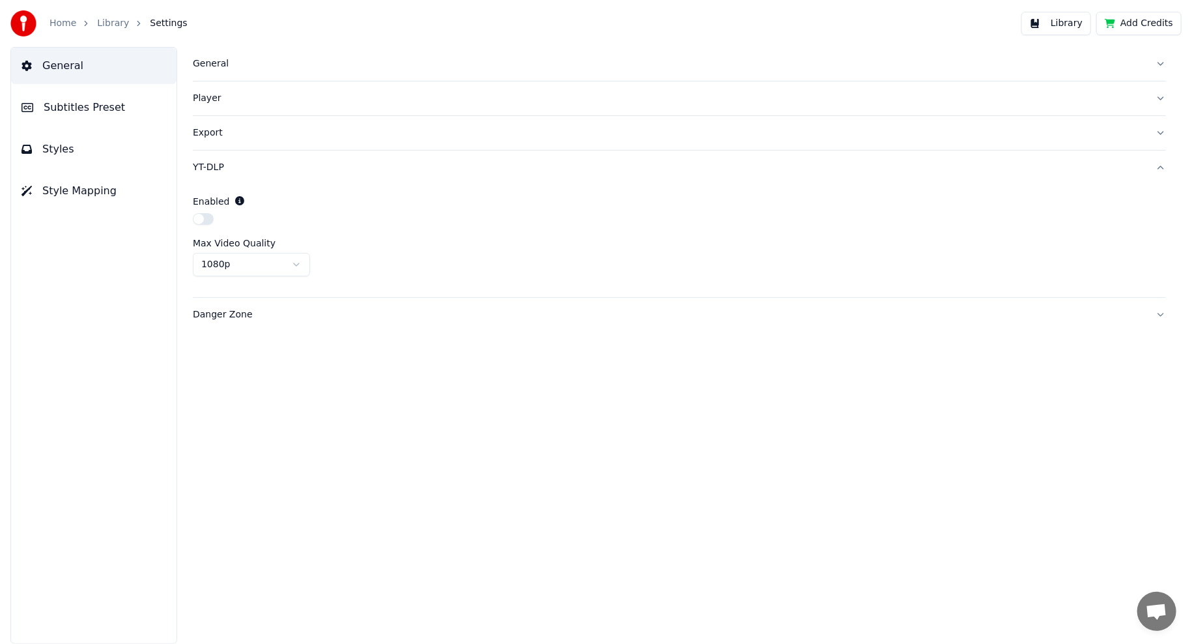
click at [271, 318] on div "Danger Zone" at bounding box center [669, 314] width 952 height 13
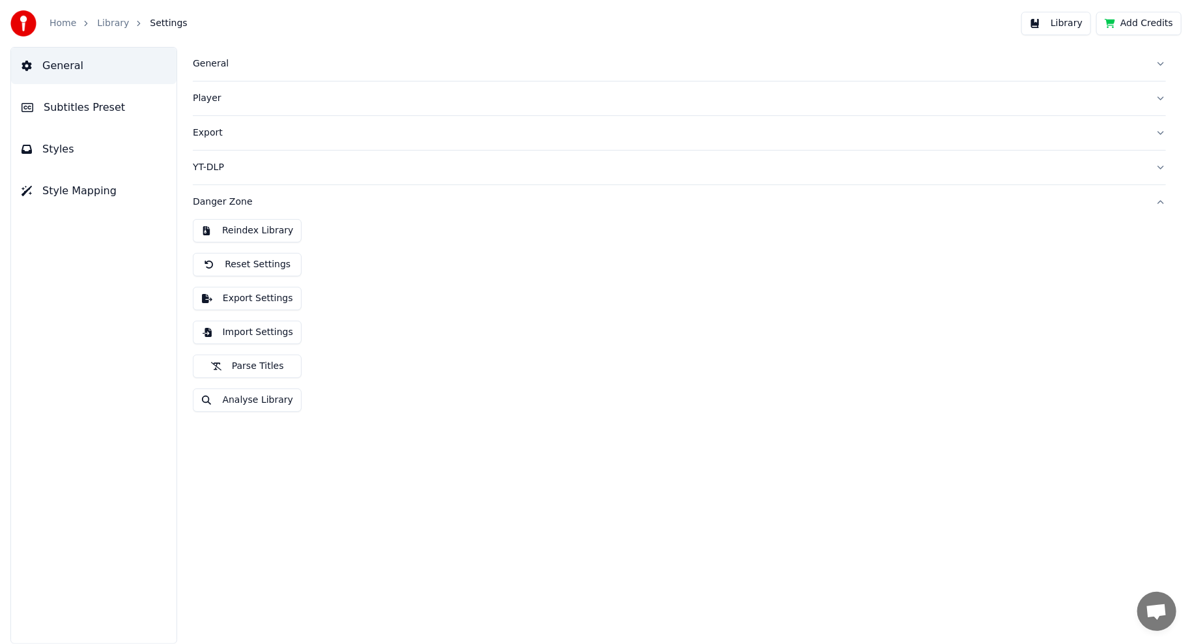
click at [107, 105] on span "Subtitles Preset" at bounding box center [84, 108] width 81 height 16
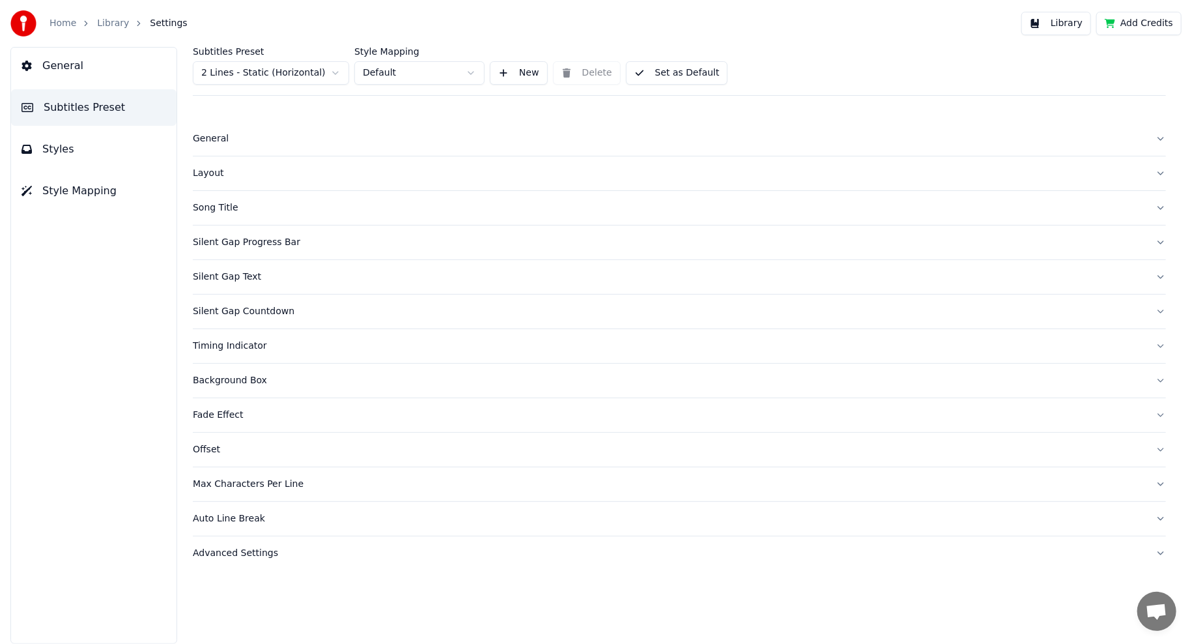
click at [233, 136] on div "General" at bounding box center [669, 138] width 952 height 13
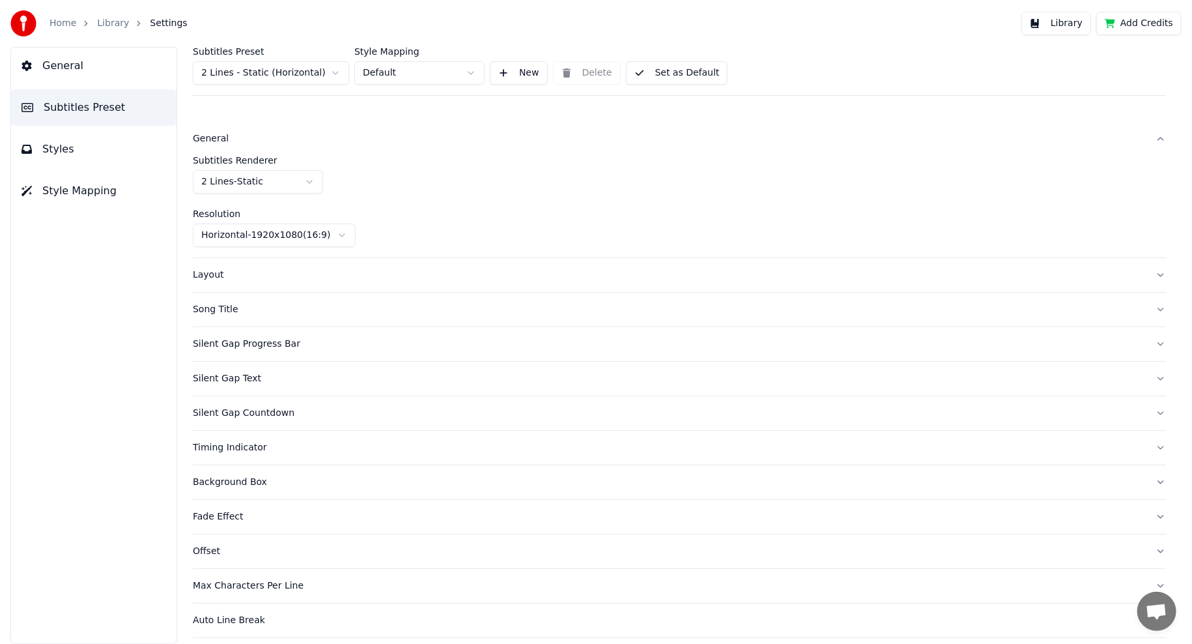
click at [255, 279] on div "Layout" at bounding box center [669, 274] width 952 height 13
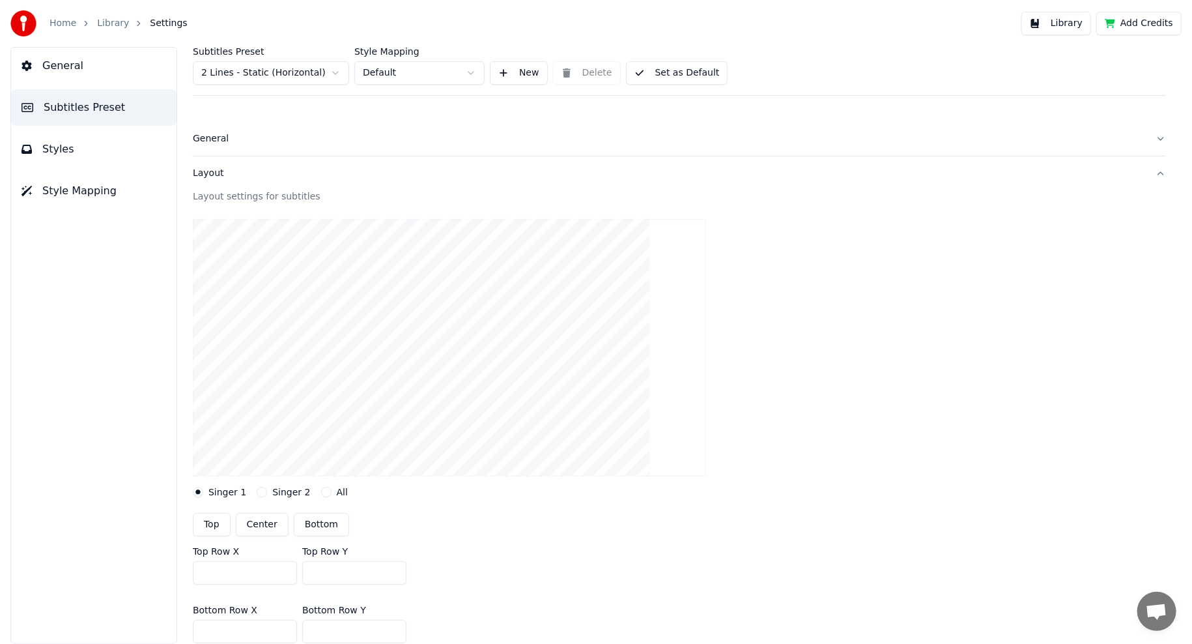
click at [273, 489] on label "Singer 2" at bounding box center [291, 491] width 38 height 9
click at [267, 489] on button "Singer 2" at bounding box center [262, 492] width 10 height 10
click at [227, 492] on label "Singer 1" at bounding box center [227, 491] width 38 height 9
click at [203, 492] on button "Singer 1" at bounding box center [198, 492] width 10 height 10
click at [281, 489] on label "Singer 2" at bounding box center [291, 491] width 38 height 9
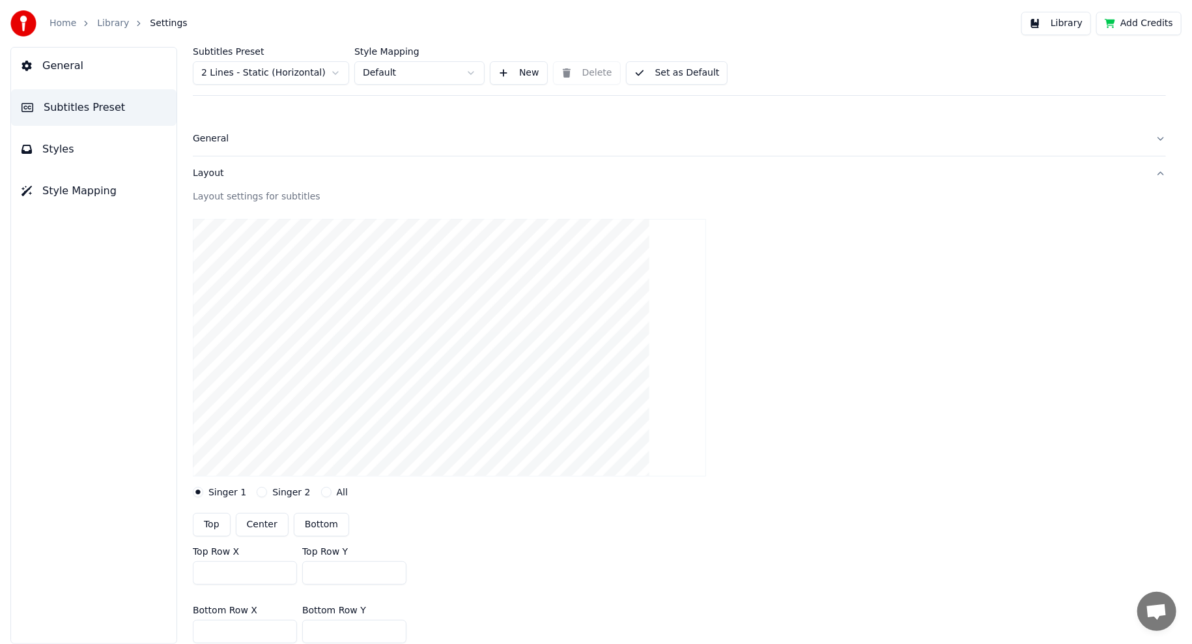
click at [267, 489] on button "Singer 2" at bounding box center [262, 492] width 10 height 10
click at [211, 492] on label "Singer 1" at bounding box center [227, 491] width 38 height 9
click at [203, 492] on button "Singer 1" at bounding box center [198, 492] width 10 height 10
click at [337, 496] on label "All" at bounding box center [342, 491] width 11 height 9
click at [331, 496] on button "All" at bounding box center [326, 492] width 10 height 10
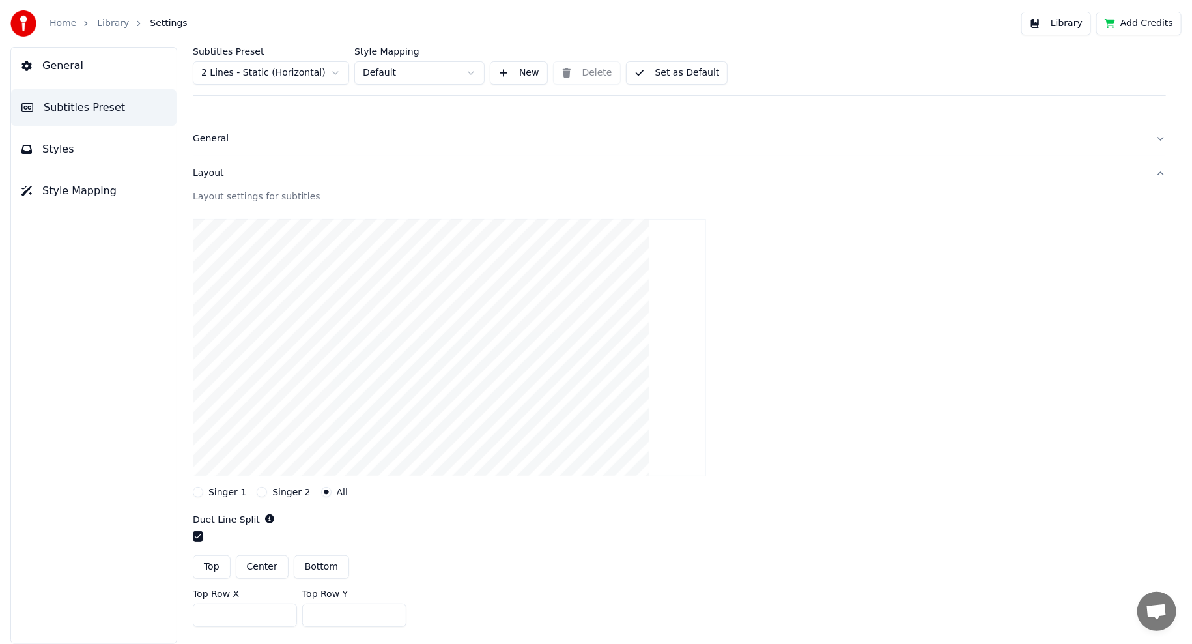
click at [218, 492] on label "Singer 1" at bounding box center [227, 491] width 38 height 9
click at [203, 492] on button "Singer 1" at bounding box center [198, 492] width 10 height 10
click at [210, 165] on button "Layout" at bounding box center [679, 173] width 973 height 34
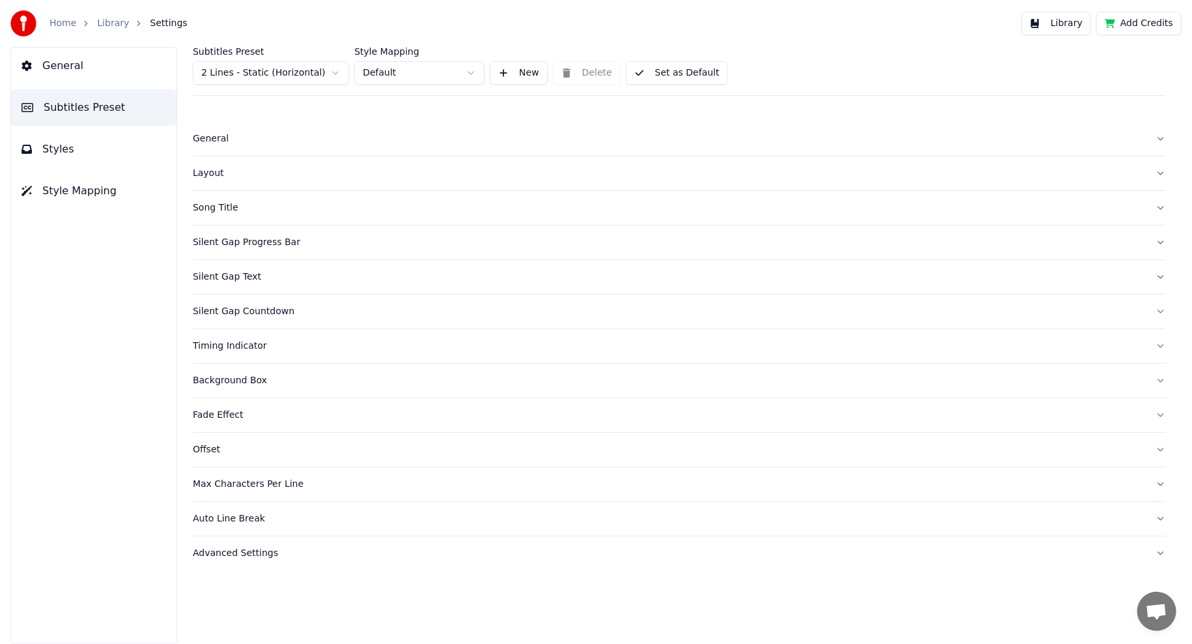
click at [228, 208] on div "Song Title" at bounding box center [669, 207] width 952 height 13
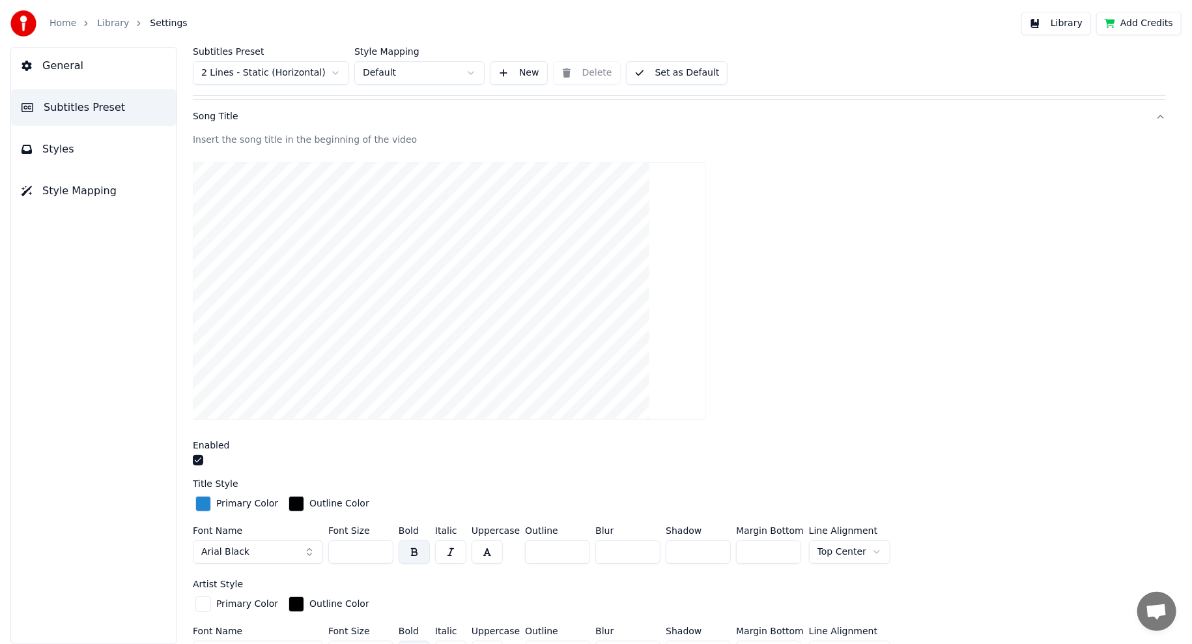
scroll to position [65, 0]
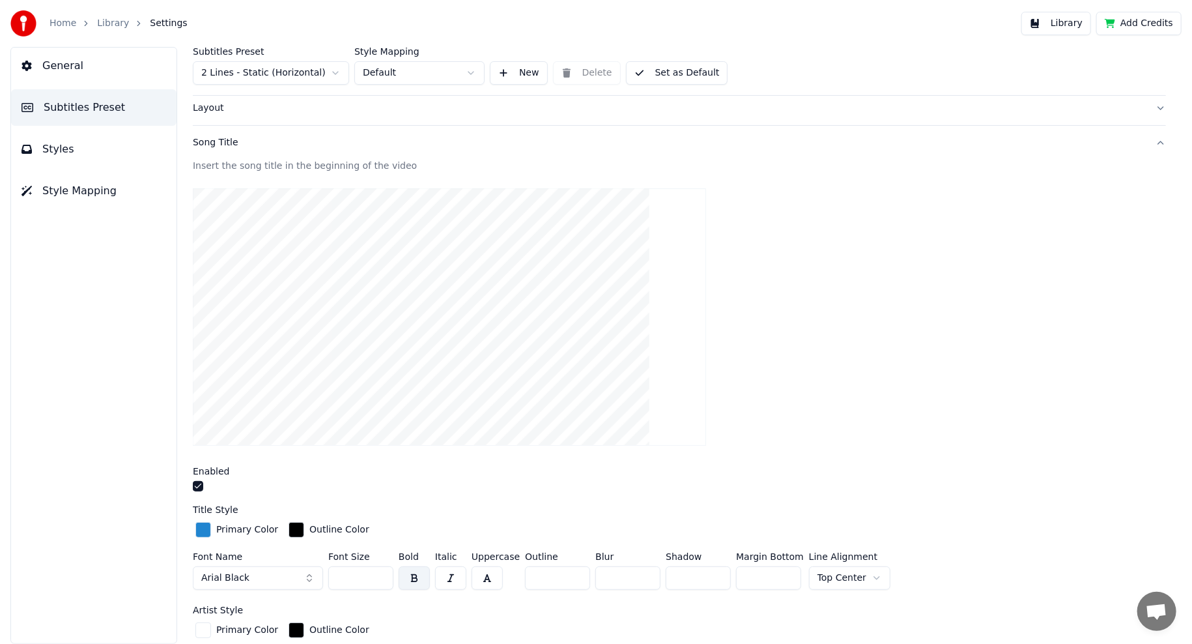
click at [216, 134] on button "Song Title" at bounding box center [679, 143] width 973 height 34
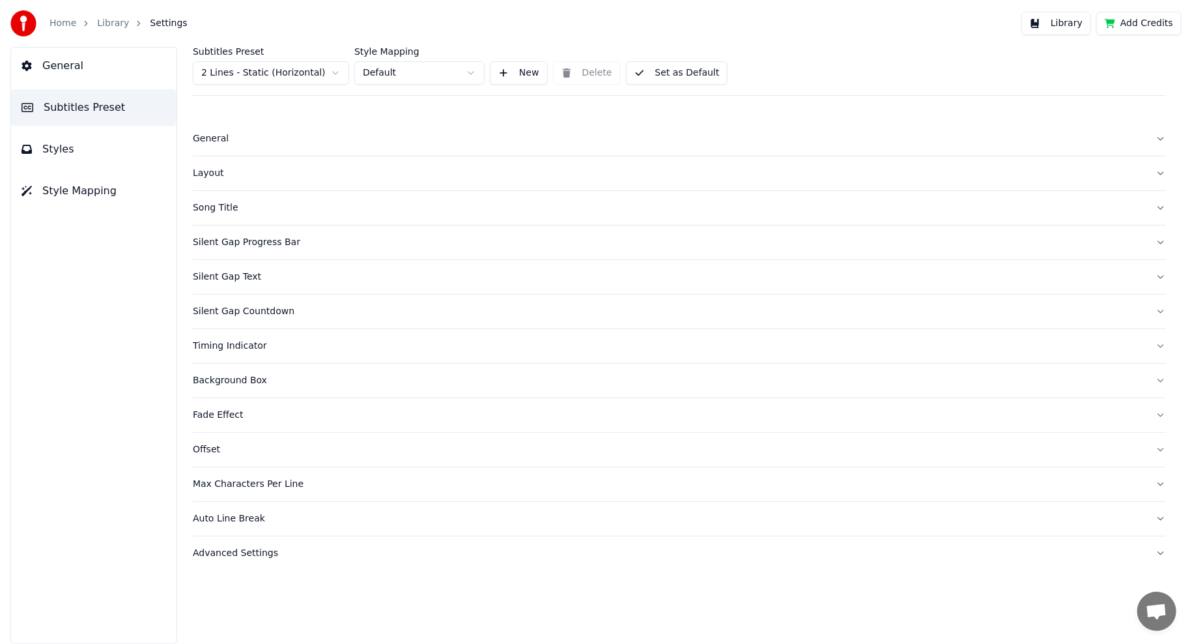
scroll to position [0, 0]
click at [246, 238] on div "Silent Gap Progress Bar" at bounding box center [669, 242] width 952 height 13
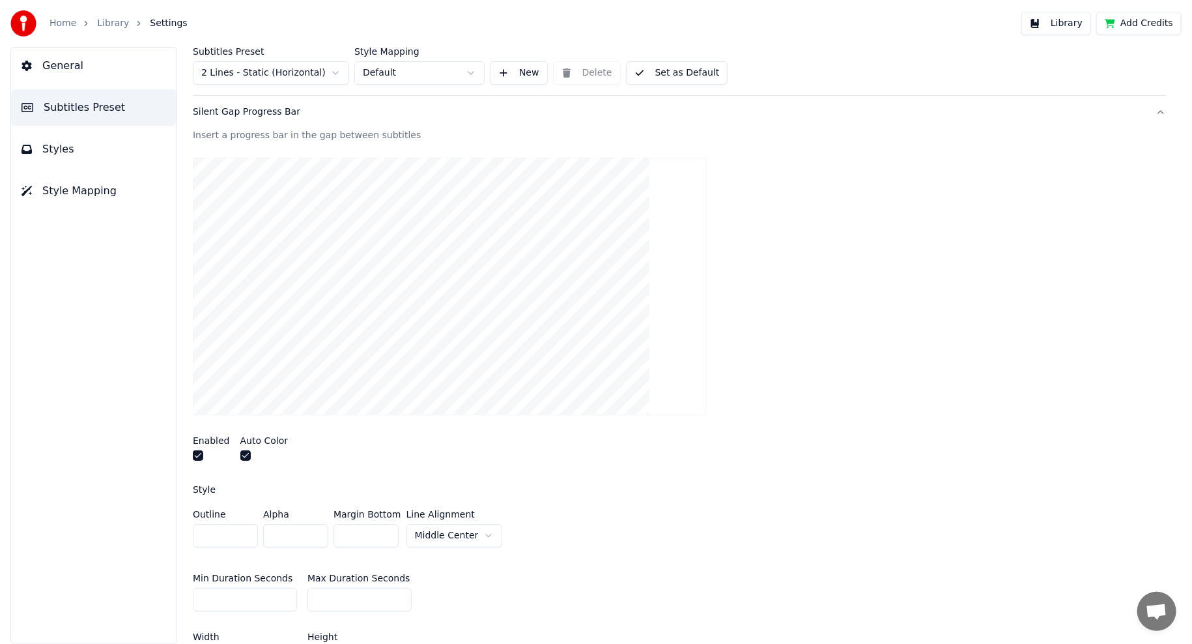
scroll to position [65, 0]
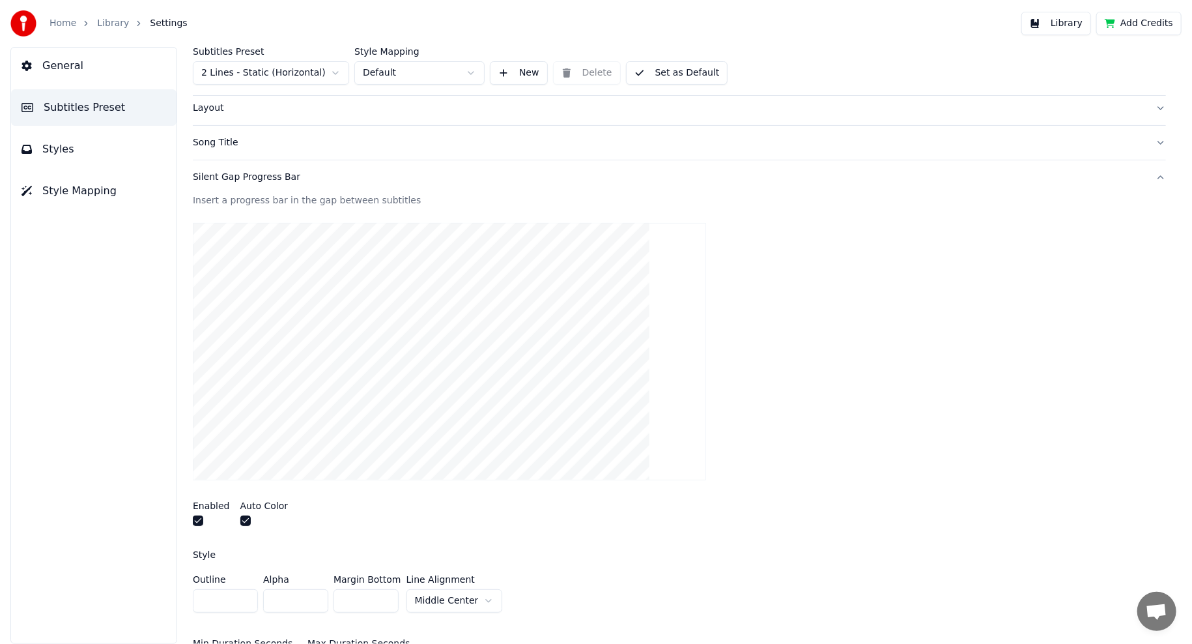
click at [196, 517] on button "button" at bounding box center [198, 520] width 10 height 10
click at [229, 185] on button "Silent Gap Progress Bar" at bounding box center [679, 177] width 973 height 34
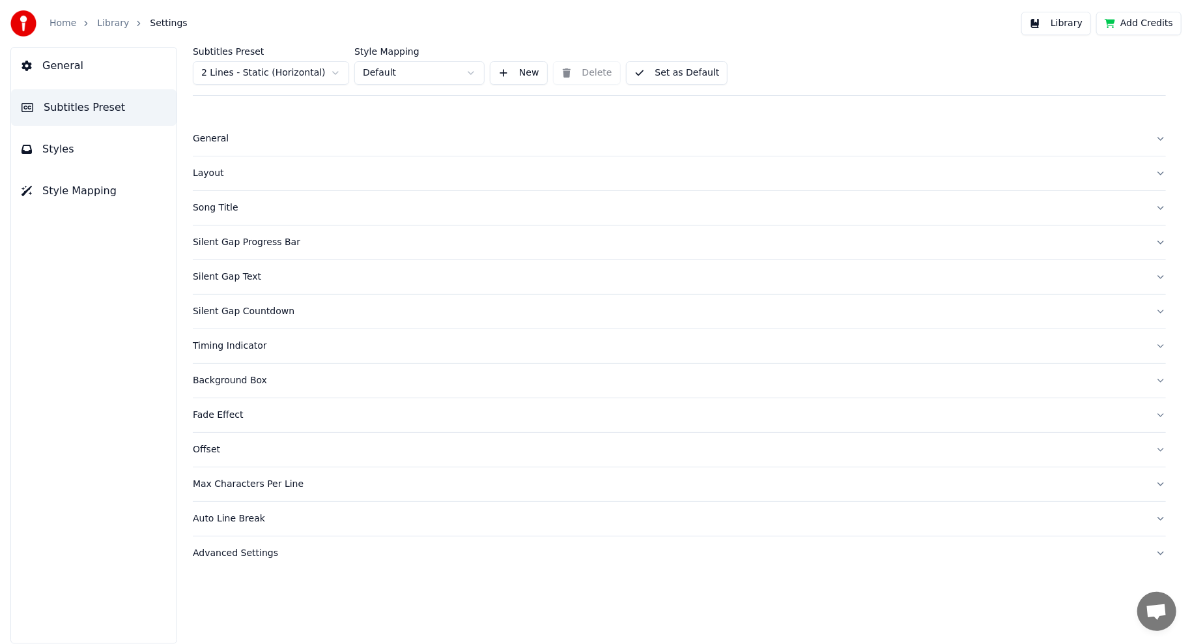
click at [249, 279] on div "Silent Gap Text" at bounding box center [669, 276] width 952 height 13
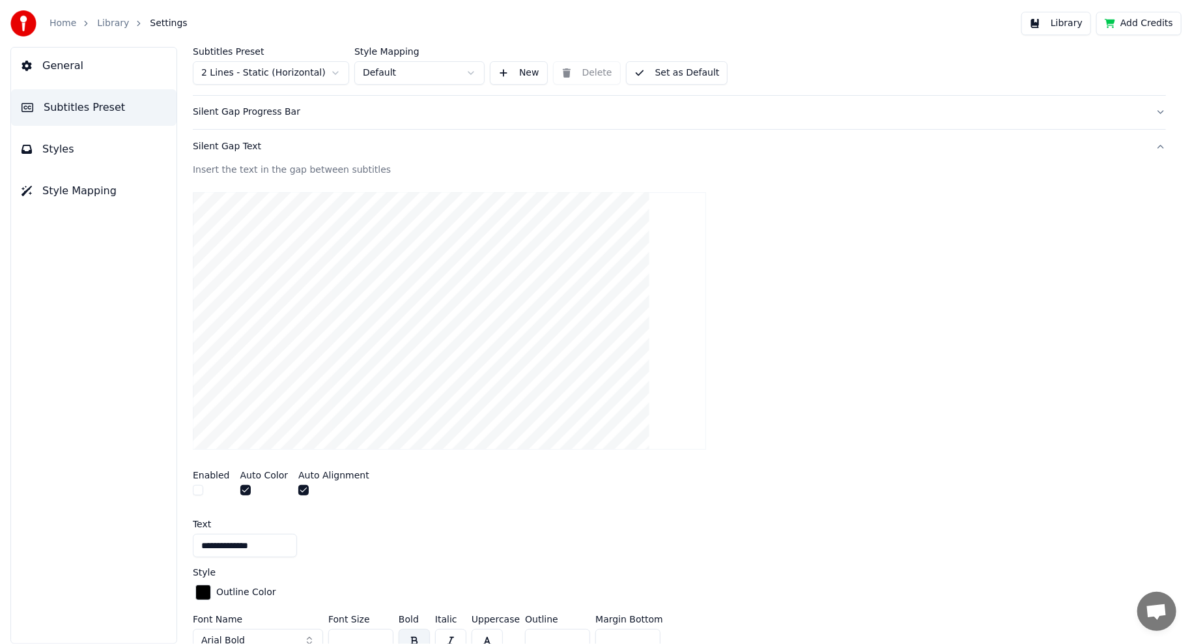
scroll to position [65, 0]
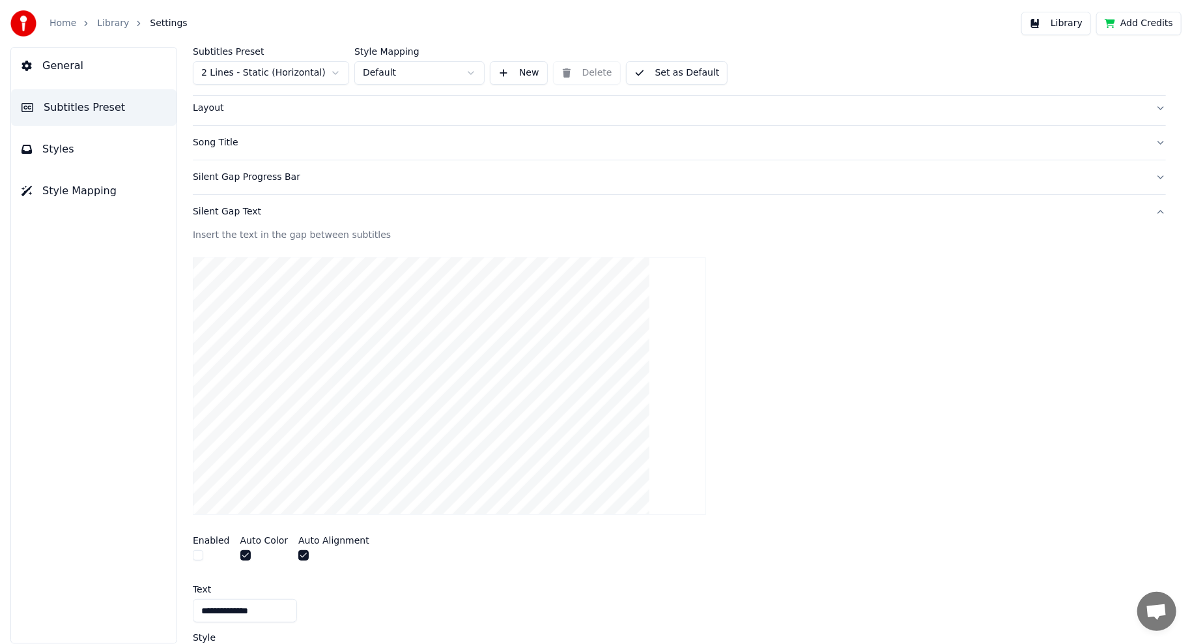
click at [220, 206] on div "Silent Gap Text" at bounding box center [669, 211] width 952 height 13
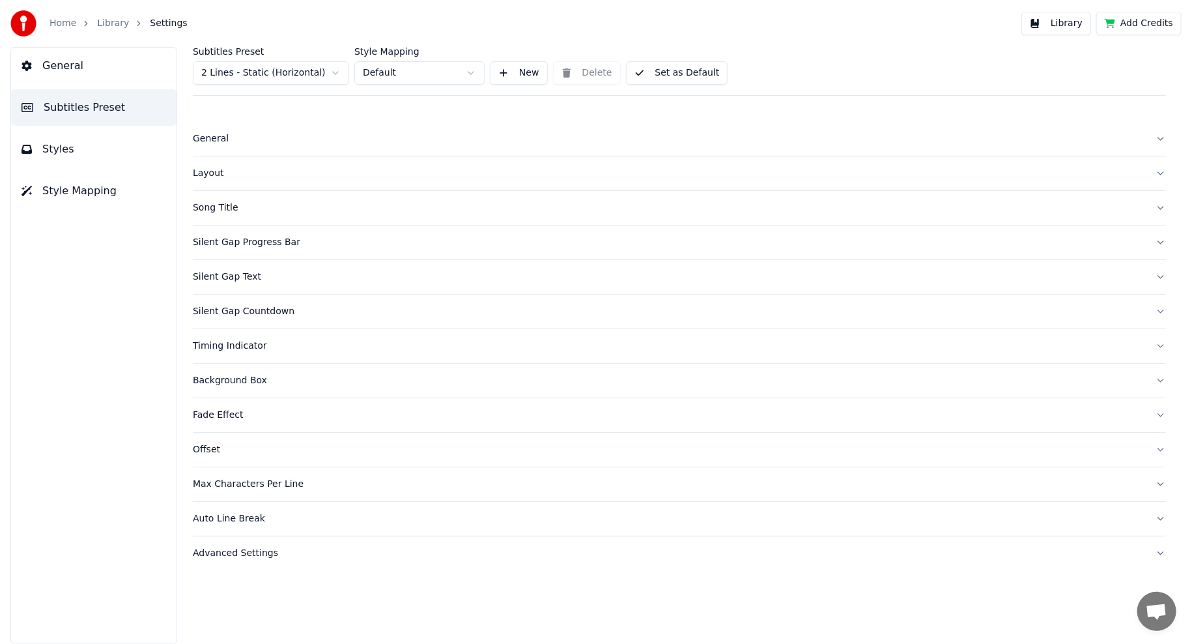
click at [201, 446] on div "Offset" at bounding box center [669, 449] width 952 height 13
click at [203, 448] on div "Offset" at bounding box center [669, 449] width 952 height 13
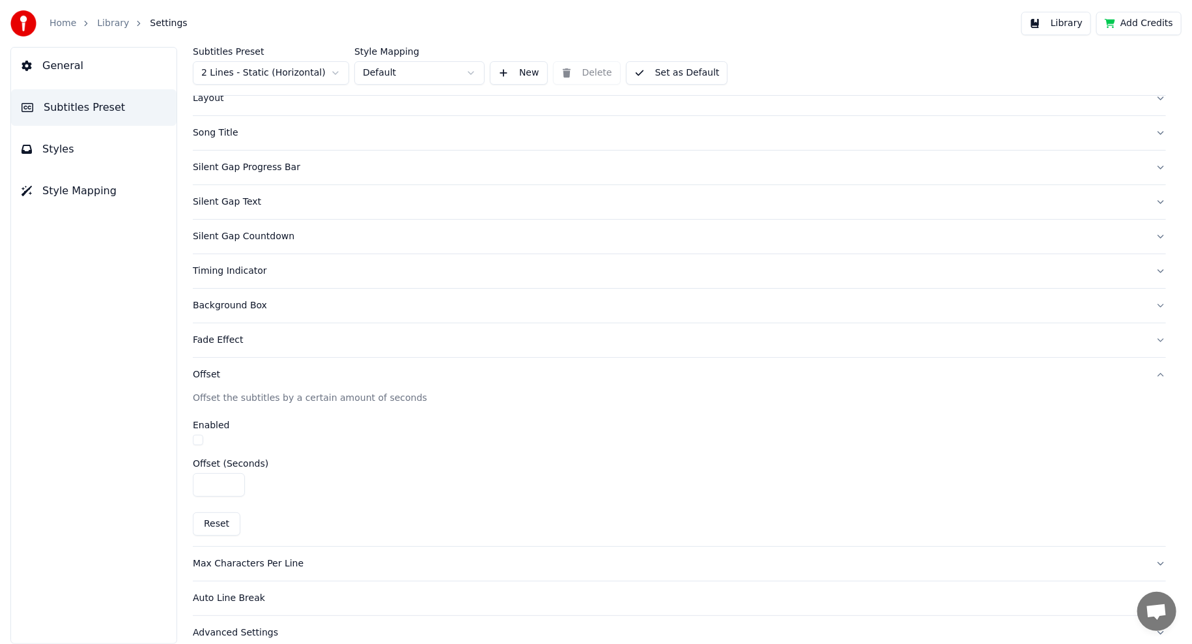
scroll to position [89, 0]
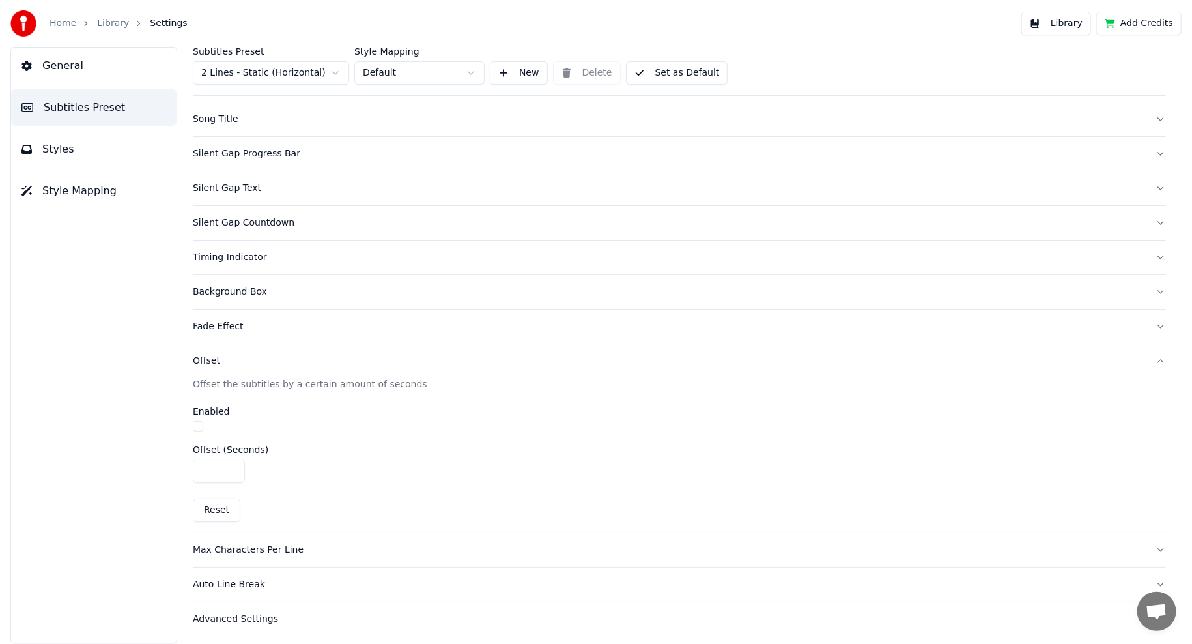
click at [204, 365] on div "Offset" at bounding box center [669, 360] width 952 height 13
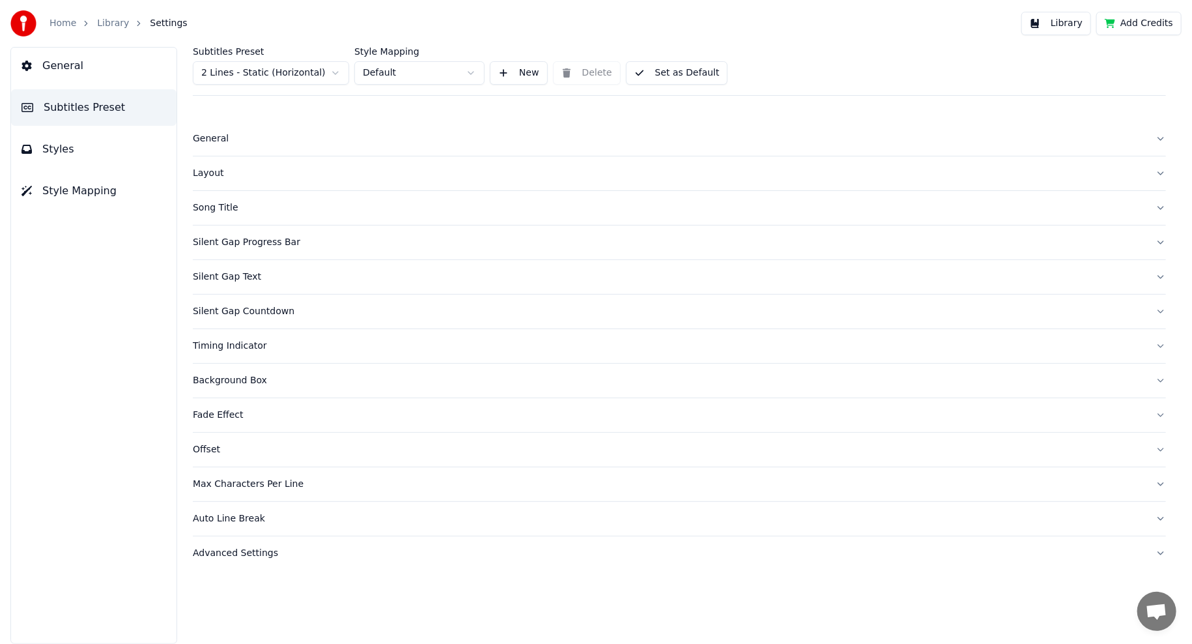
click at [234, 477] on div "Max Characters Per Line" at bounding box center [669, 483] width 952 height 13
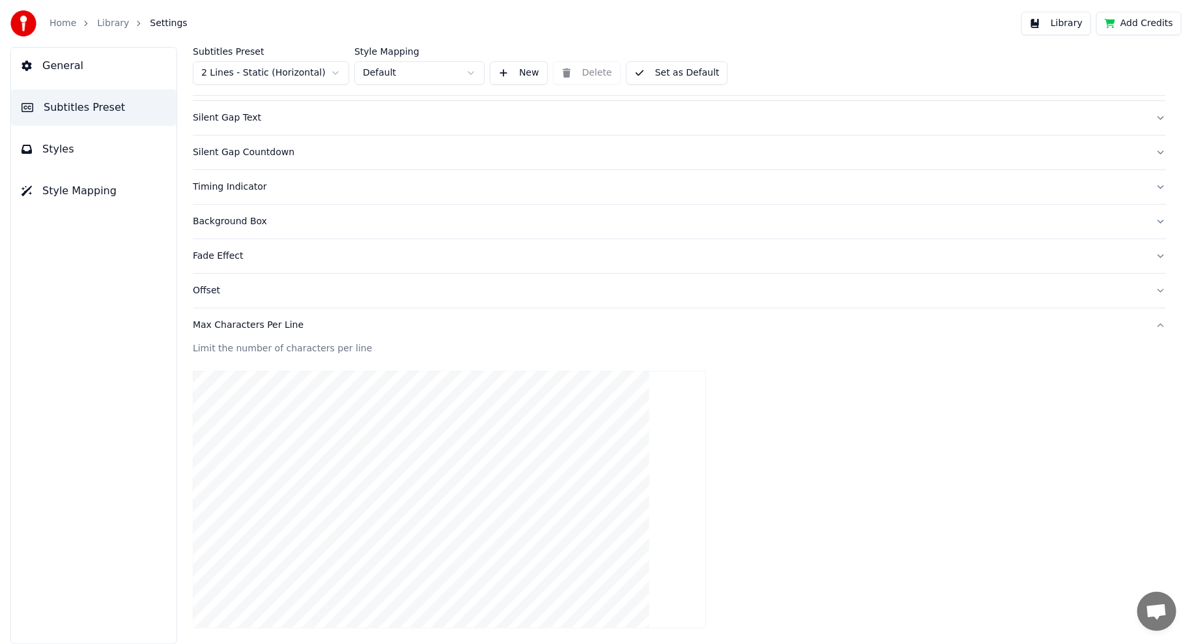
scroll to position [261, 0]
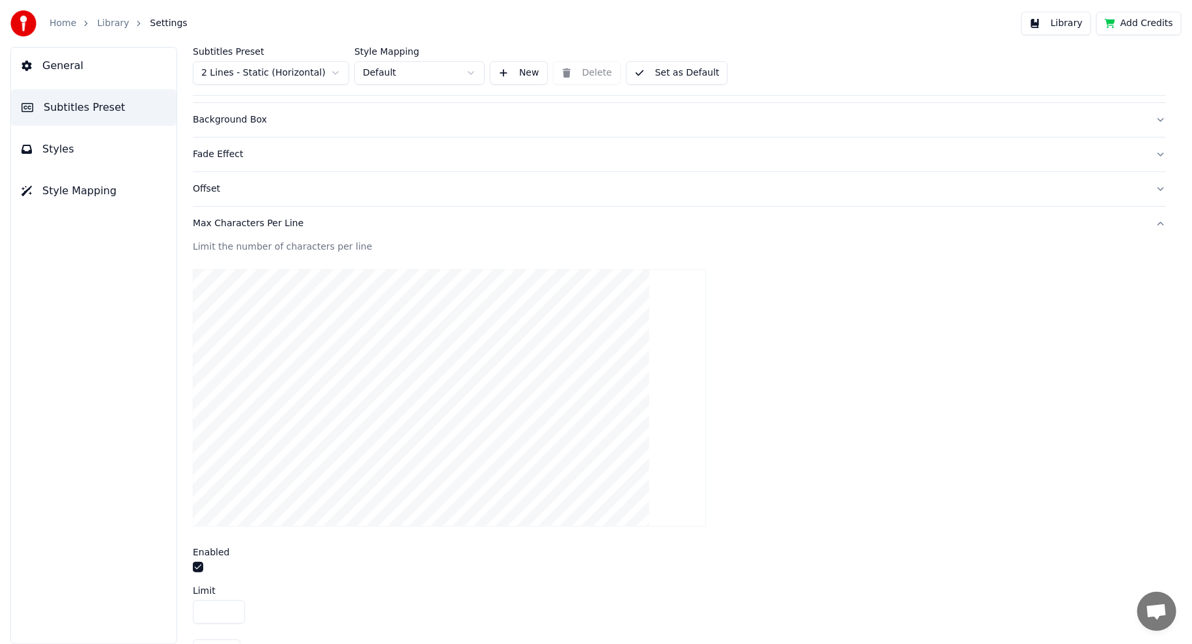
click at [256, 225] on div "Max Characters Per Line" at bounding box center [669, 223] width 952 height 13
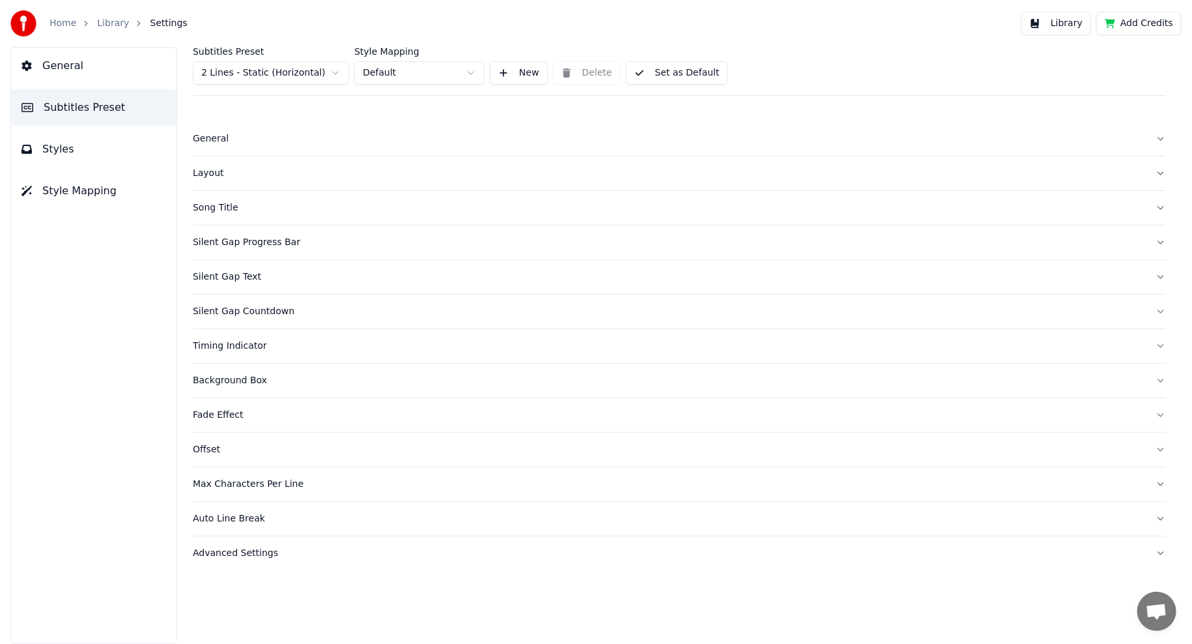
scroll to position [0, 0]
click at [205, 168] on div "Layout" at bounding box center [669, 173] width 952 height 13
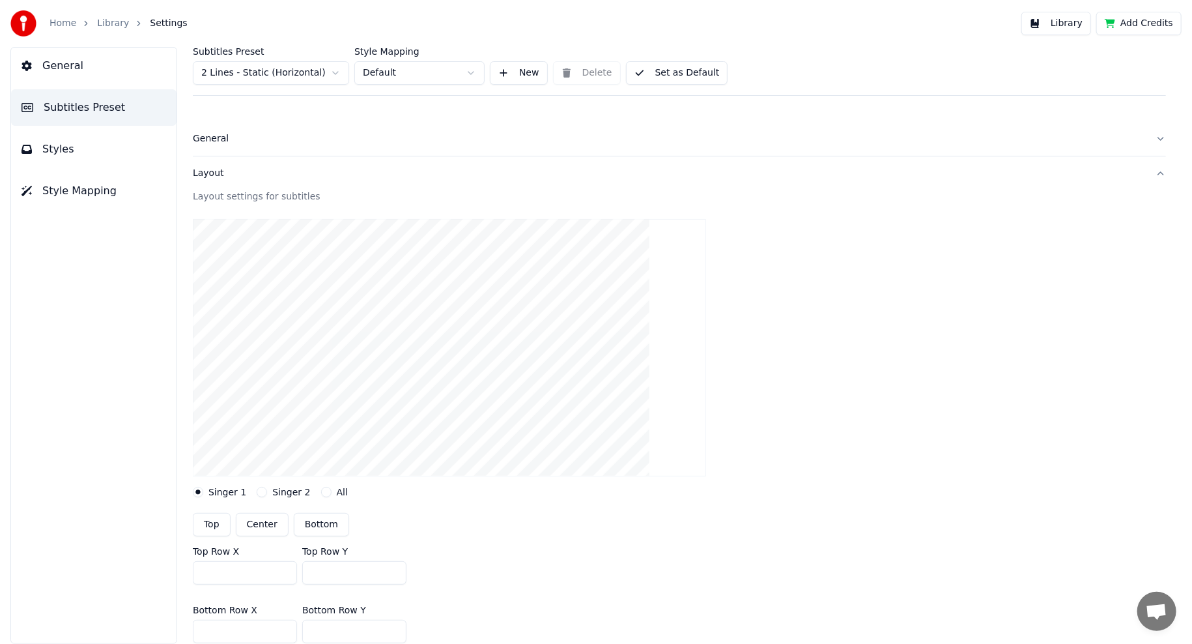
click at [211, 169] on div "Layout" at bounding box center [669, 173] width 952 height 13
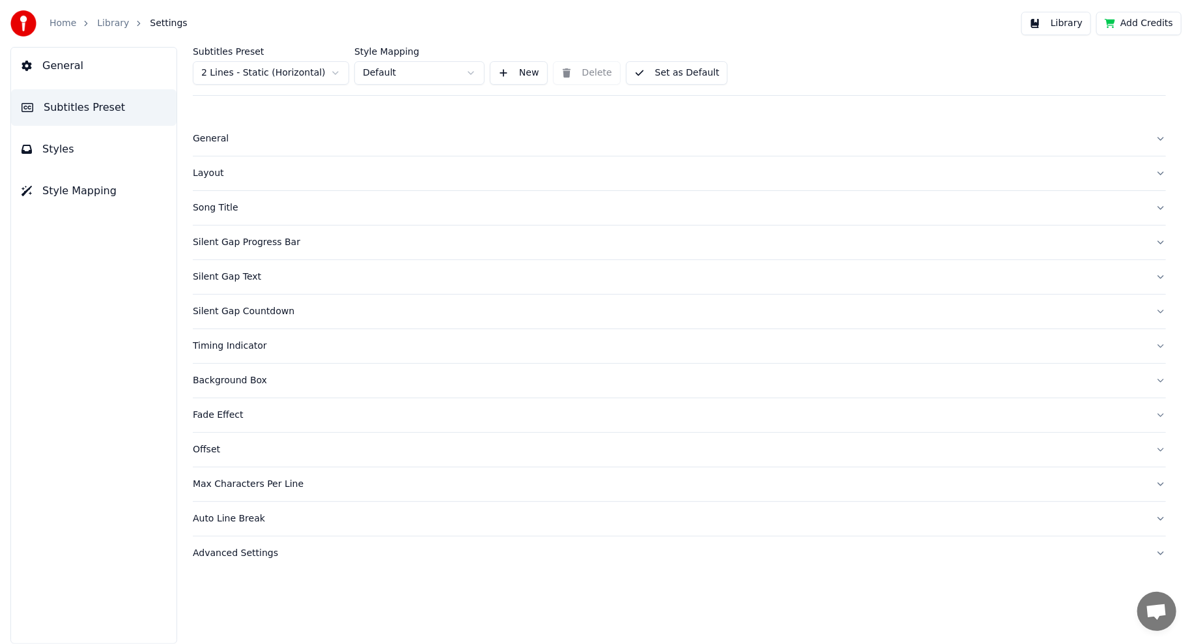
click at [210, 206] on div "Song Title" at bounding box center [669, 207] width 952 height 13
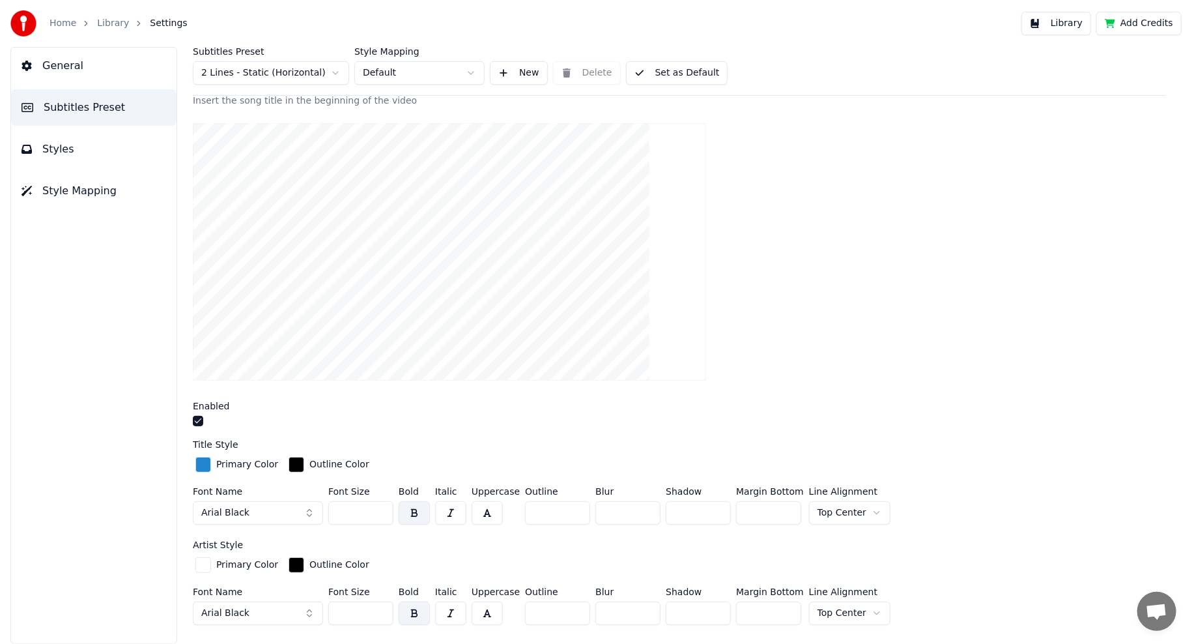
scroll to position [130, 0]
click at [106, 17] on link "Library" at bounding box center [113, 23] width 32 height 13
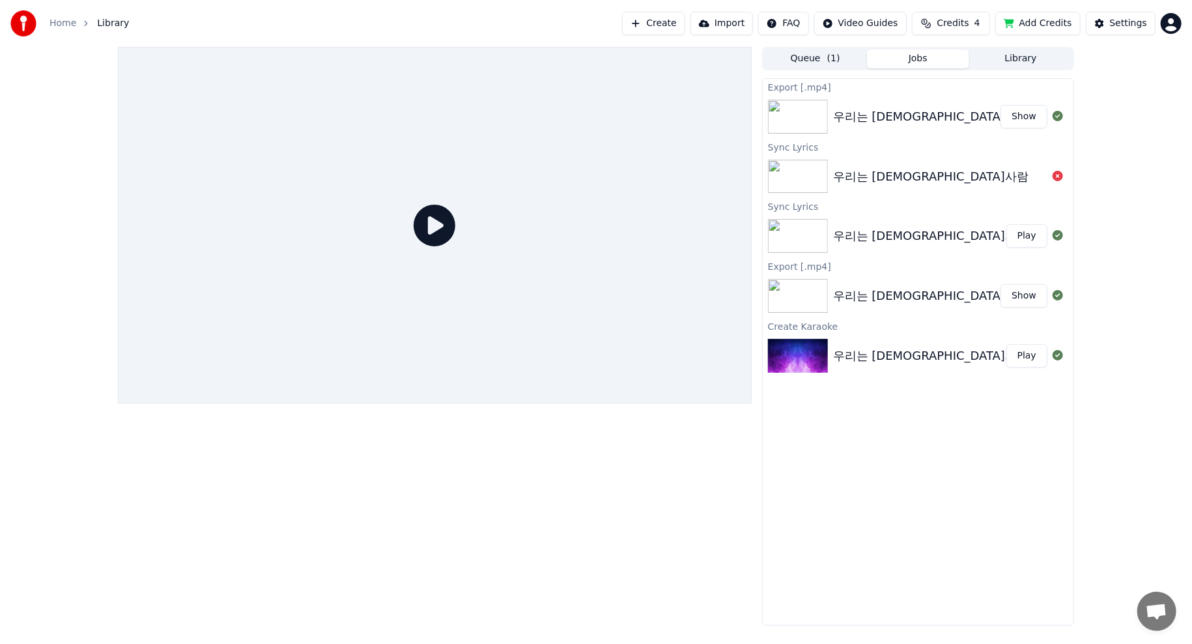
click at [930, 122] on div "우리는 [DEMOGRAPHIC_DATA]사람" at bounding box center [916, 116] width 167 height 18
click at [1027, 119] on button "Show" at bounding box center [1023, 116] width 47 height 23
click at [1122, 306] on div "Queue ( 1 ) Jobs Library Export [.mp4] 우리는 조선사람 Show Sync Lyrics 우리는 [DEMOGRAPH…" at bounding box center [596, 336] width 1192 height 578
click at [886, 228] on div "우리는 [DEMOGRAPHIC_DATA]사람" at bounding box center [930, 236] width 195 height 18
click at [896, 234] on div "우리는 [DEMOGRAPHIC_DATA]사람" at bounding box center [930, 236] width 195 height 18
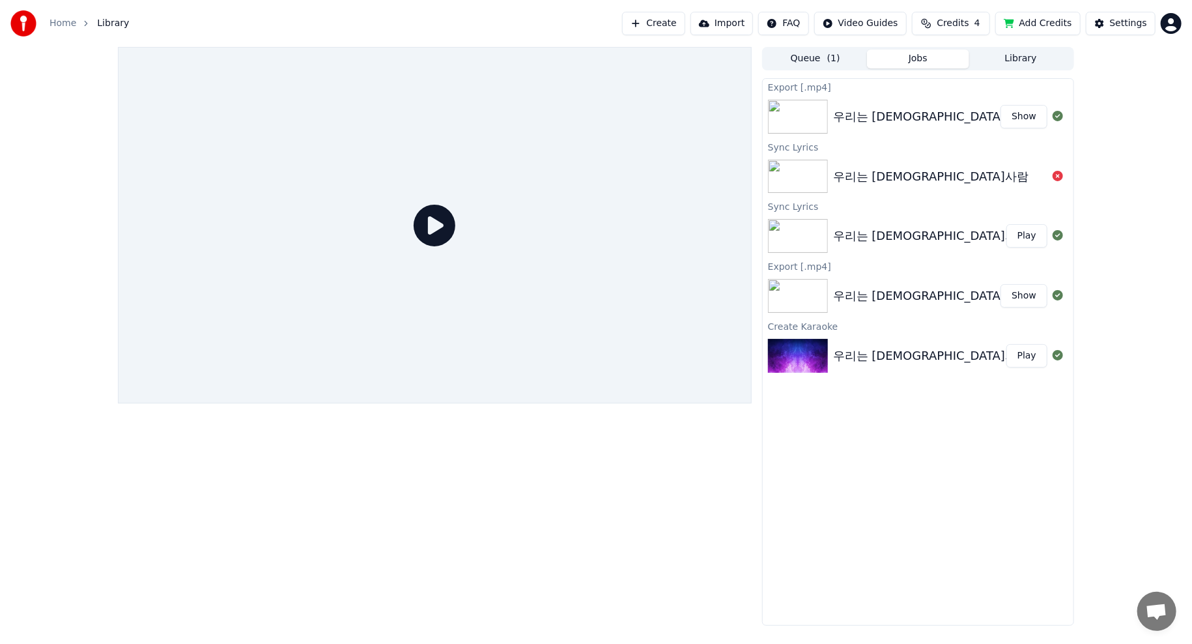
click at [1036, 240] on button "Play" at bounding box center [1026, 235] width 41 height 23
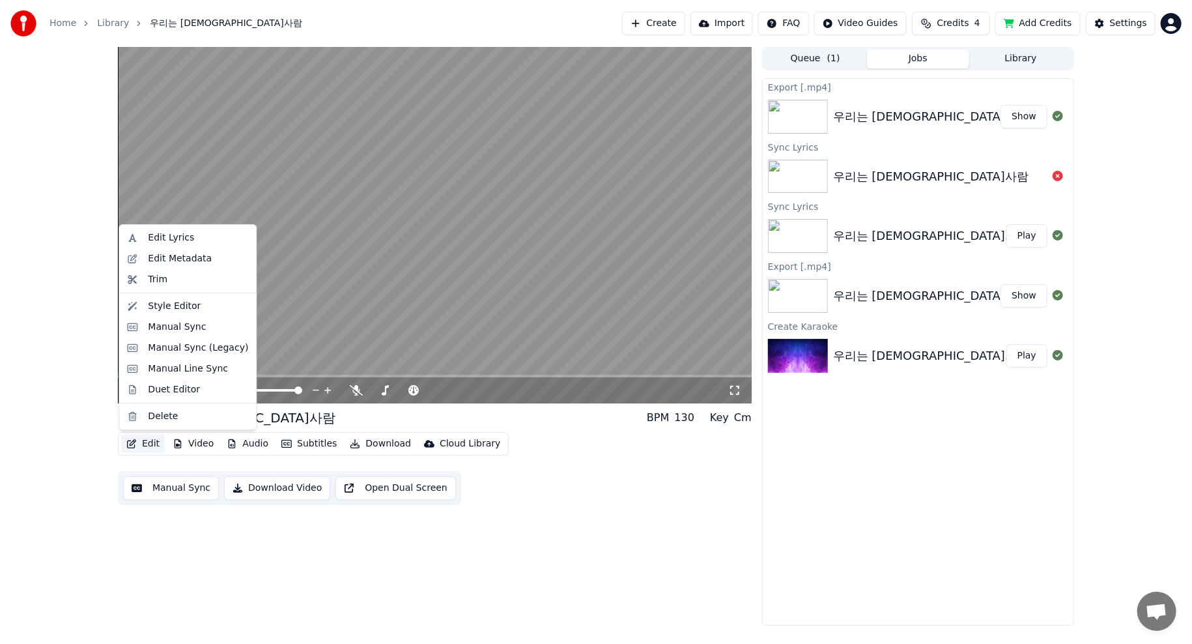
click at [145, 447] on button "Edit" at bounding box center [143, 443] width 44 height 18
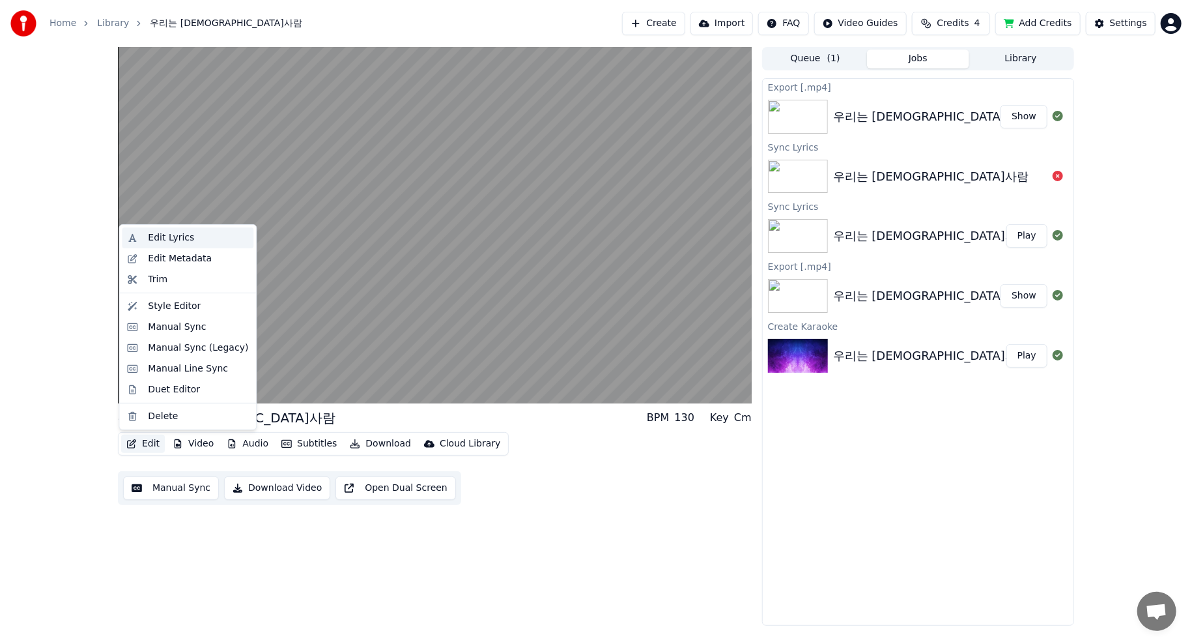
click at [161, 236] on div "Edit Lyrics" at bounding box center [171, 237] width 46 height 13
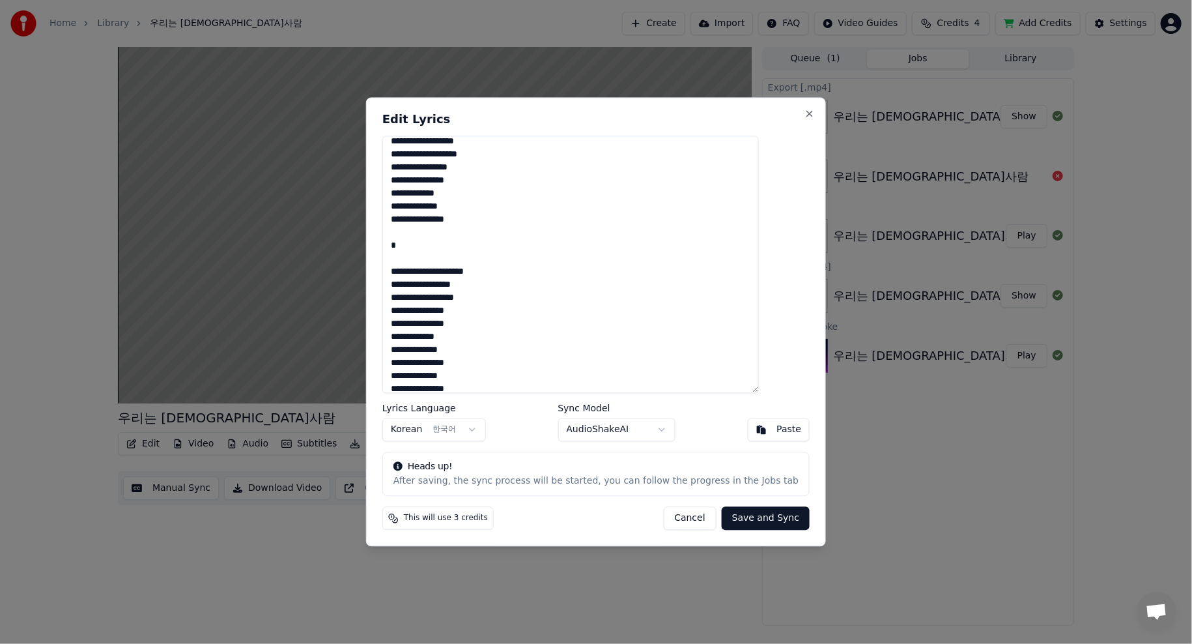
scroll to position [196, 0]
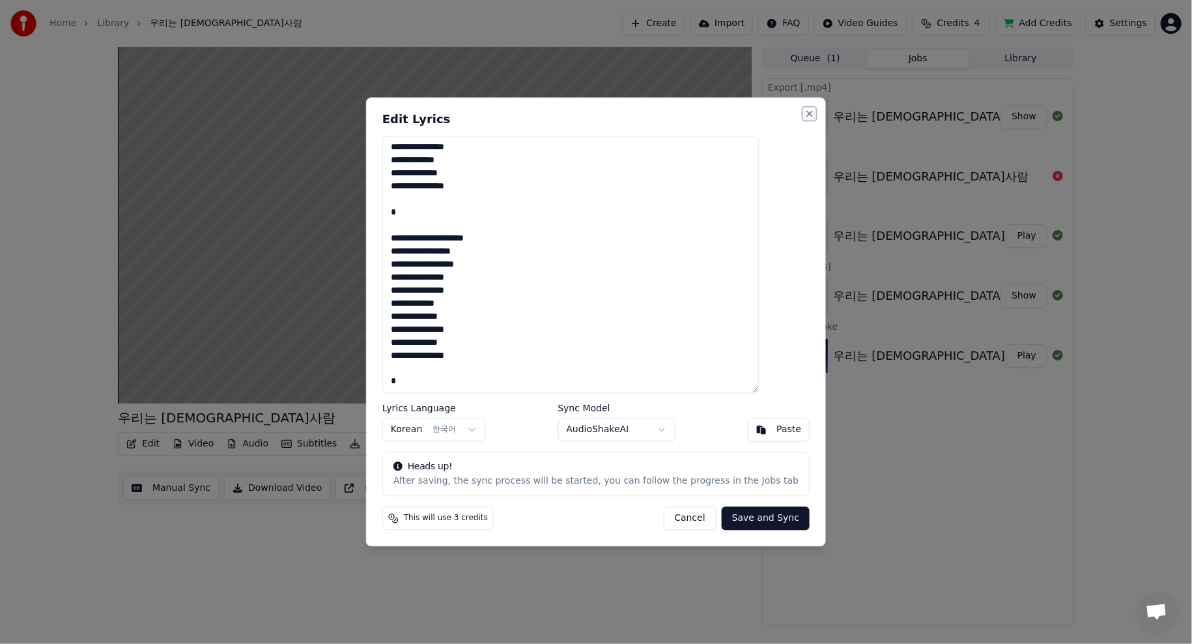
click at [804, 112] on button "Close" at bounding box center [809, 113] width 10 height 10
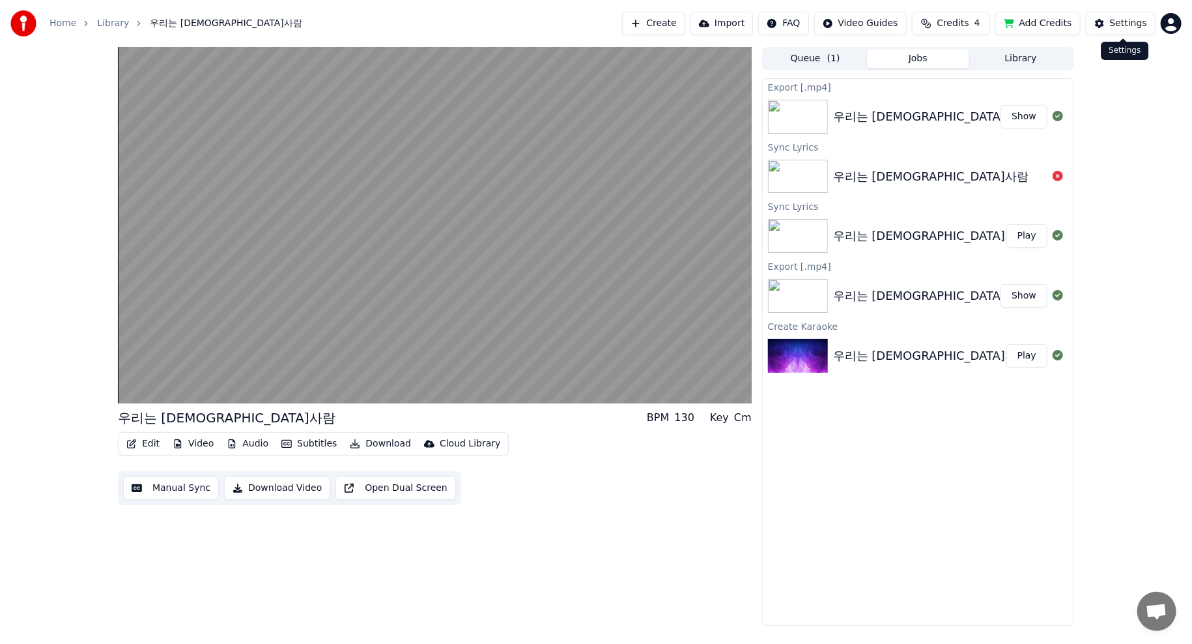
click at [1118, 25] on div "Settings" at bounding box center [1128, 23] width 37 height 13
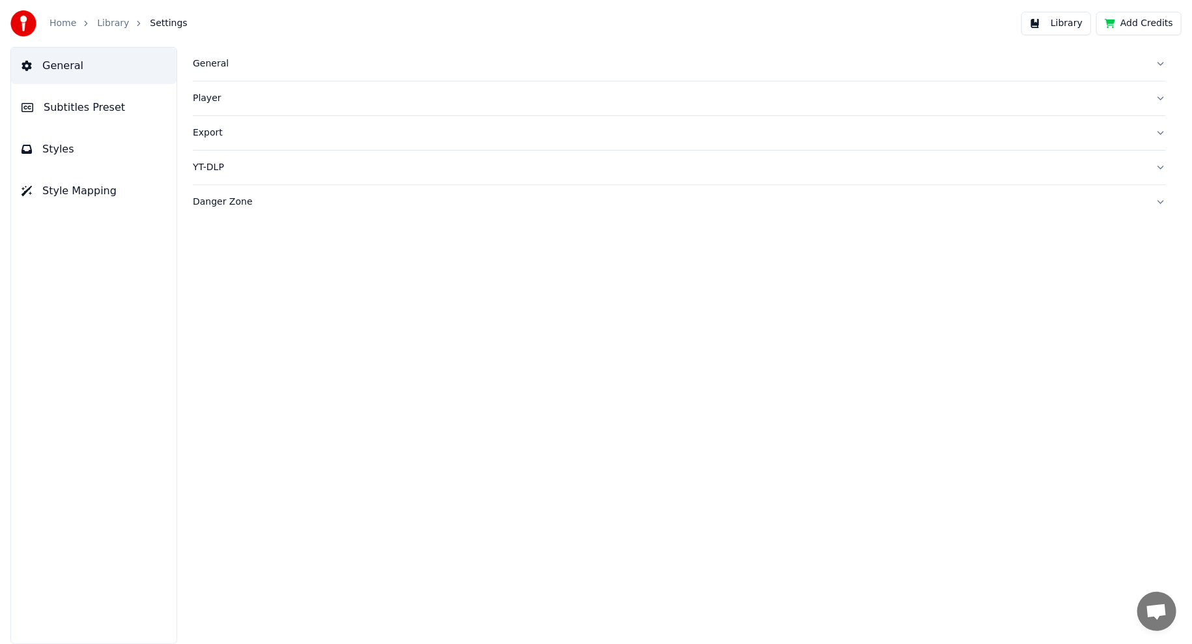
click at [96, 103] on span "Subtitles Preset" at bounding box center [84, 108] width 81 height 16
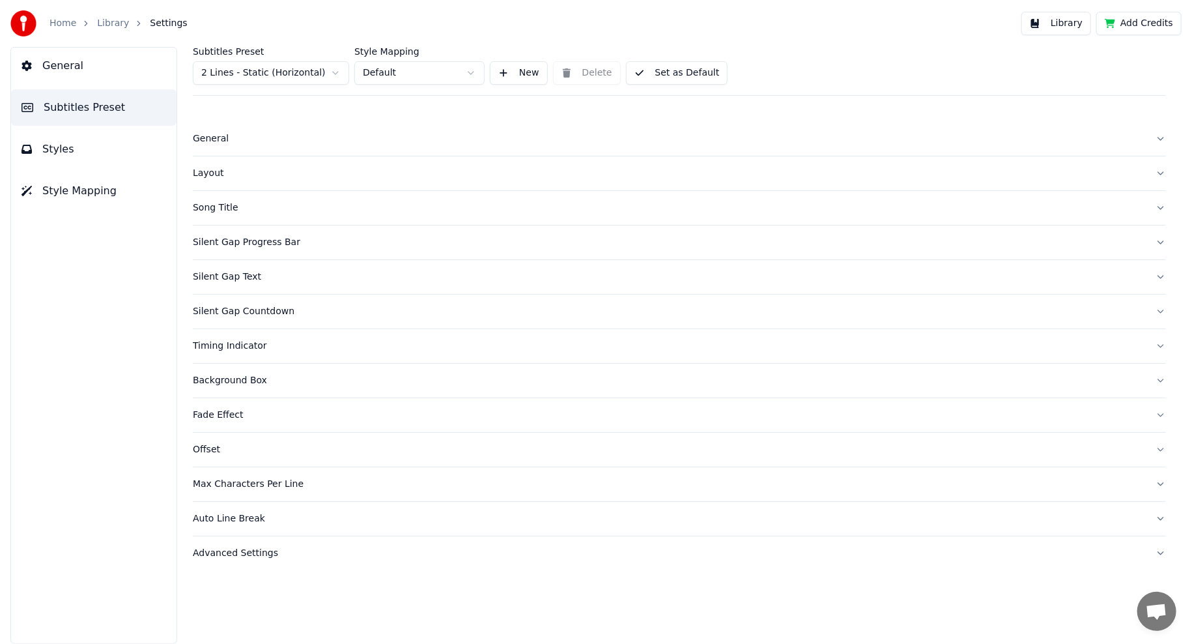
click at [106, 154] on button "Styles" at bounding box center [93, 149] width 165 height 36
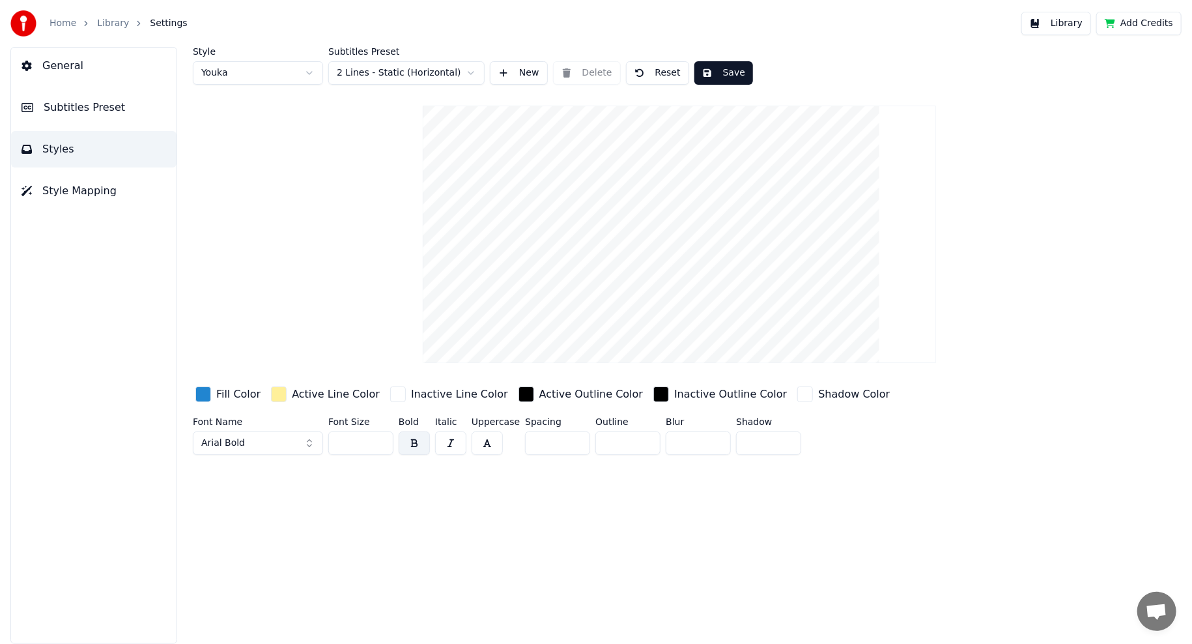
click at [271, 446] on button "Arial Bold" at bounding box center [258, 442] width 130 height 23
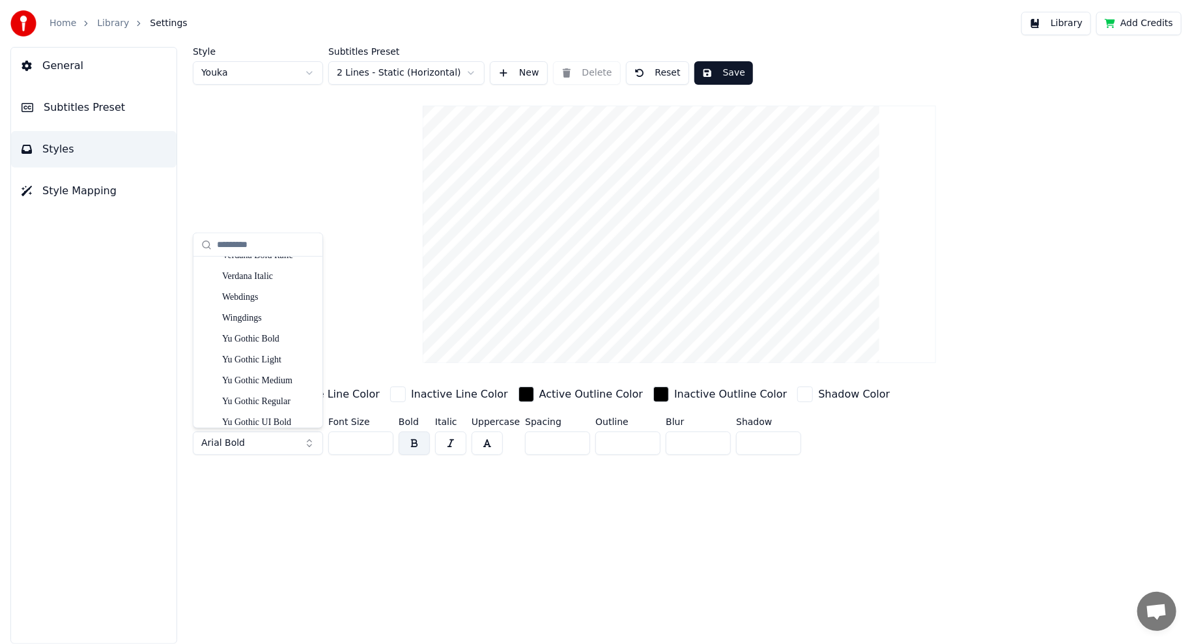
scroll to position [3709, 0]
click at [253, 418] on div "Yu Gothic UI Semilight" at bounding box center [268, 414] width 92 height 13
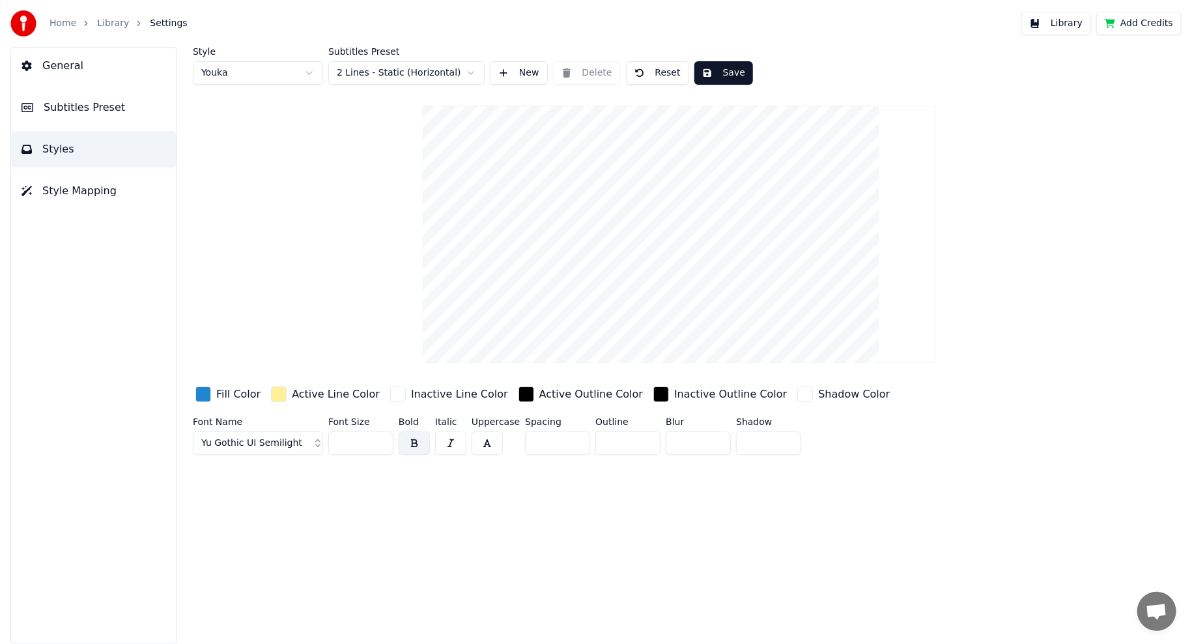
click at [228, 438] on span "Yu Gothic UI Semilight" at bounding box center [251, 442] width 101 height 13
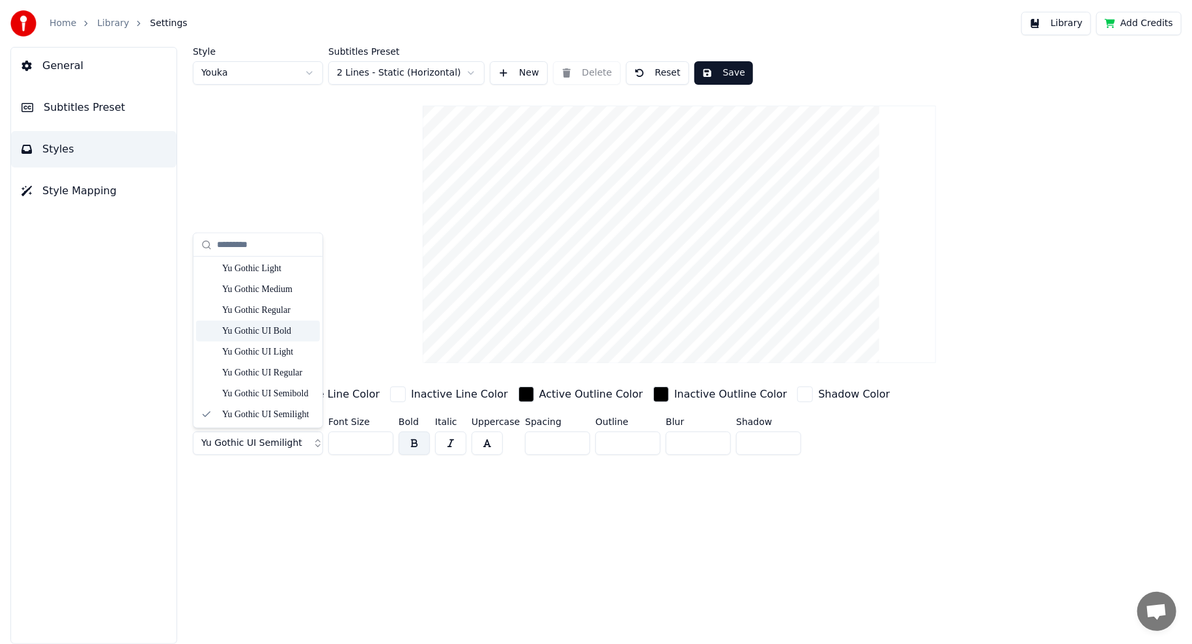
click at [279, 333] on div "Yu Gothic UI Bold" at bounding box center [268, 330] width 92 height 13
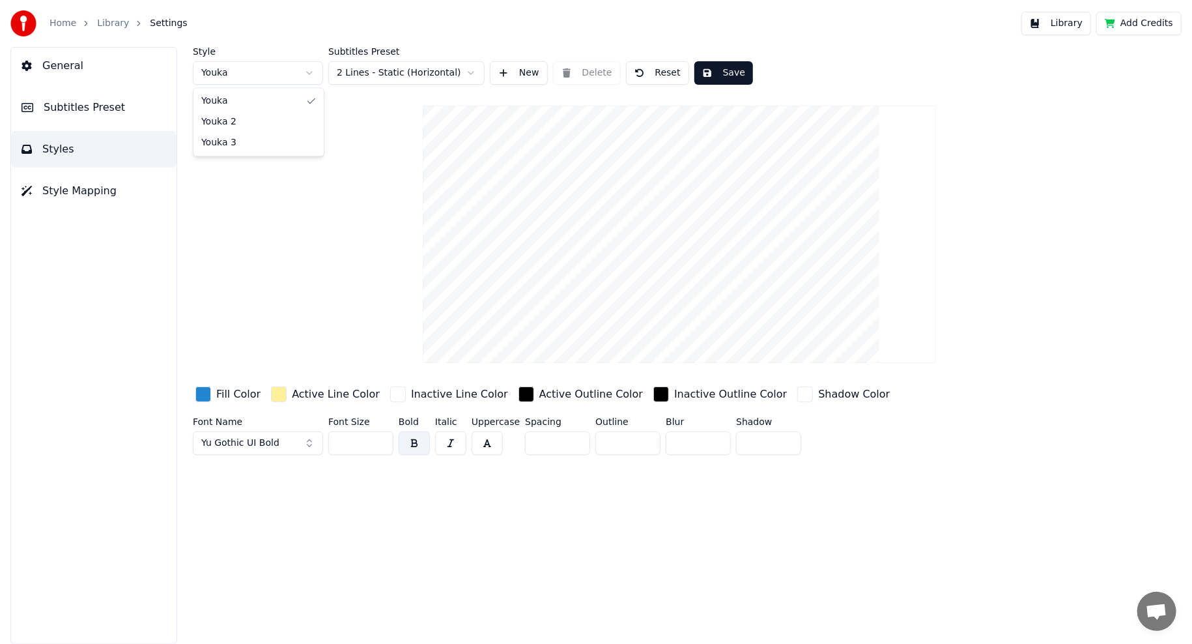
click at [281, 81] on html "Home Library Settings Library Add Credits General Subtitles Preset Styles Style…" at bounding box center [596, 322] width 1192 height 644
click at [280, 79] on html "Home Library Settings Library Add Credits General Subtitles Preset Styles Style…" at bounding box center [596, 322] width 1192 height 644
click at [287, 78] on html "Home Library Settings Library Add Credits General Subtitles Preset Styles Style…" at bounding box center [596, 322] width 1192 height 644
click at [730, 69] on button "Save" at bounding box center [723, 72] width 59 height 23
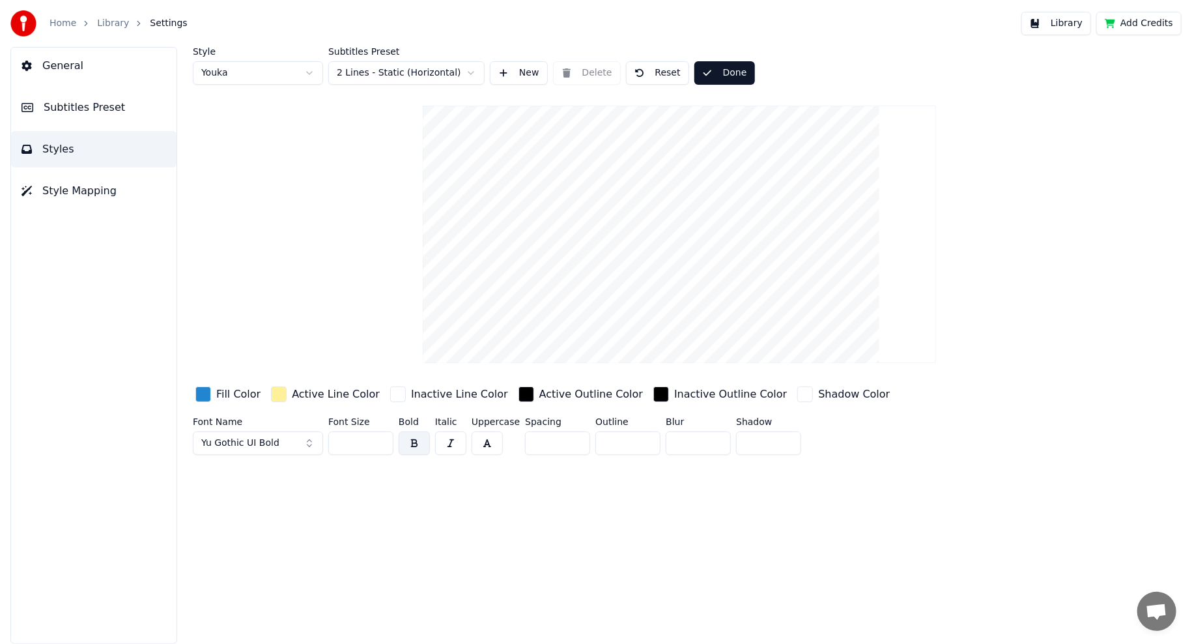
click at [58, 103] on span "Subtitles Preset" at bounding box center [84, 108] width 81 height 16
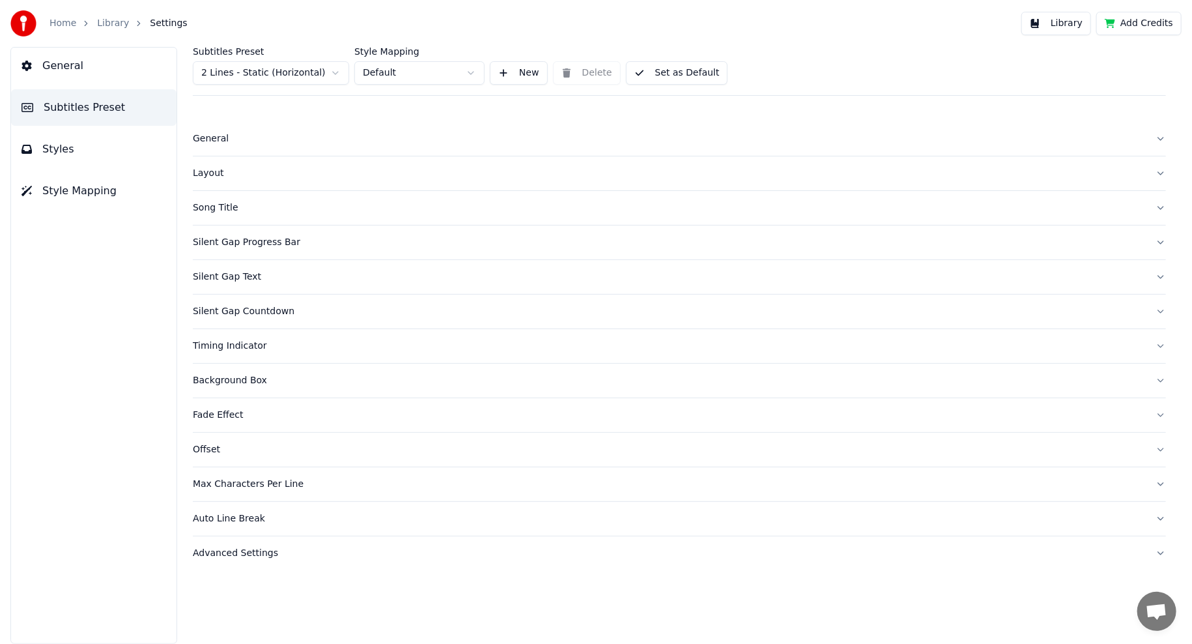
click at [218, 141] on div "General" at bounding box center [669, 138] width 952 height 13
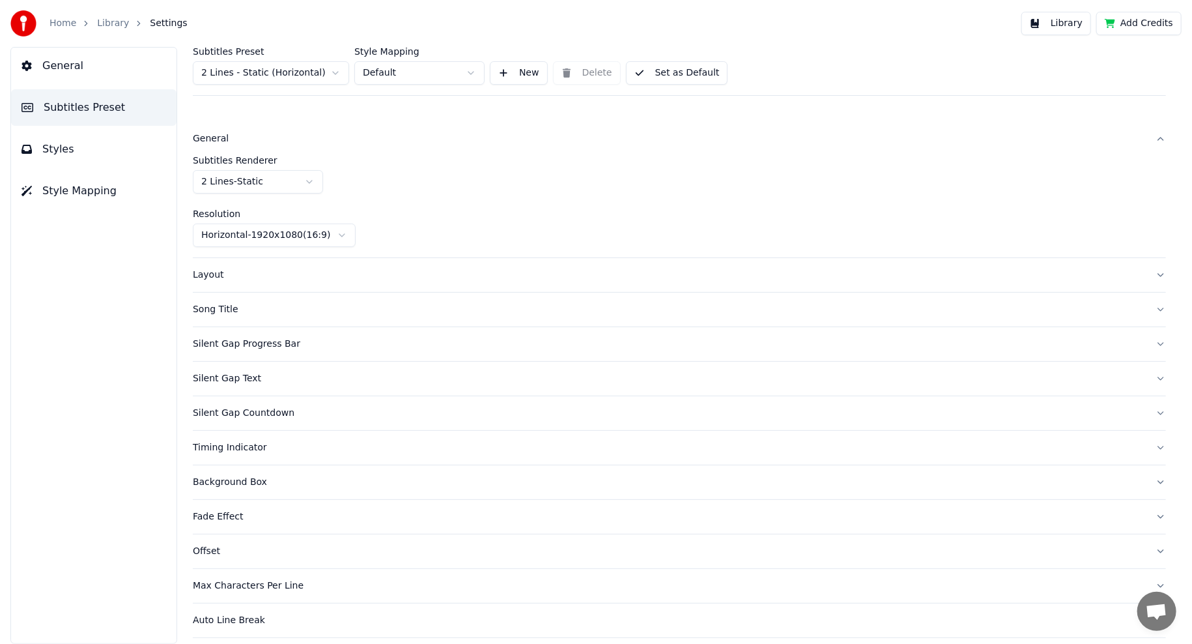
click at [218, 141] on div "General" at bounding box center [669, 138] width 952 height 13
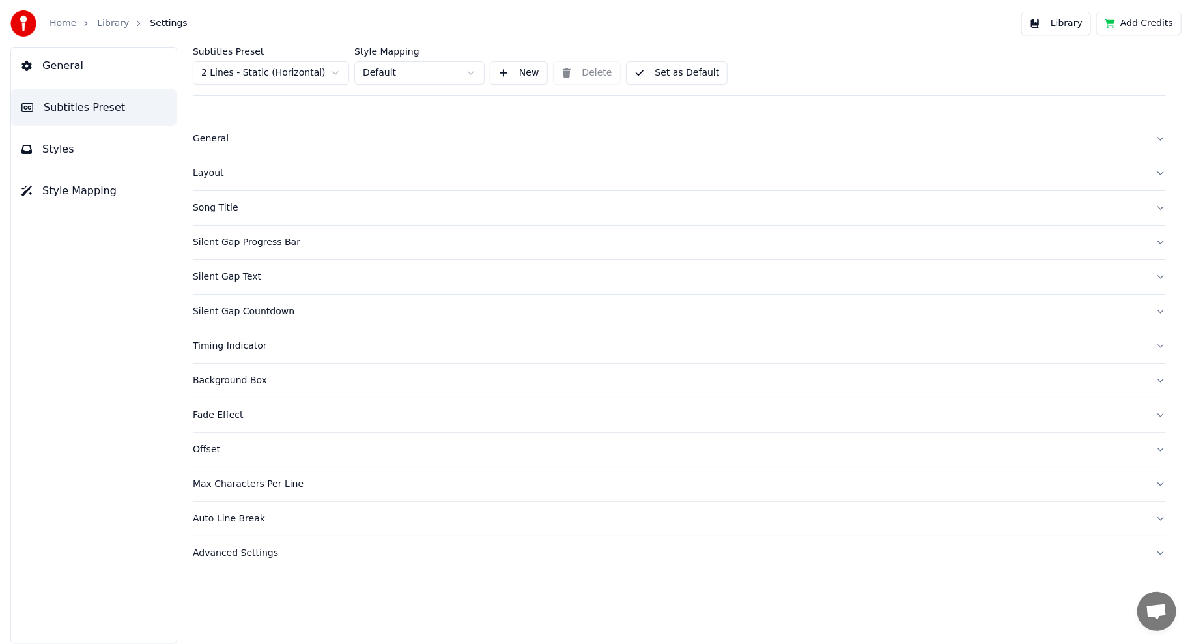
click at [216, 172] on div "Layout" at bounding box center [669, 173] width 952 height 13
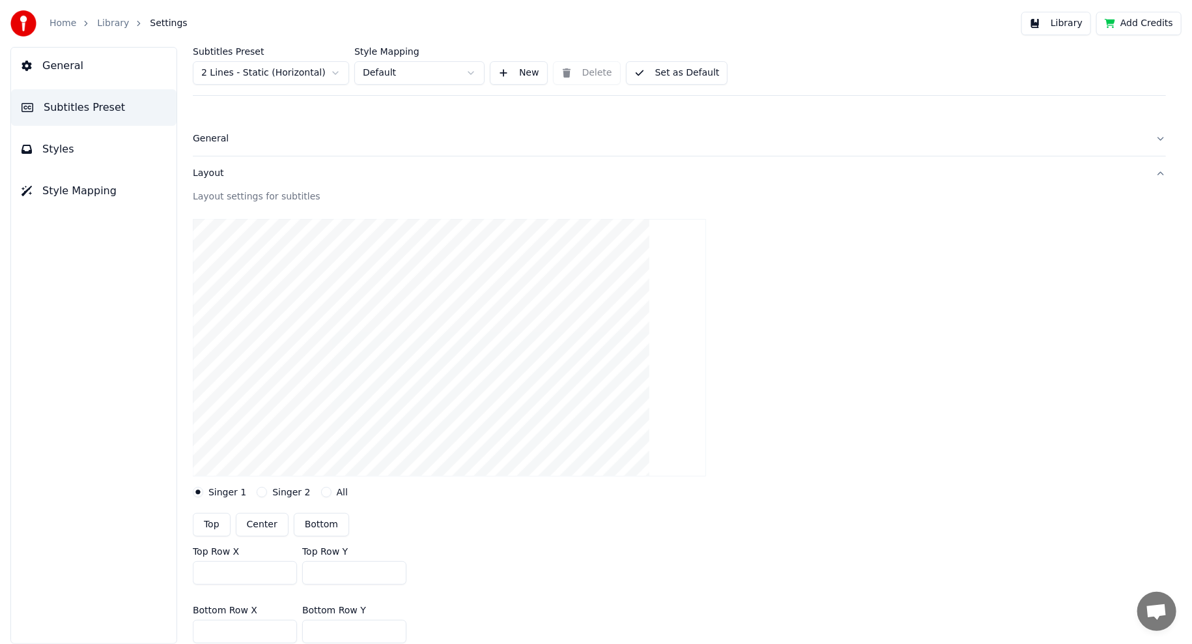
click at [216, 172] on div "Layout" at bounding box center [669, 173] width 952 height 13
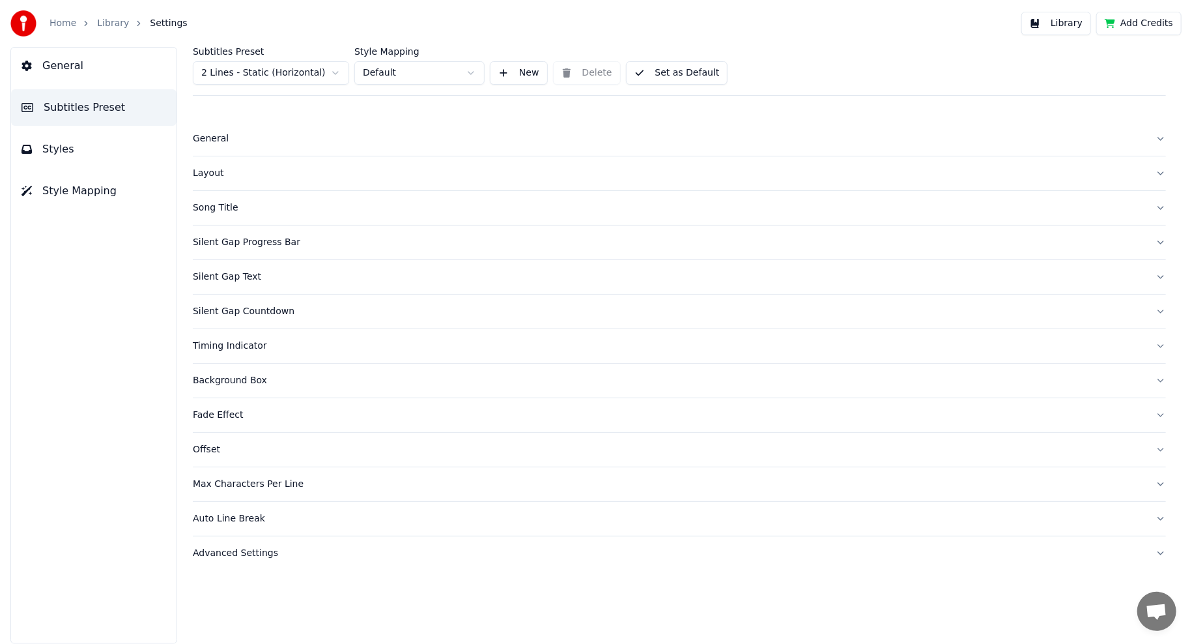
click at [231, 206] on div "Song Title" at bounding box center [669, 207] width 952 height 13
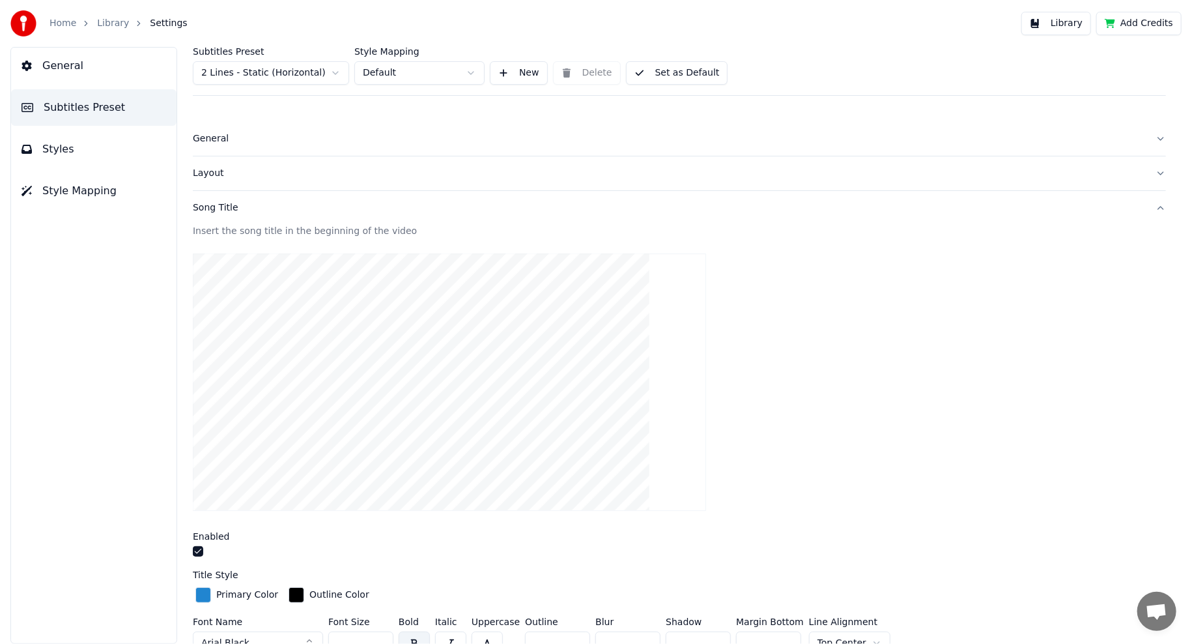
click at [231, 206] on div "Song Title" at bounding box center [669, 207] width 952 height 13
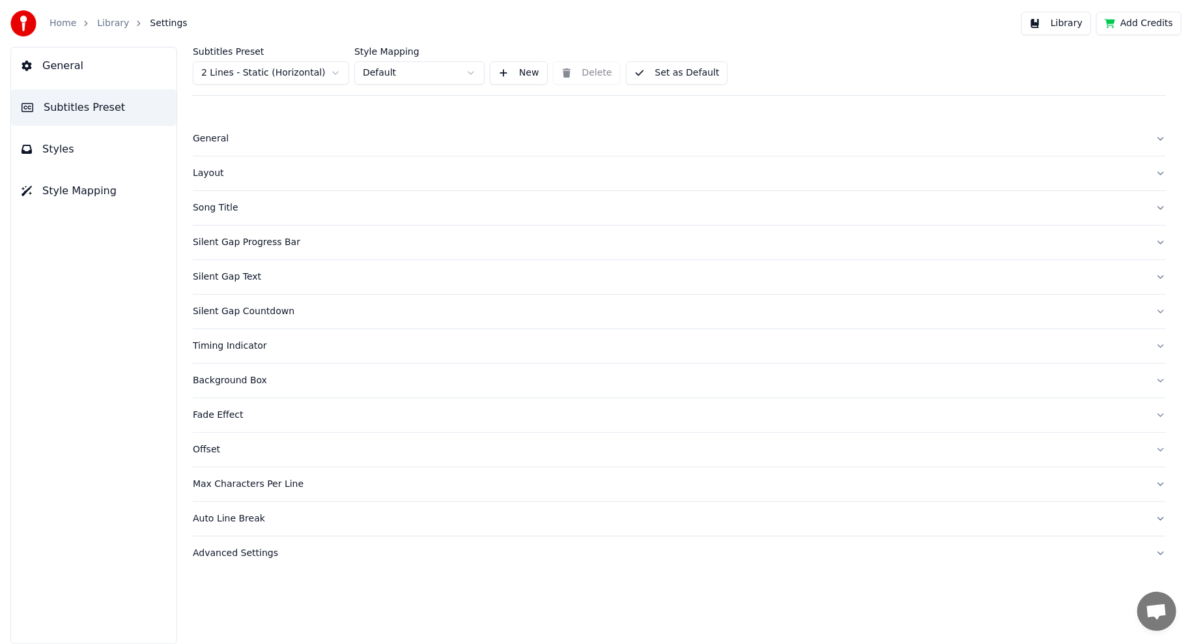
click at [229, 245] on div "Silent Gap Progress Bar" at bounding box center [669, 242] width 952 height 13
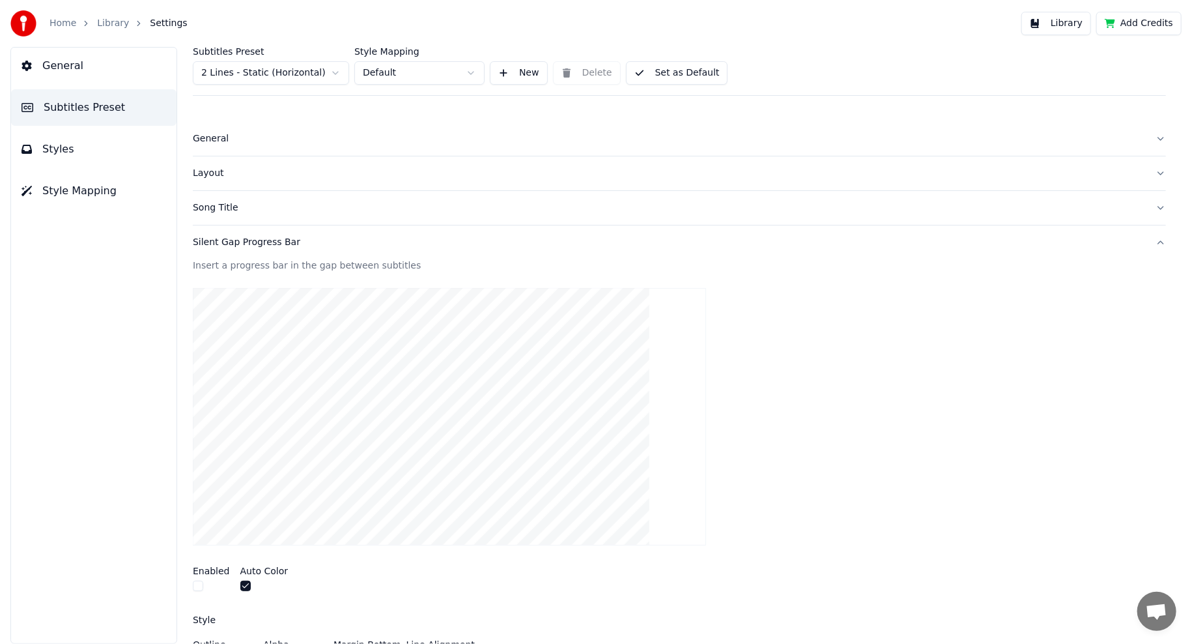
click at [229, 245] on div "Silent Gap Progress Bar" at bounding box center [669, 242] width 952 height 13
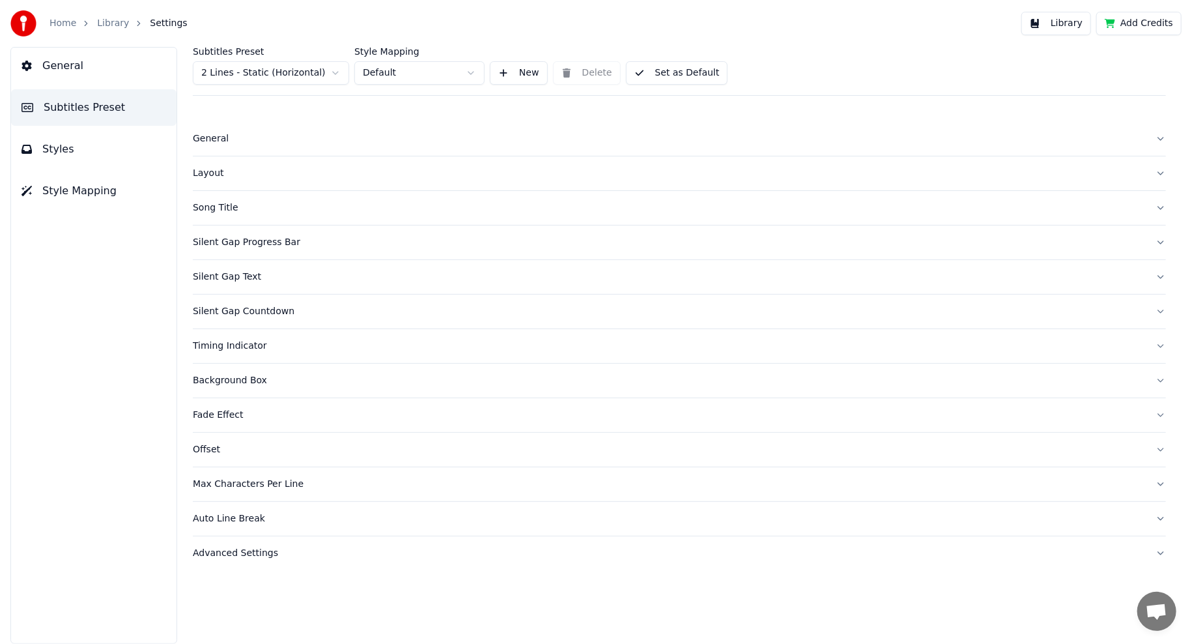
click at [57, 58] on span "General" at bounding box center [62, 66] width 41 height 16
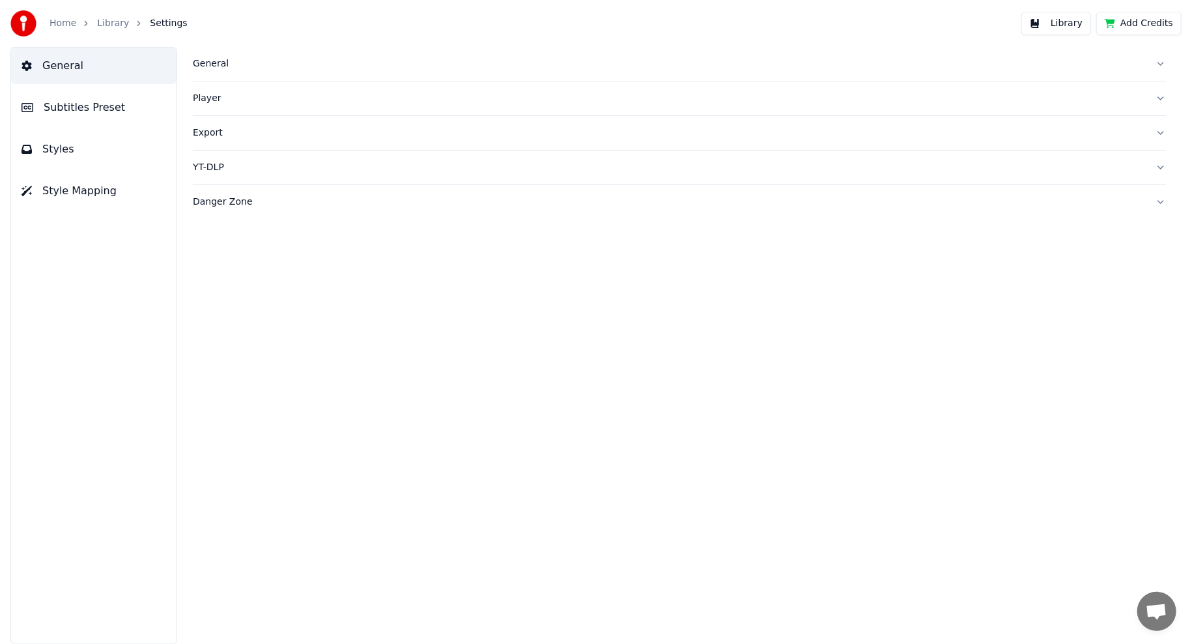
click at [1062, 25] on button "Library" at bounding box center [1056, 23] width 70 height 23
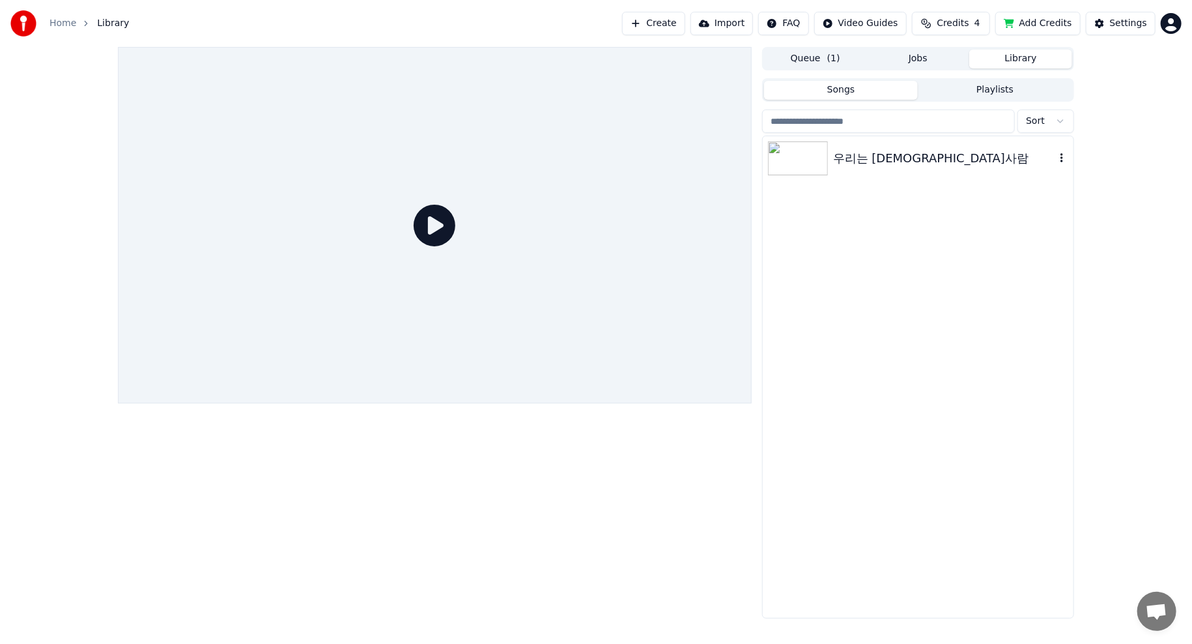
click at [892, 158] on div "우리는 [DEMOGRAPHIC_DATA]사람" at bounding box center [944, 158] width 222 height 18
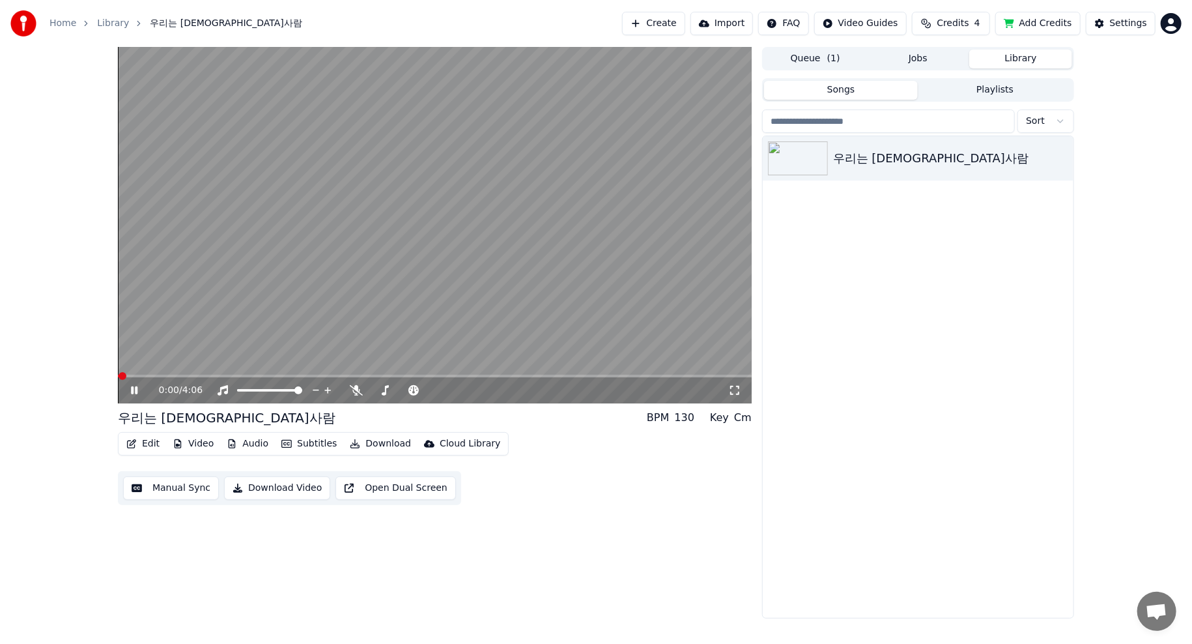
click at [926, 55] on button "Jobs" at bounding box center [918, 59] width 103 height 19
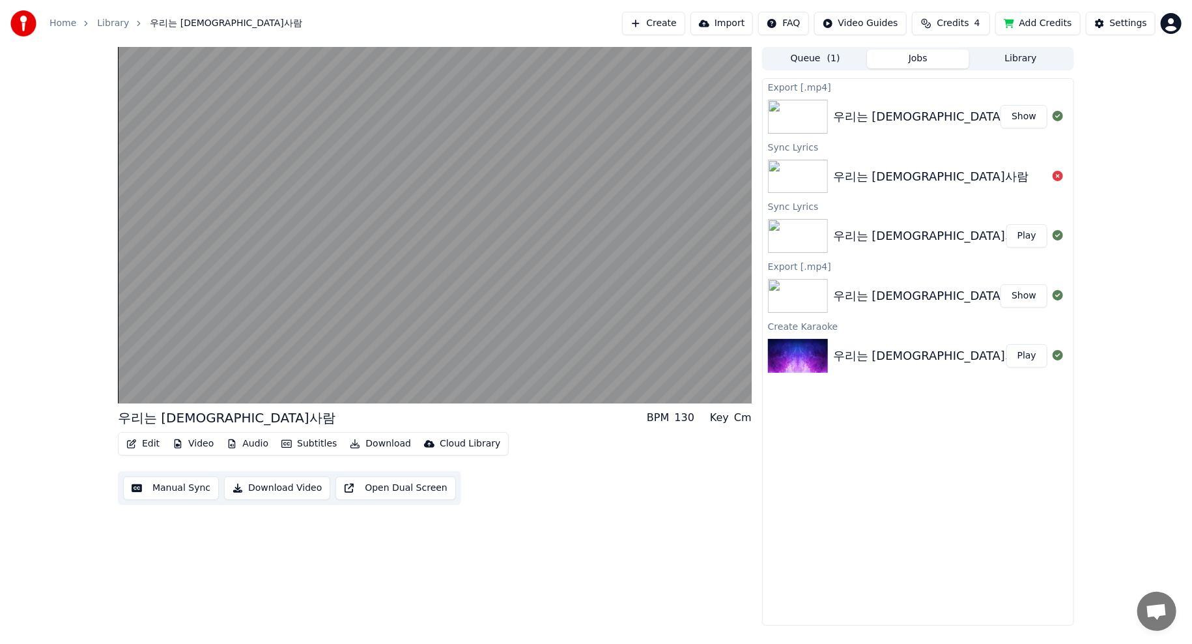
click at [816, 60] on button "Queue ( 1 )" at bounding box center [815, 59] width 103 height 19
click at [896, 65] on button "Jobs" at bounding box center [918, 59] width 103 height 19
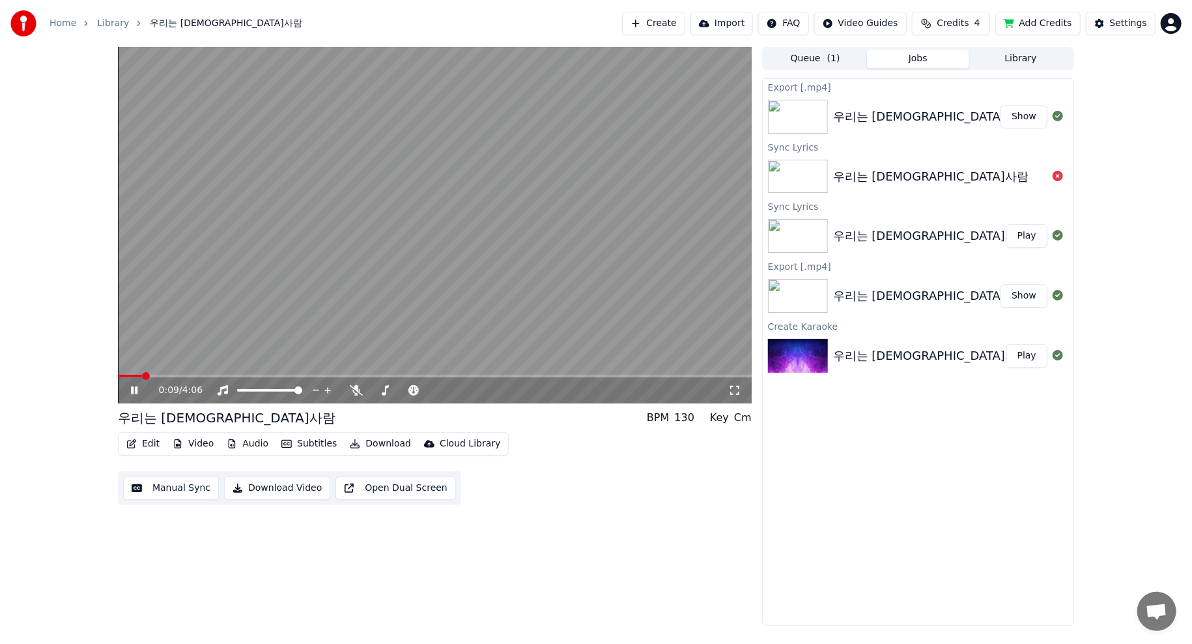
click at [685, 31] on button "Create" at bounding box center [653, 23] width 63 height 23
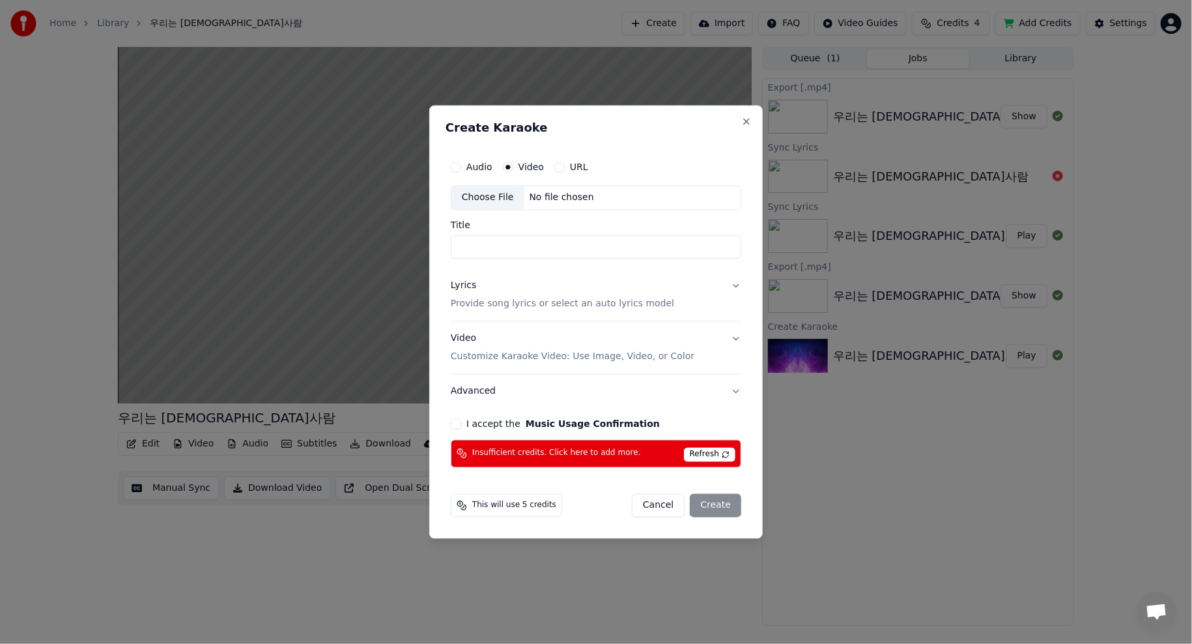
click at [496, 193] on div "Choose File" at bounding box center [487, 197] width 73 height 23
type input "*********"
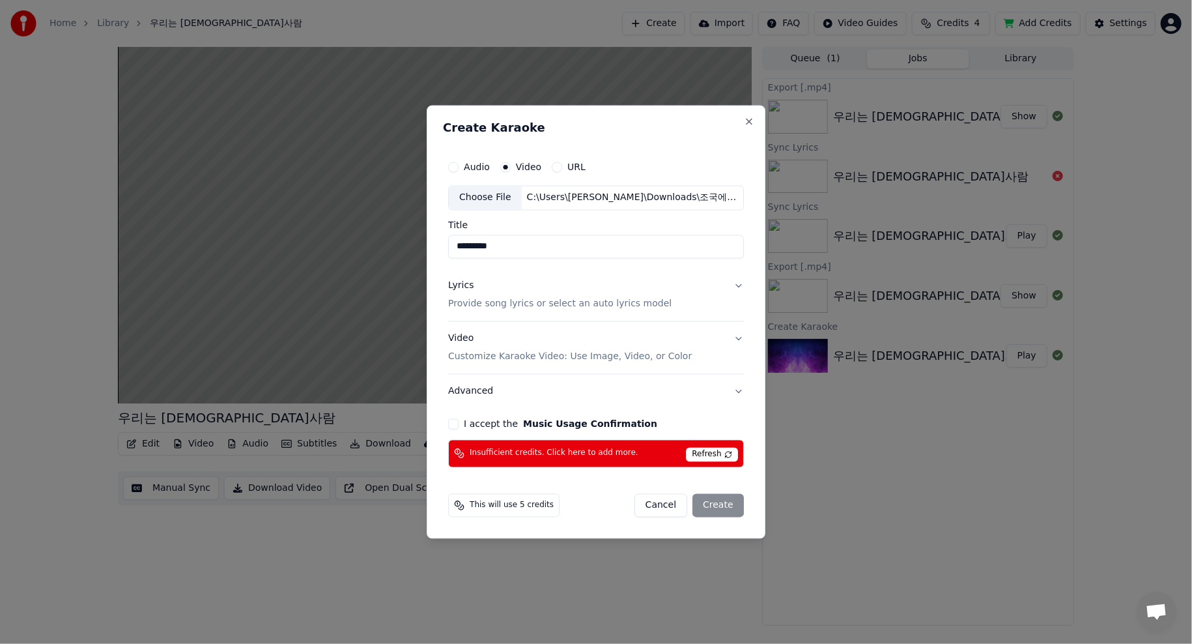
click at [713, 286] on button "Lyrics Provide song lyrics or select an auto lyrics model" at bounding box center [596, 295] width 296 height 52
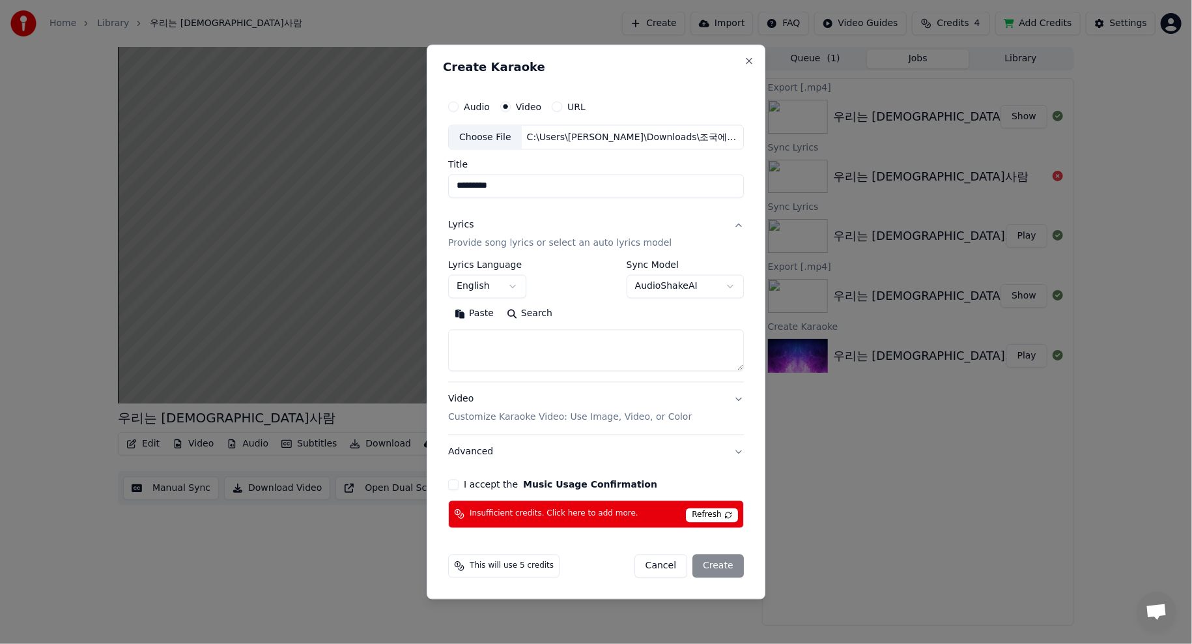
click at [506, 285] on body "**********" at bounding box center [596, 322] width 1192 height 644
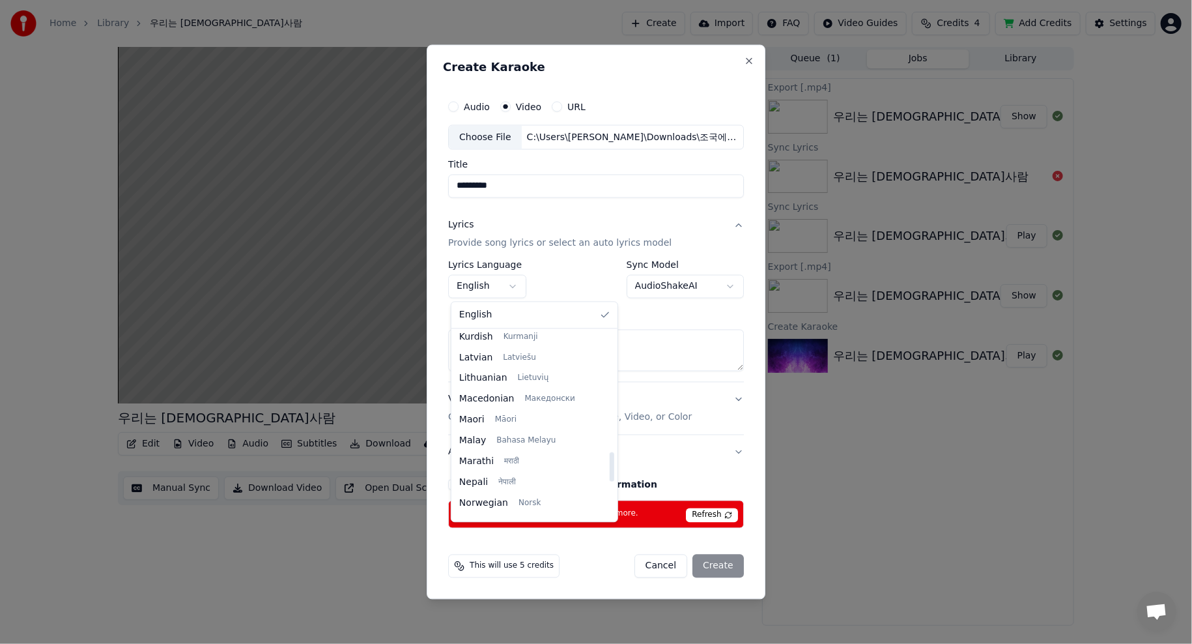
scroll to position [609, 0]
select select "**"
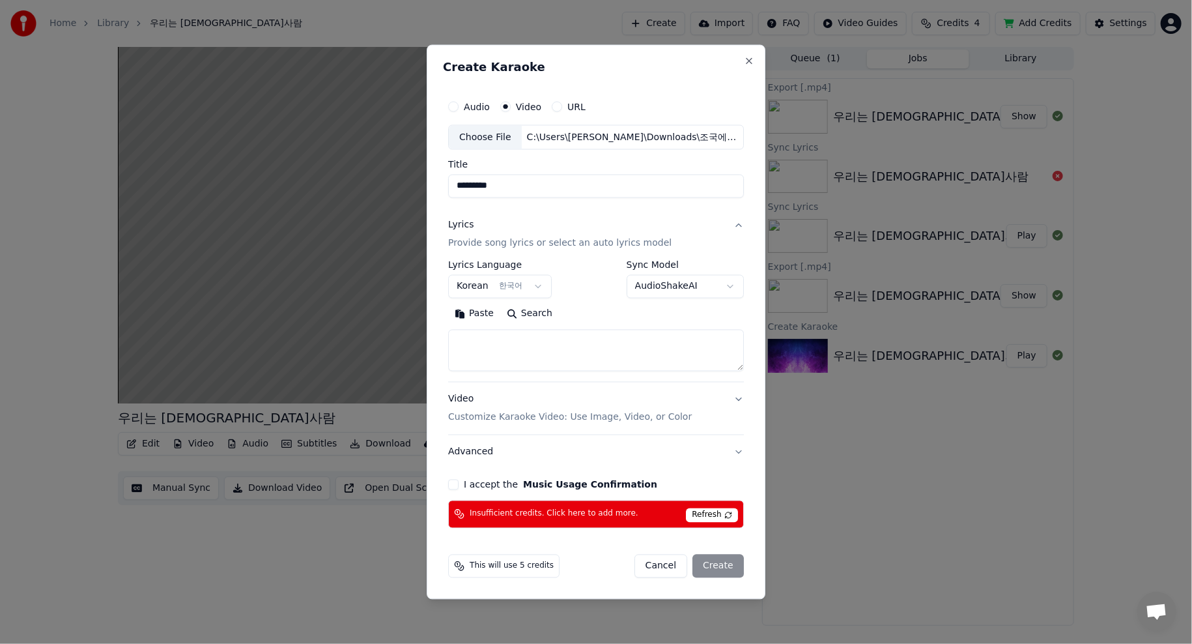
drag, startPoint x: 539, startPoint y: 360, endPoint x: 532, endPoint y: 354, distance: 8.9
click at [539, 359] on textarea at bounding box center [596, 351] width 296 height 42
click at [518, 339] on textarea at bounding box center [596, 351] width 296 height 42
paste textarea "**********"
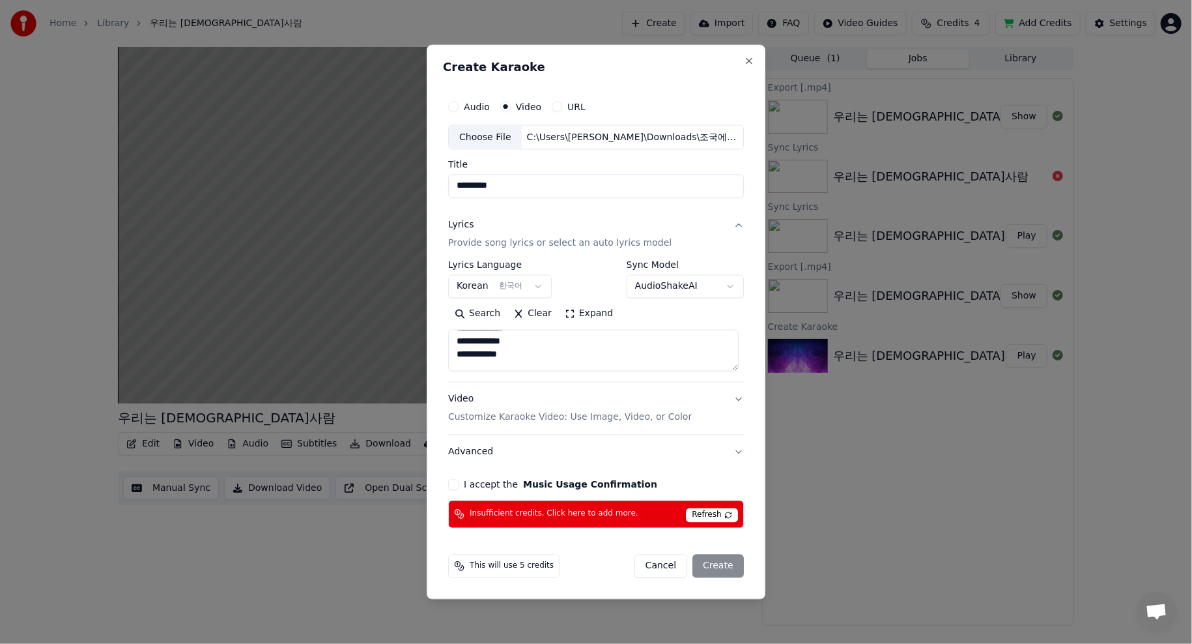
type textarea "**********"
click at [739, 398] on button "Video Customize Karaoke Video: Use Image, Video, or Color" at bounding box center [596, 408] width 296 height 52
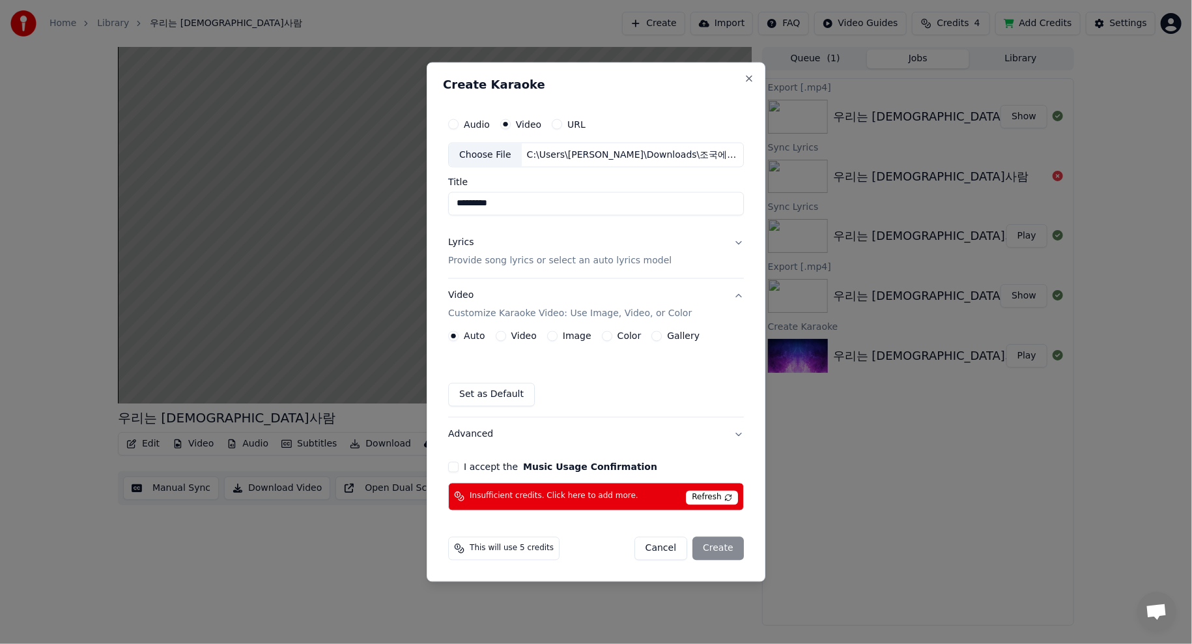
click at [724, 444] on button "Advanced" at bounding box center [596, 434] width 296 height 34
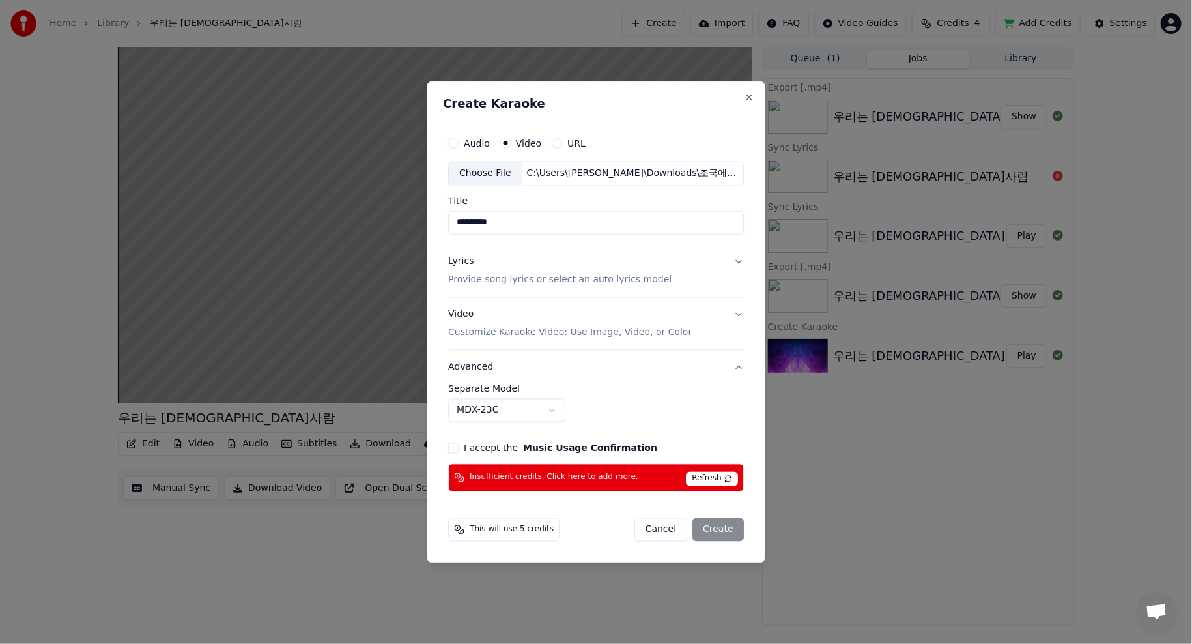
click at [518, 449] on label "I accept the Music Usage Confirmation" at bounding box center [560, 447] width 193 height 9
click at [459, 449] on button "I accept the Music Usage Confirmation" at bounding box center [453, 447] width 10 height 10
click at [722, 526] on div "Cancel Create" at bounding box center [688, 528] width 109 height 23
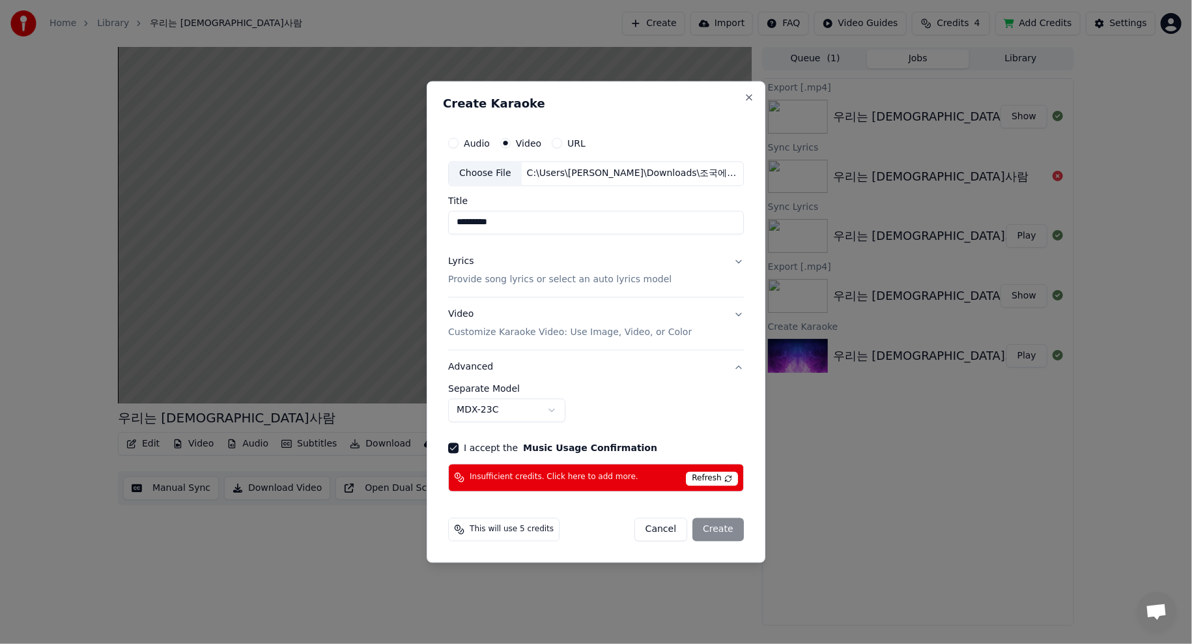
click at [715, 480] on span "Refresh" at bounding box center [711, 478] width 51 height 14
click at [559, 476] on span "Insufficient credits. Click here to add more." at bounding box center [554, 477] width 169 height 10
click at [744, 98] on button "Close" at bounding box center [749, 97] width 10 height 10
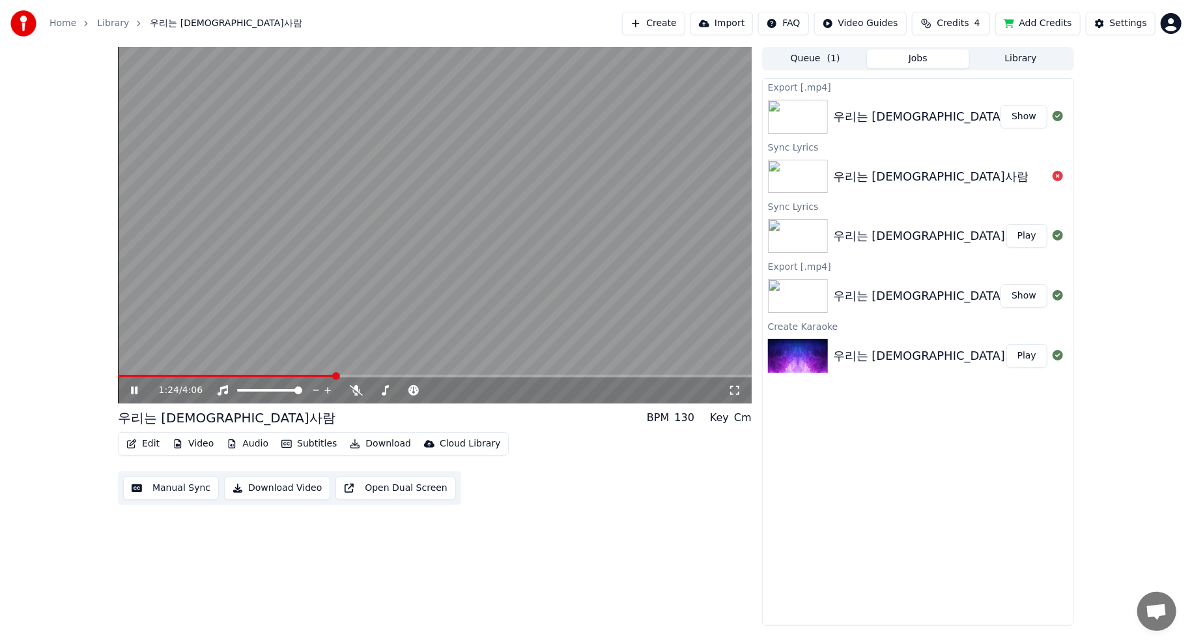
click at [1180, 15] on html "Home Library 우리는 조선사람 Create Import FAQ Video Guides Credits 4 Add Credits Sett…" at bounding box center [596, 322] width 1192 height 644
click at [1077, 131] on span "Sign Out" at bounding box center [1084, 137] width 39 height 13
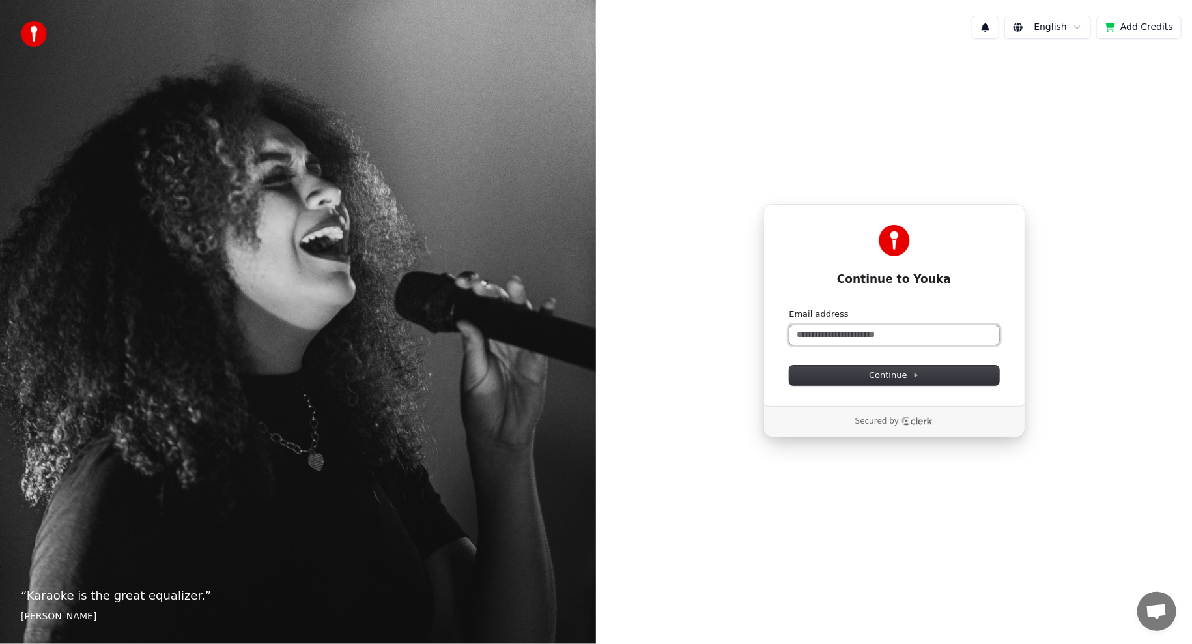
click at [846, 339] on input "Email address" at bounding box center [894, 335] width 210 height 20
click at [858, 336] on input "Email address" at bounding box center [894, 335] width 210 height 20
click at [789, 308] on button "submit" at bounding box center [789, 308] width 0 height 0
type input "**********"
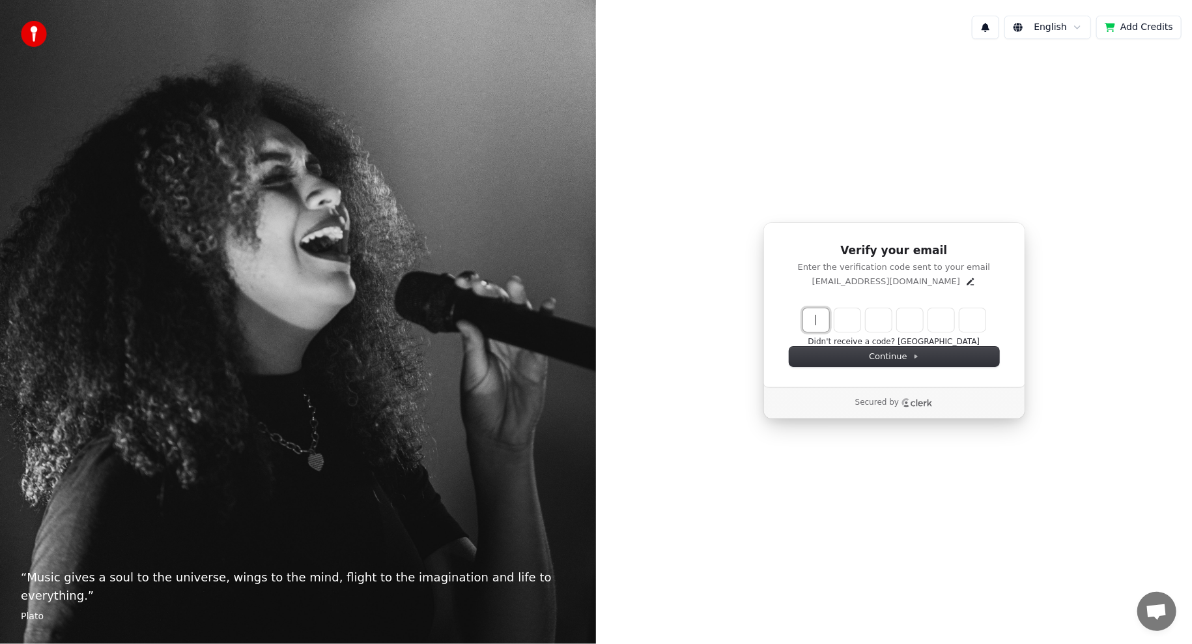
click at [808, 322] on input "Enter verification code" at bounding box center [907, 319] width 208 height 23
type input "******"
